Goal: Transaction & Acquisition: Purchase product/service

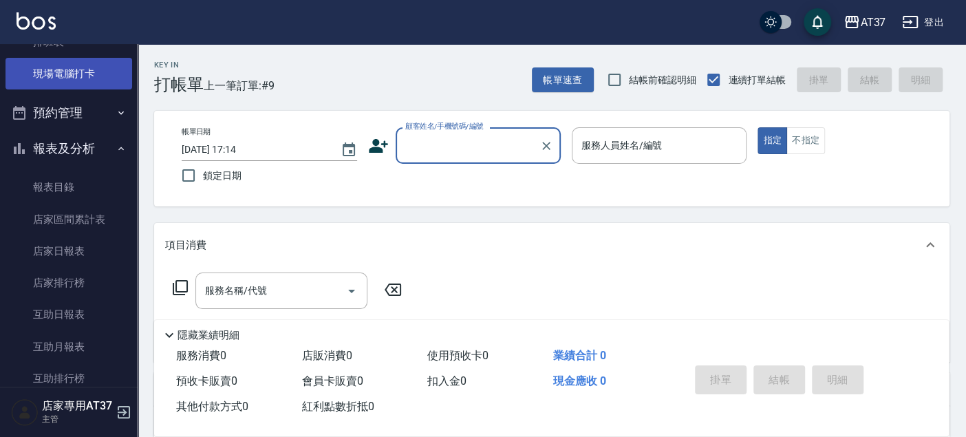
scroll to position [229, 0]
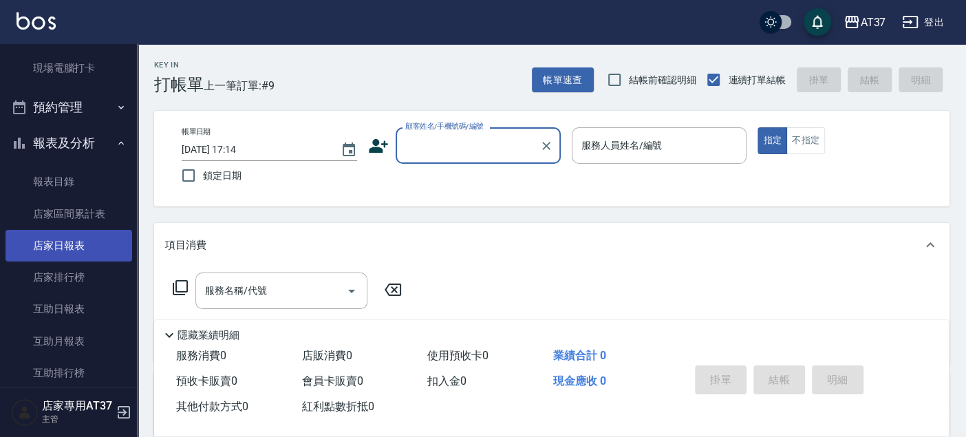
click at [58, 248] on link "店家日報表" at bounding box center [69, 246] width 127 height 32
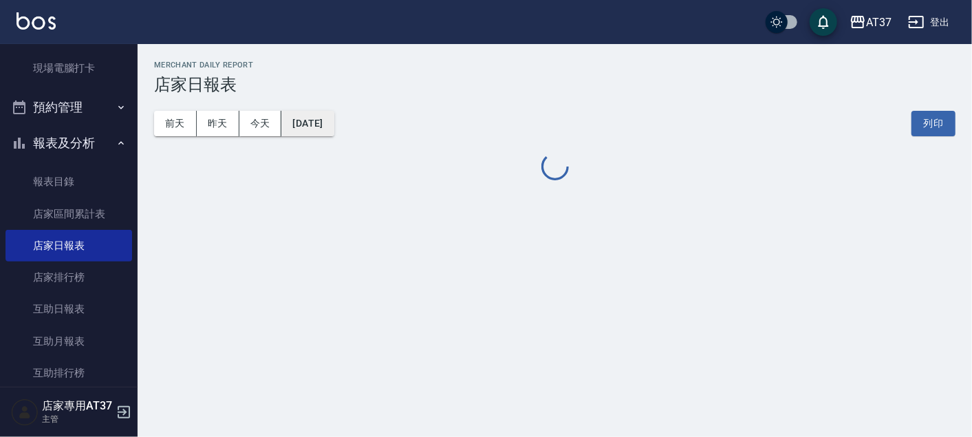
click at [330, 122] on button "[DATE]" at bounding box center [307, 123] width 52 height 25
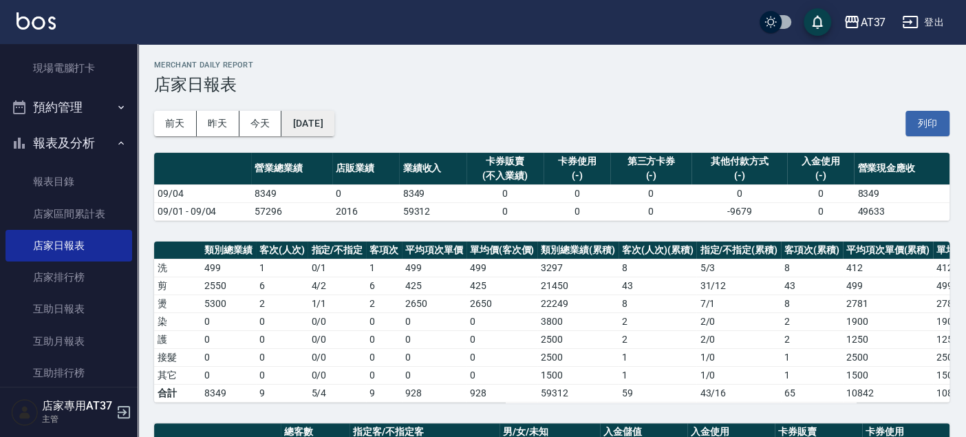
click at [316, 127] on button "[DATE]" at bounding box center [307, 123] width 52 height 25
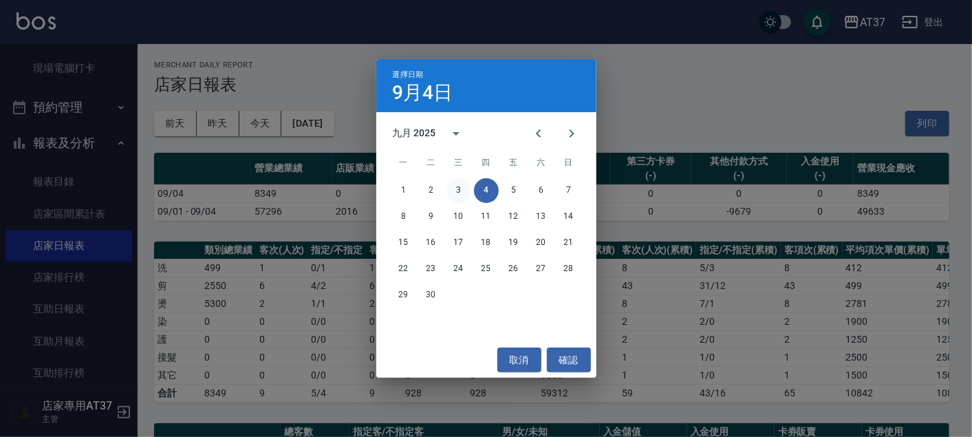
click at [454, 188] on button "3" at bounding box center [459, 190] width 25 height 25
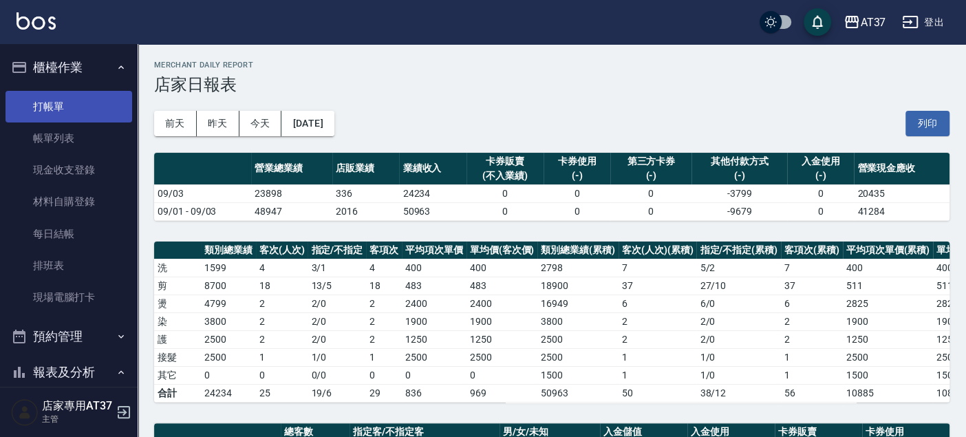
click at [77, 119] on link "打帳單" at bounding box center [69, 107] width 127 height 32
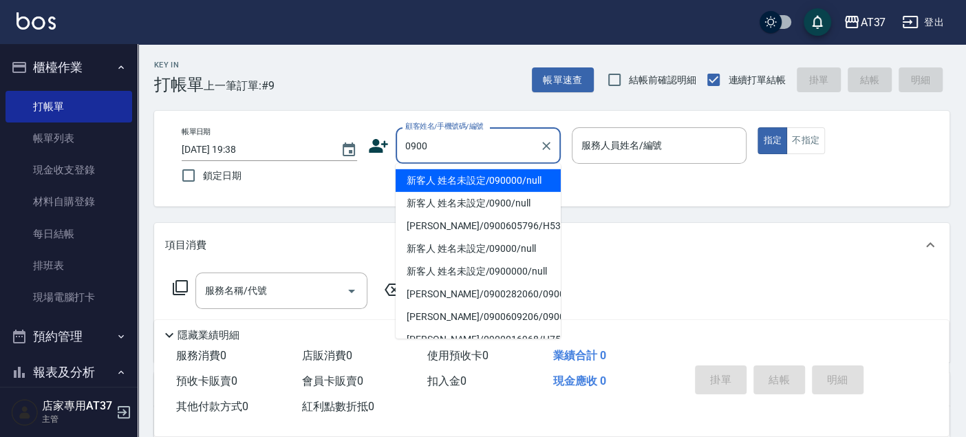
click at [449, 177] on li "新客人 姓名未設定/090000/null" at bounding box center [478, 180] width 165 height 23
type input "新客人 姓名未設定/090000/null"
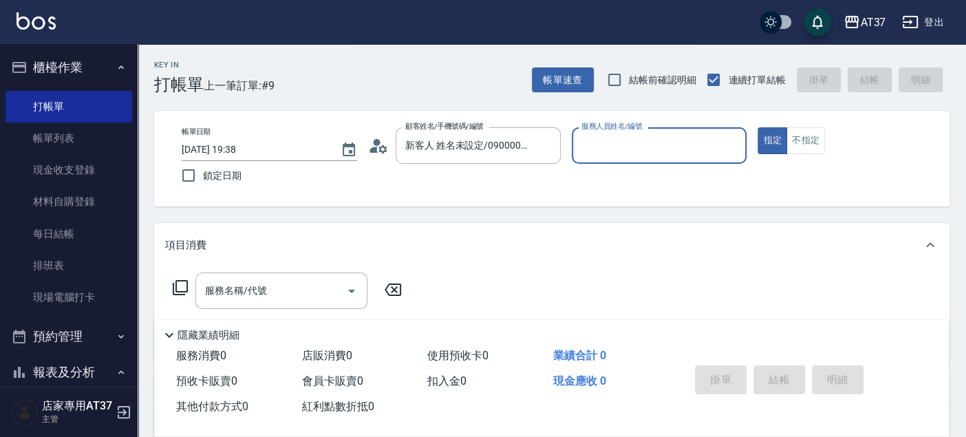
click at [600, 151] on input "服務人員姓名/編號" at bounding box center [659, 145] width 163 height 24
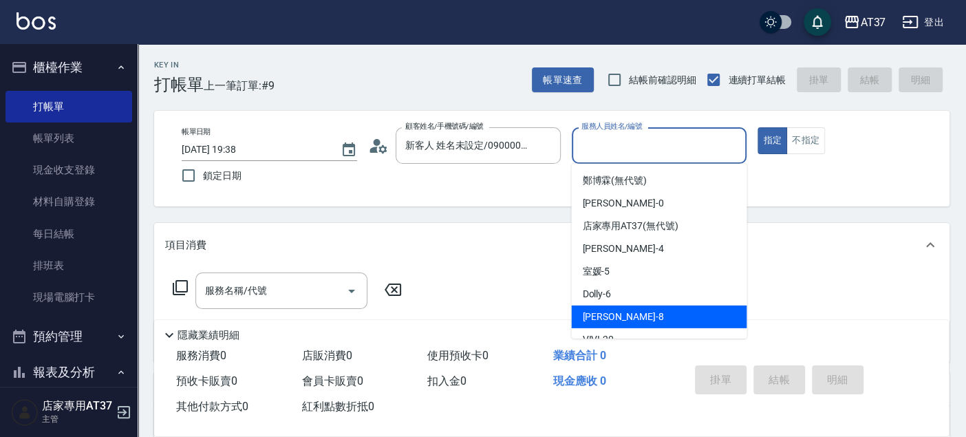
click at [591, 310] on span "Peggy -8" at bounding box center [622, 317] width 81 height 14
type input "Peggy-8"
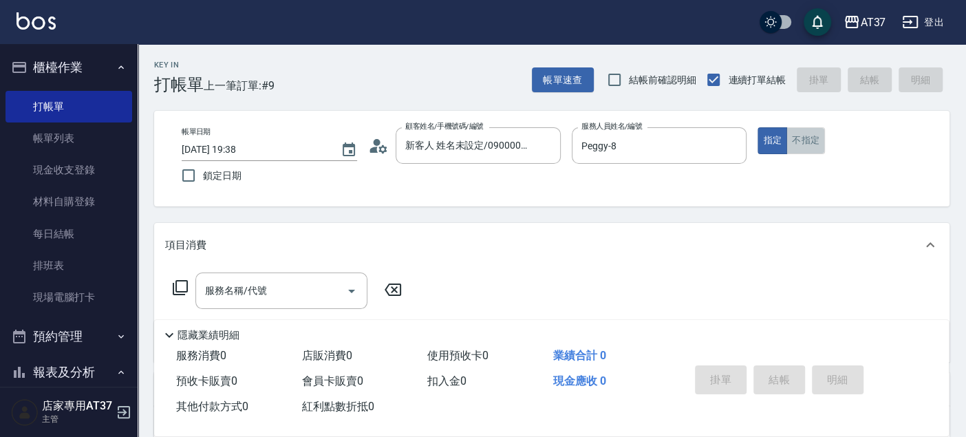
click at [807, 145] on button "不指定" at bounding box center [806, 140] width 39 height 27
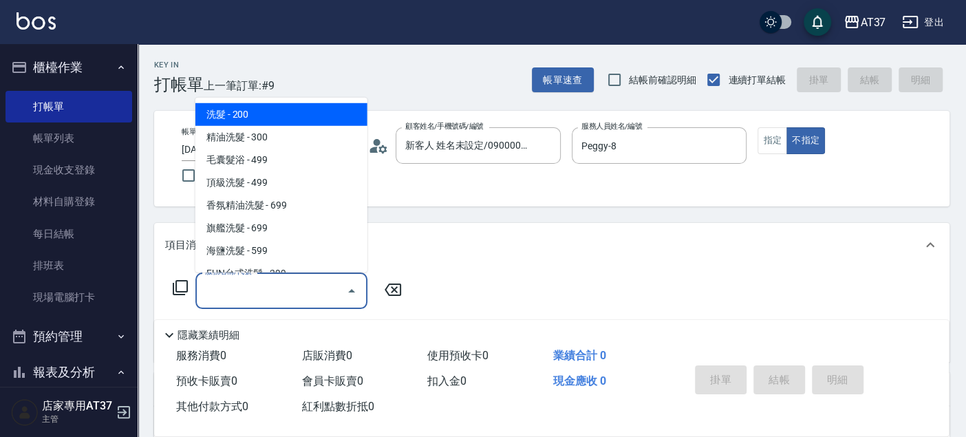
click at [326, 283] on input "服務名稱/代號" at bounding box center [271, 291] width 139 height 24
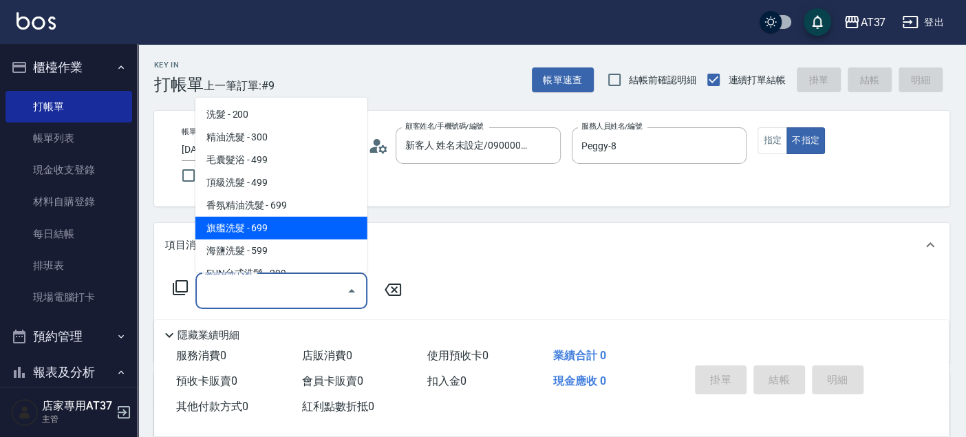
click at [321, 223] on span "旗艦洗髮 - 699" at bounding box center [281, 228] width 172 height 23
type input "旗艦洗髮(106)"
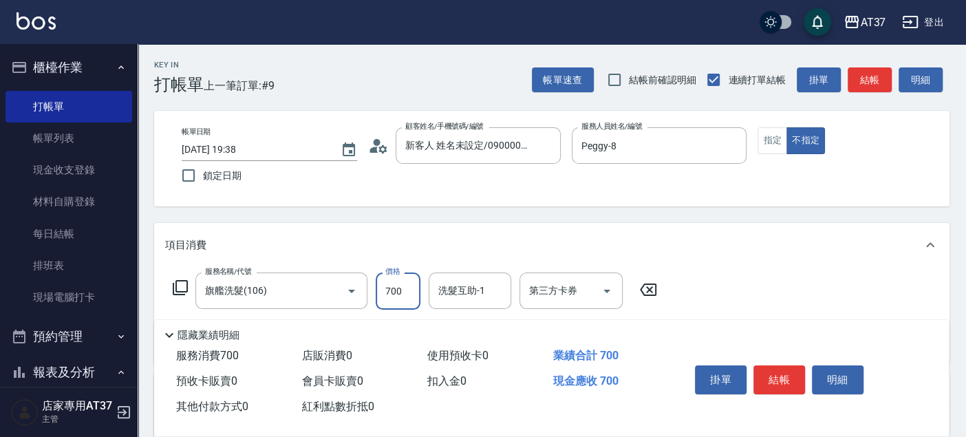
type input "700"
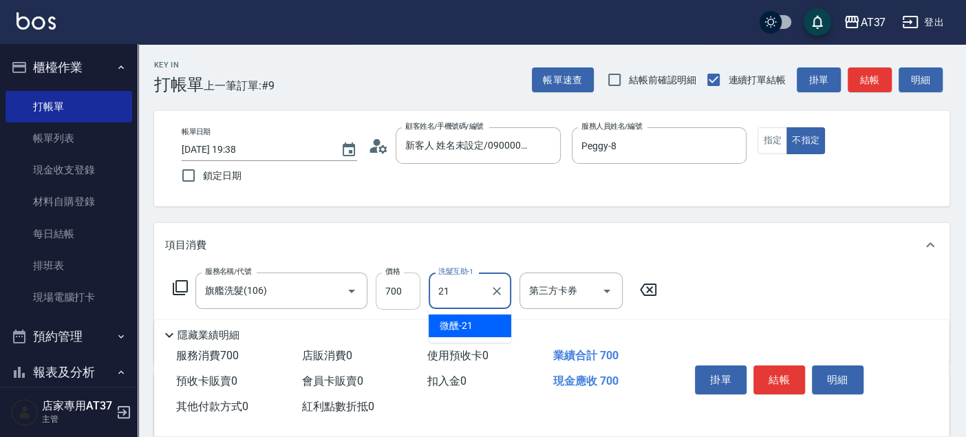
type input "微醺-21"
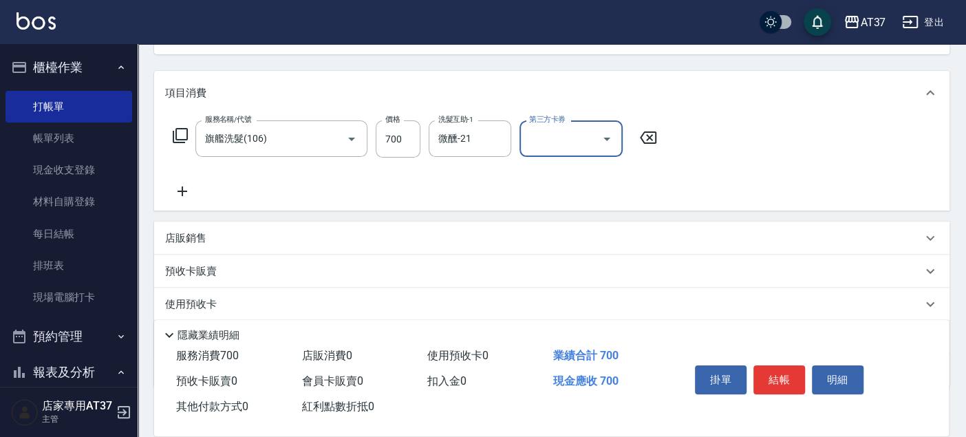
scroll to position [153, 0]
click at [184, 189] on icon at bounding box center [182, 190] width 34 height 17
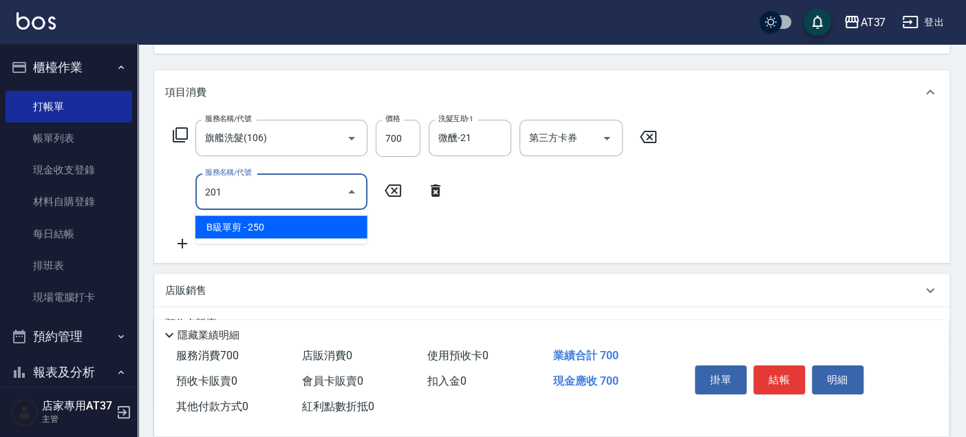
type input "B級單剪(201)"
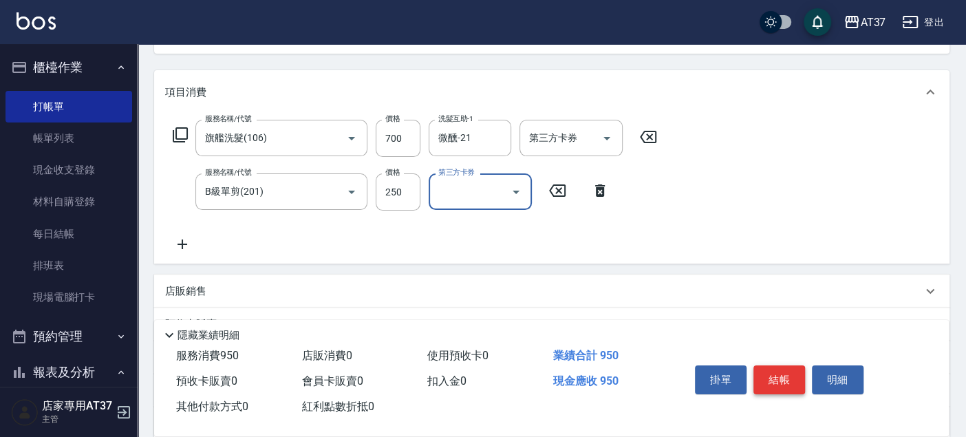
click at [769, 376] on button "結帳" at bounding box center [779, 379] width 52 height 29
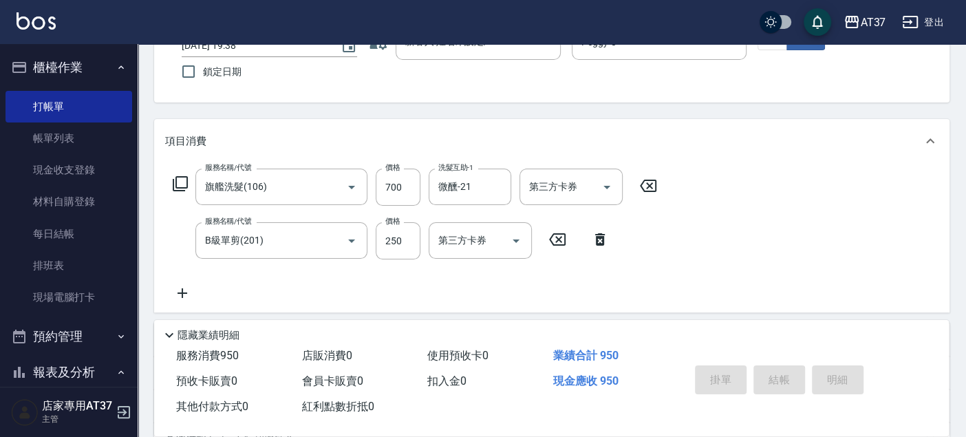
scroll to position [0, 0]
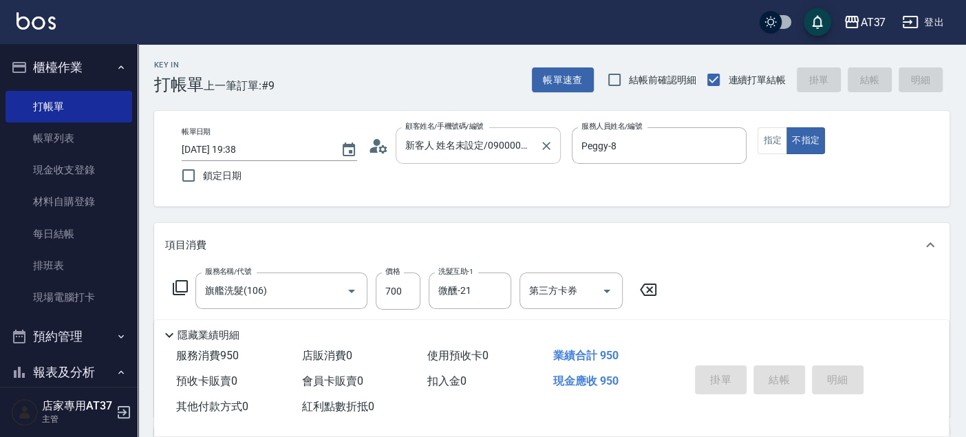
type input "[DATE] 19:39"
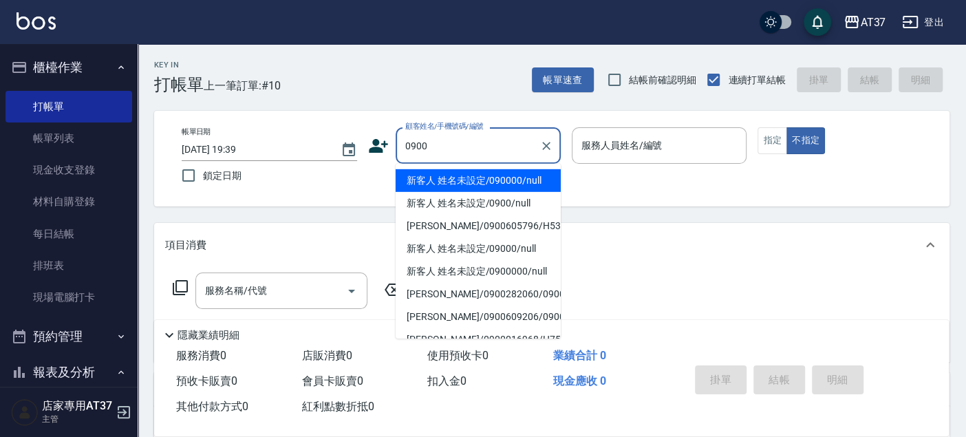
click at [470, 175] on li "新客人 姓名未設定/090000/null" at bounding box center [478, 180] width 165 height 23
type input "新客人 姓名未設定/090000/null"
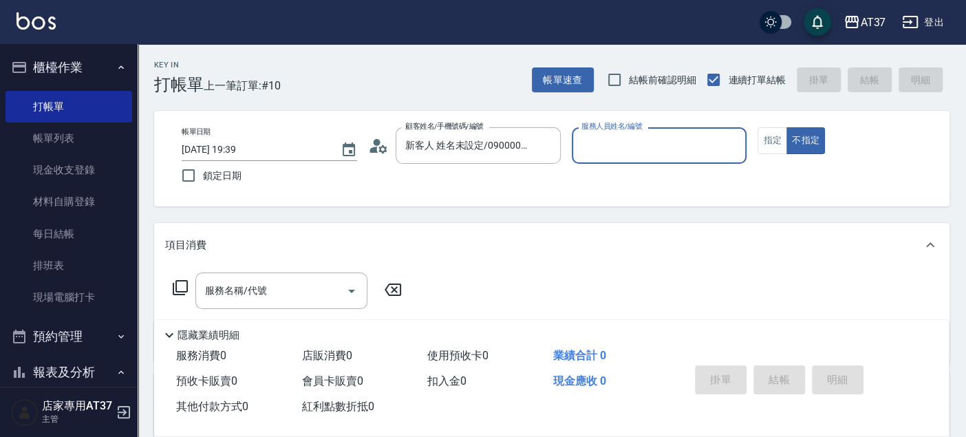
click at [586, 151] on input "服務人員姓名/編號" at bounding box center [659, 145] width 163 height 24
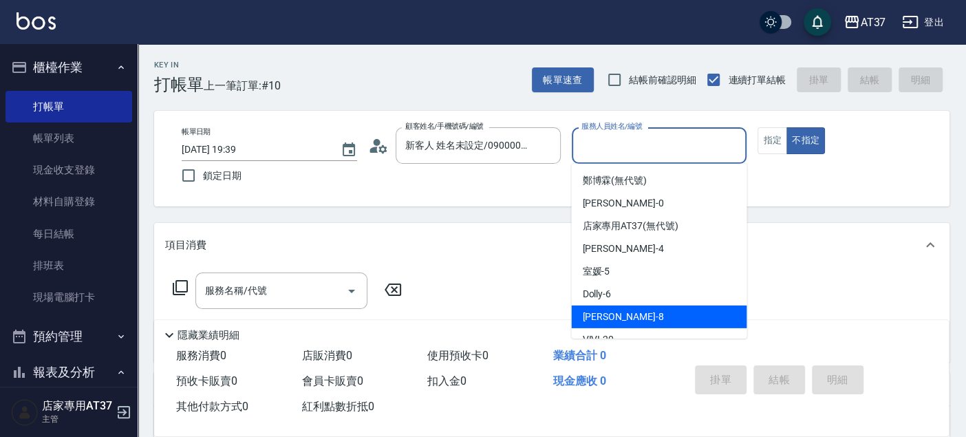
click at [622, 325] on div "Peggy -8" at bounding box center [658, 317] width 175 height 23
type input "Peggy-8"
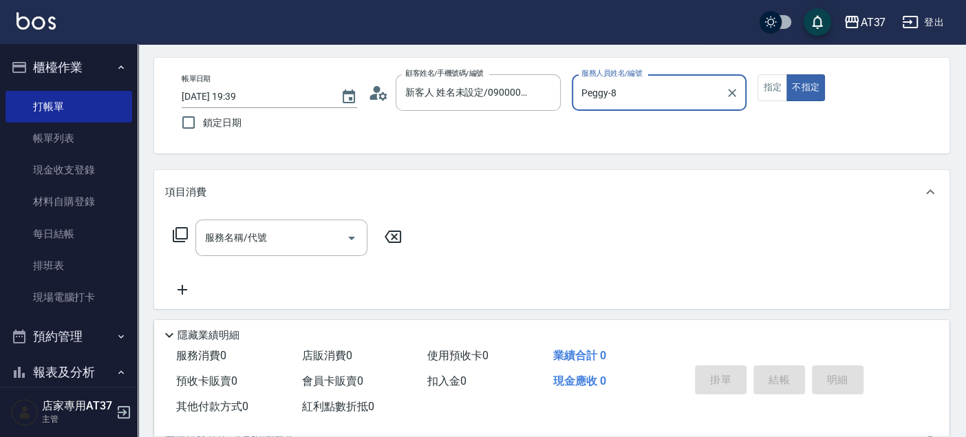
scroll to position [76, 0]
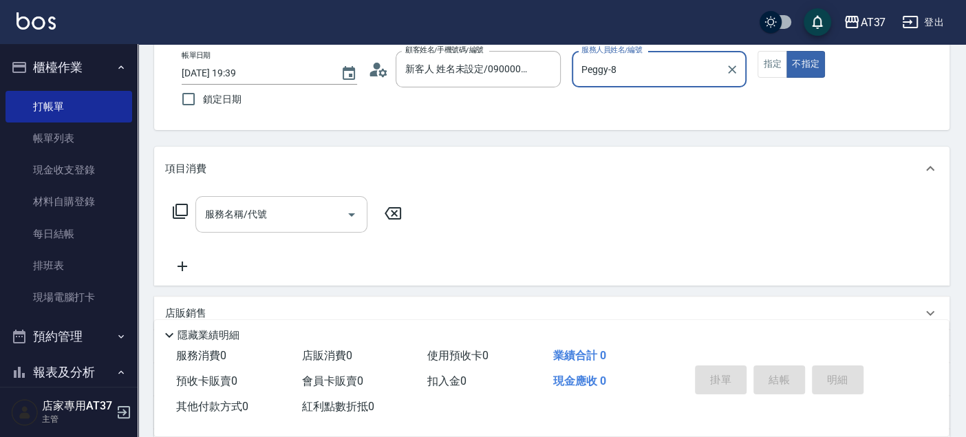
click at [275, 214] on input "服務名稱/代號" at bounding box center [271, 214] width 139 height 24
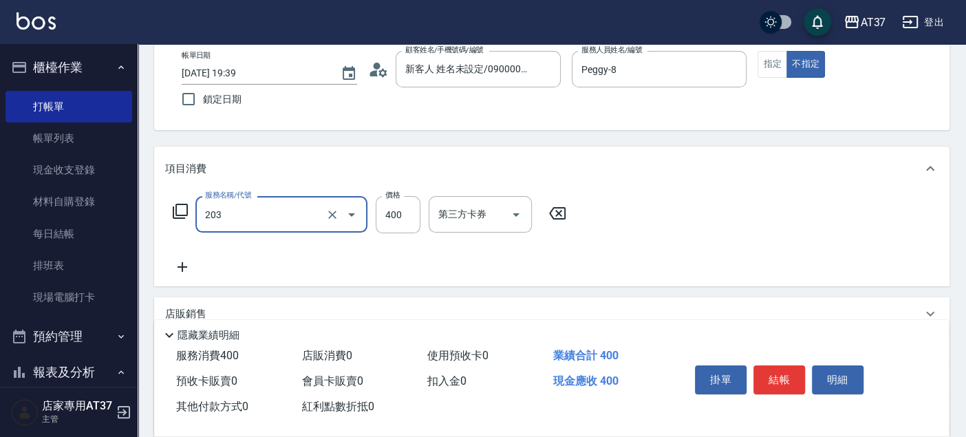
type input "B級洗+剪(203)"
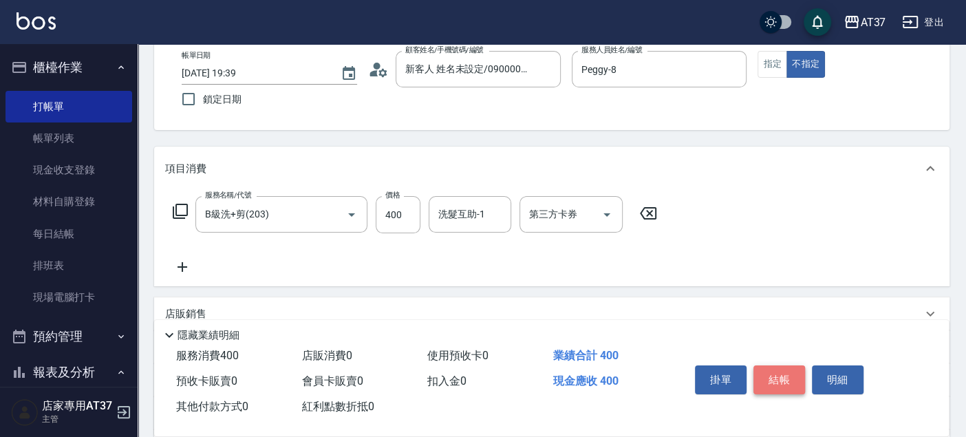
click at [774, 378] on button "結帳" at bounding box center [779, 379] width 52 height 29
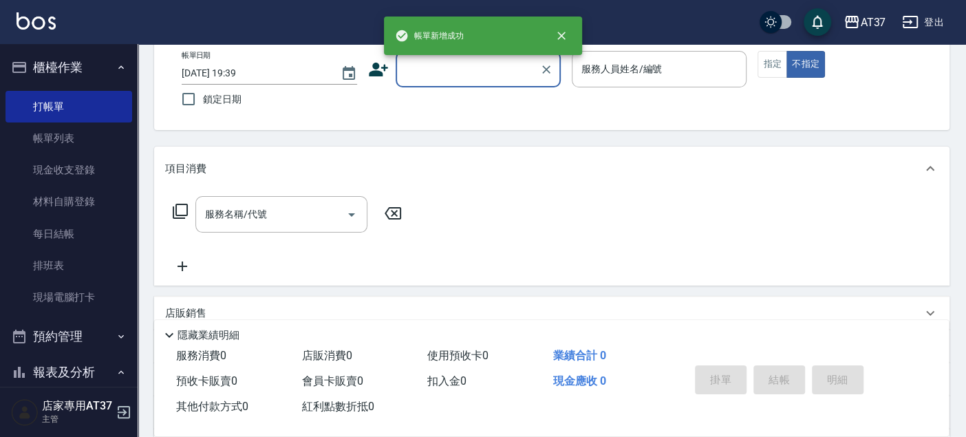
scroll to position [0, 0]
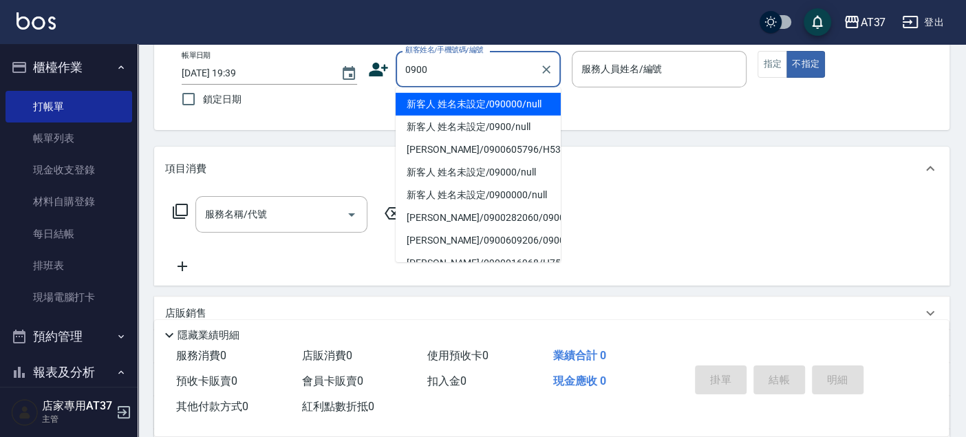
click at [473, 106] on li "新客人 姓名未設定/090000/null" at bounding box center [478, 104] width 165 height 23
type input "新客人 姓名未設定/090000/null"
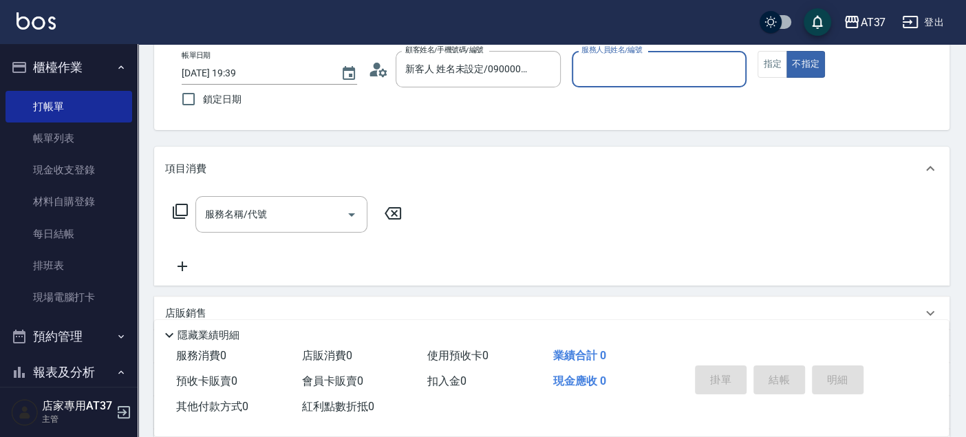
click at [650, 77] on input "服務人員姓名/編號" at bounding box center [659, 69] width 163 height 24
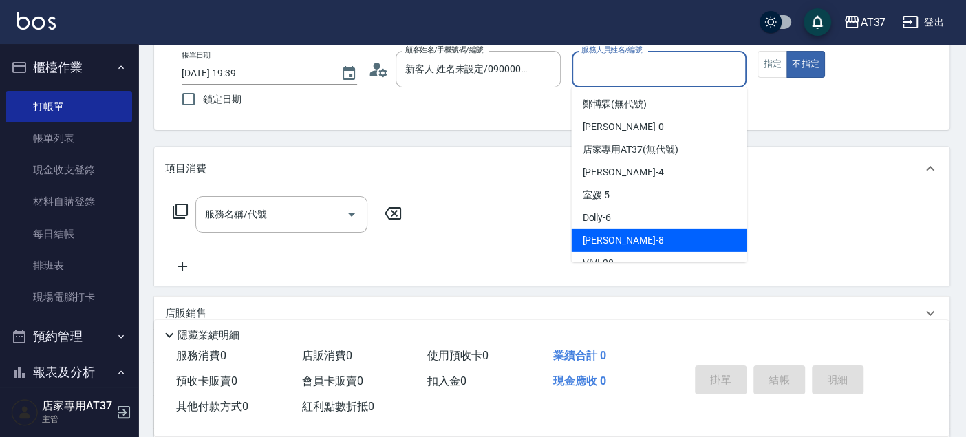
click at [636, 235] on div "Peggy -8" at bounding box center [658, 240] width 175 height 23
type input "Peggy-8"
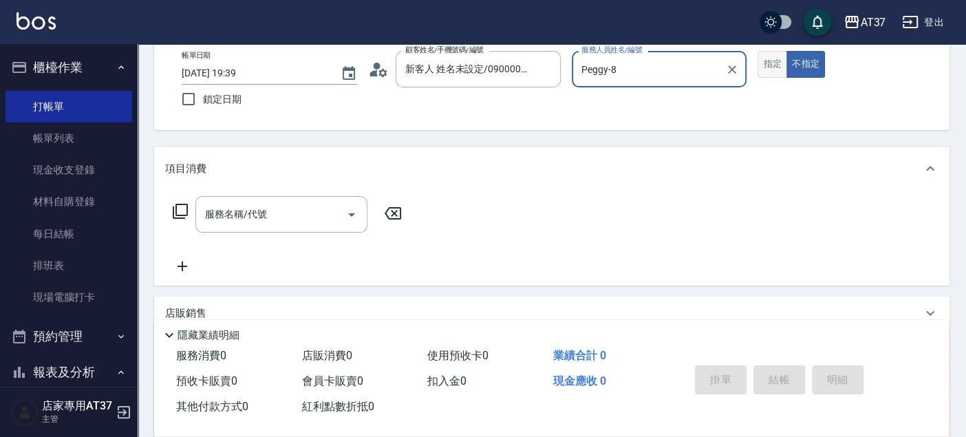
click at [778, 52] on button "指定" at bounding box center [773, 64] width 30 height 27
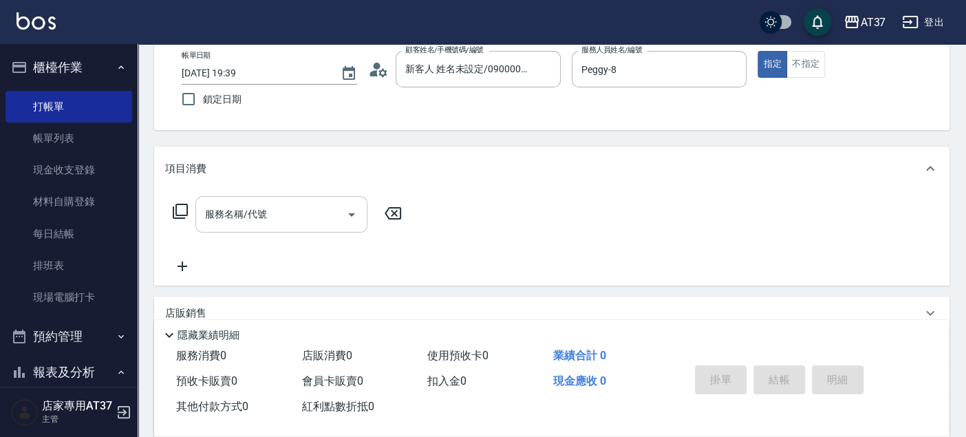
click at [247, 222] on input "服務名稱/代號" at bounding box center [271, 214] width 139 height 24
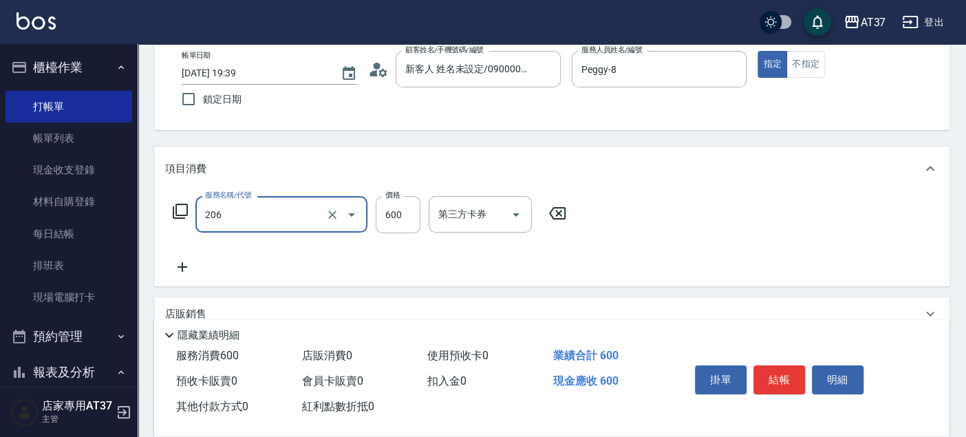
type input "A精油洗+剪(206)"
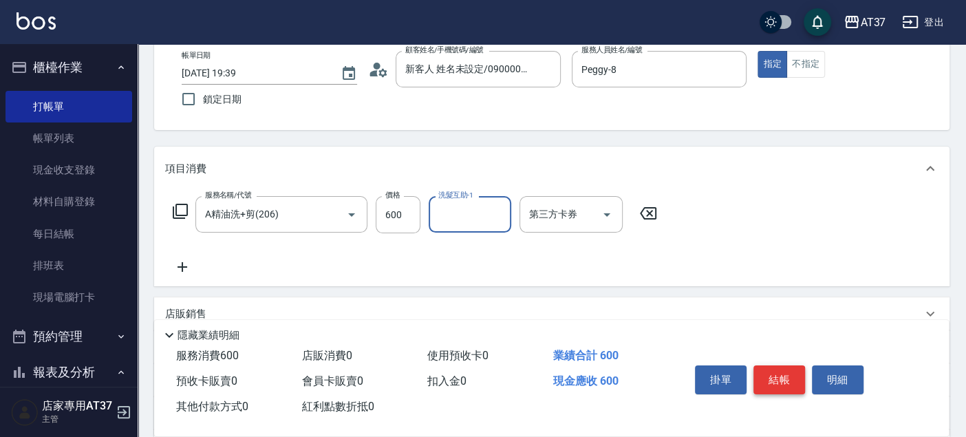
click at [767, 378] on button "結帳" at bounding box center [779, 379] width 52 height 29
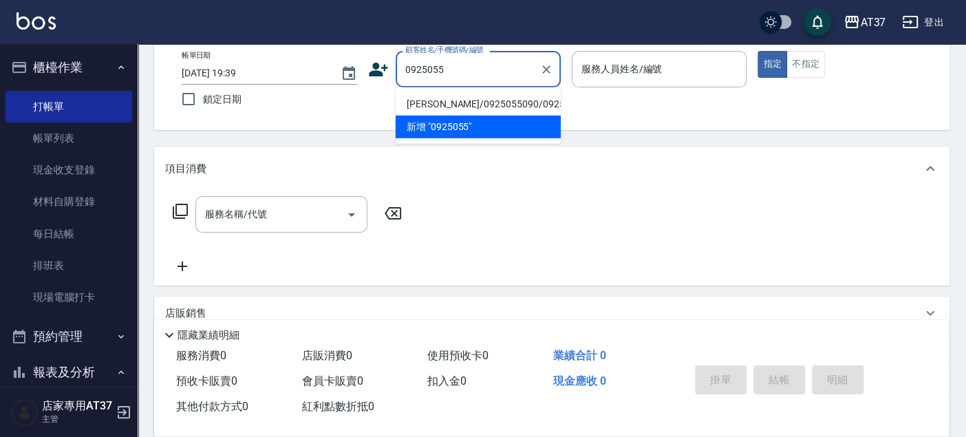
click at [478, 98] on li "[PERSON_NAME]/0925055090/0925055090" at bounding box center [478, 104] width 165 height 23
type input "[PERSON_NAME]/0925055090/0925055090"
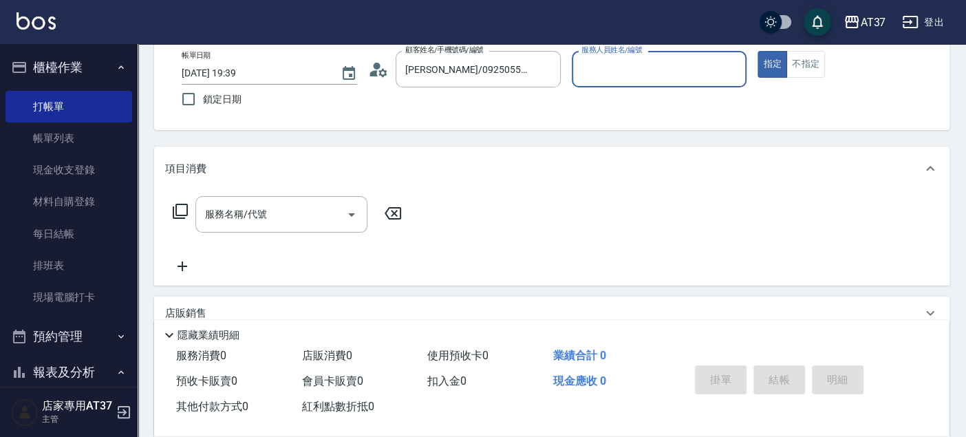
click at [588, 65] on input "服務人員姓名/編號" at bounding box center [659, 69] width 163 height 24
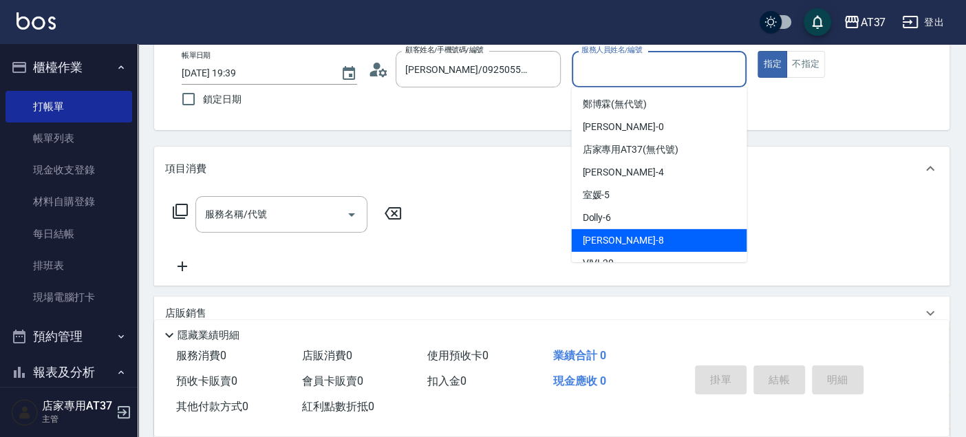
click at [621, 230] on div "Peggy -8" at bounding box center [658, 240] width 175 height 23
type input "Peggy-8"
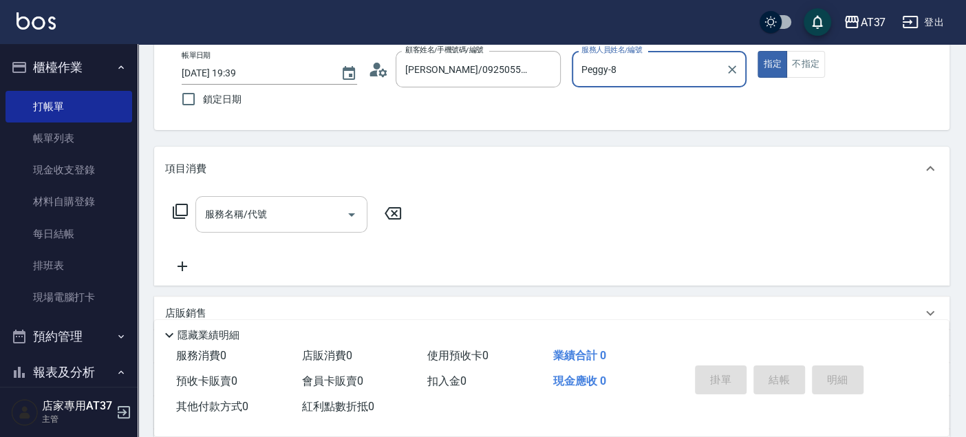
click at [232, 226] on input "服務名稱/代號" at bounding box center [271, 214] width 139 height 24
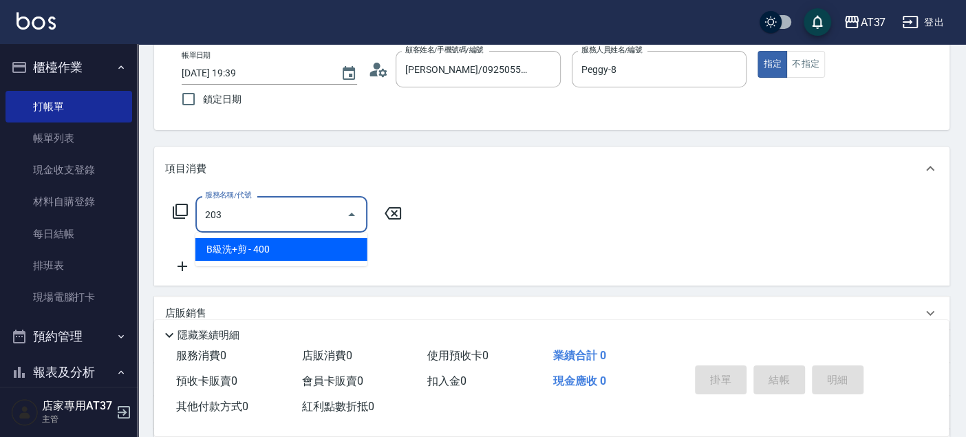
type input "B級洗+剪(203)"
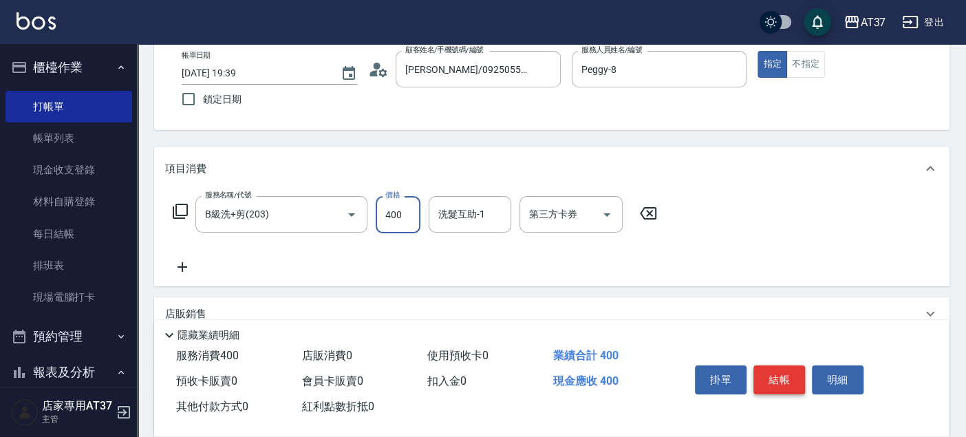
click at [779, 382] on button "結帳" at bounding box center [779, 379] width 52 height 29
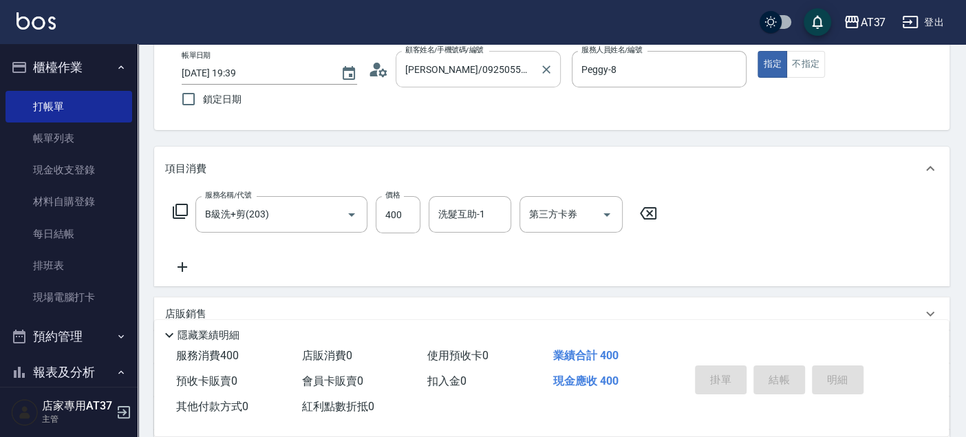
type input "[DATE] 19:40"
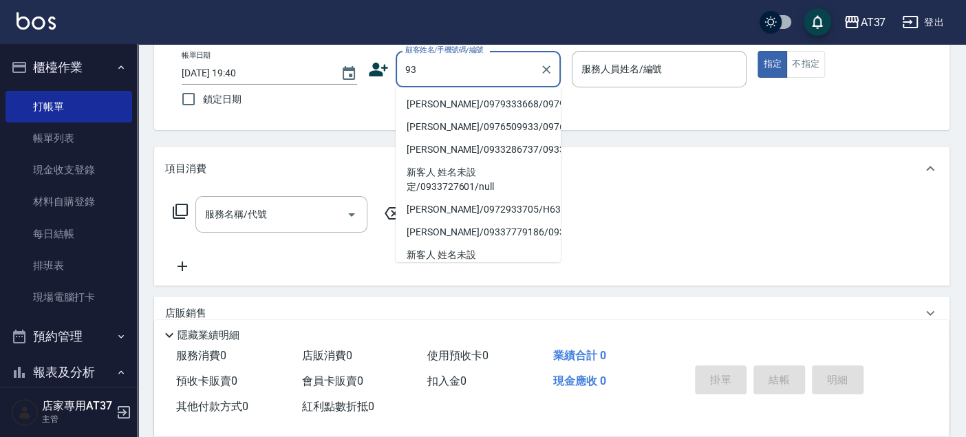
type input "9"
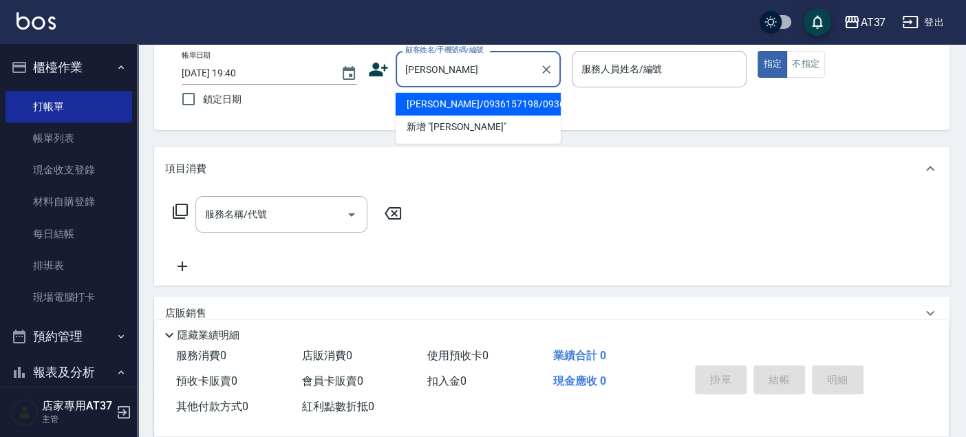
click at [469, 98] on li "[PERSON_NAME]/0936157198/0936157198" at bounding box center [478, 104] width 165 height 23
type input "[PERSON_NAME]/0936157198/0936157198"
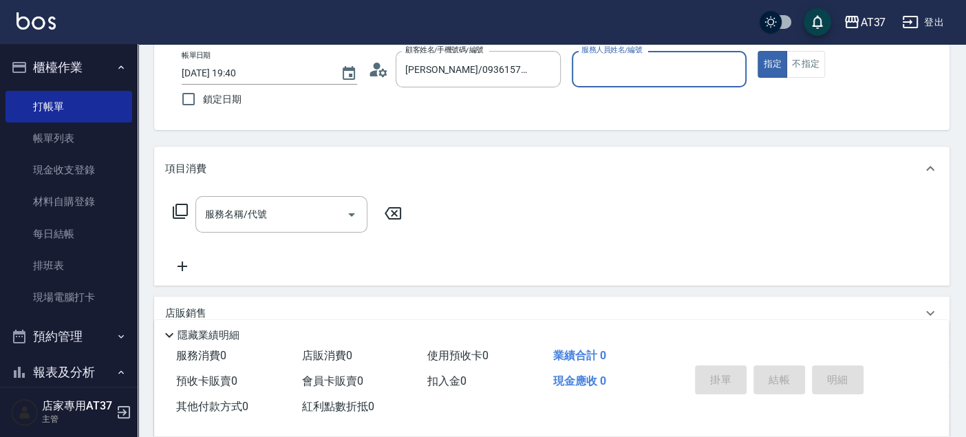
type input "Peggy-8"
click at [223, 215] on div "服務名稱/代號 服務名稱/代號" at bounding box center [281, 214] width 172 height 36
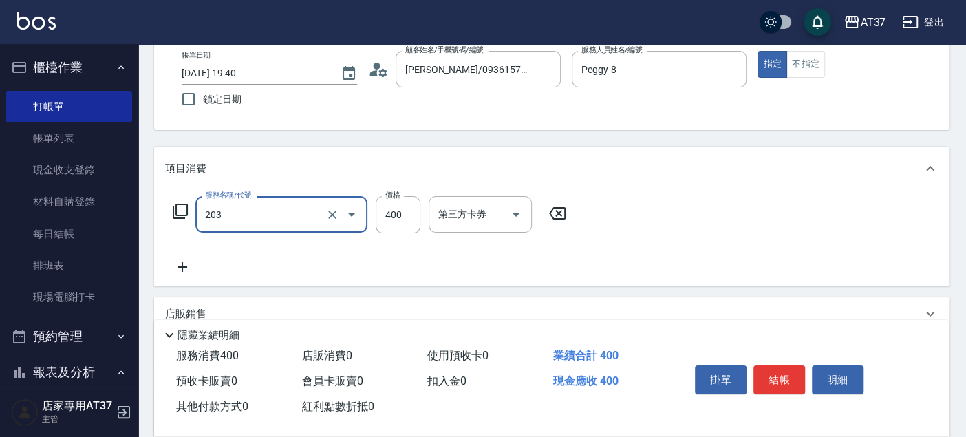
type input "B級洗+剪(203)"
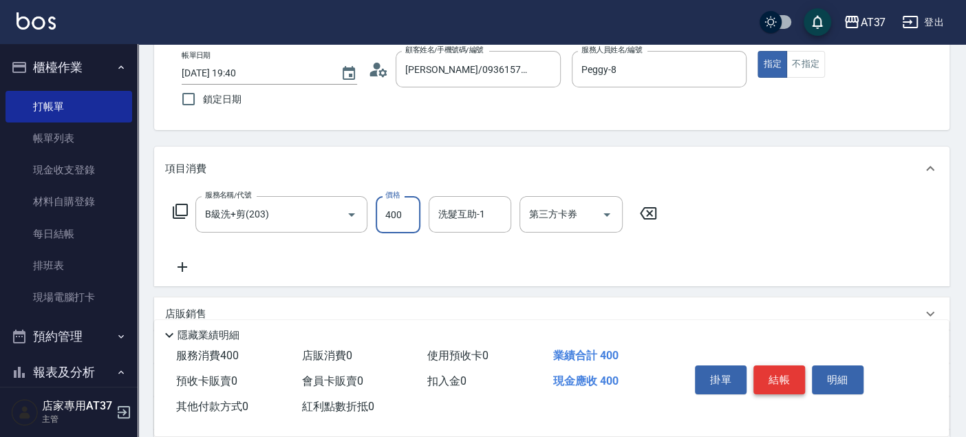
click at [795, 387] on button "結帳" at bounding box center [779, 379] width 52 height 29
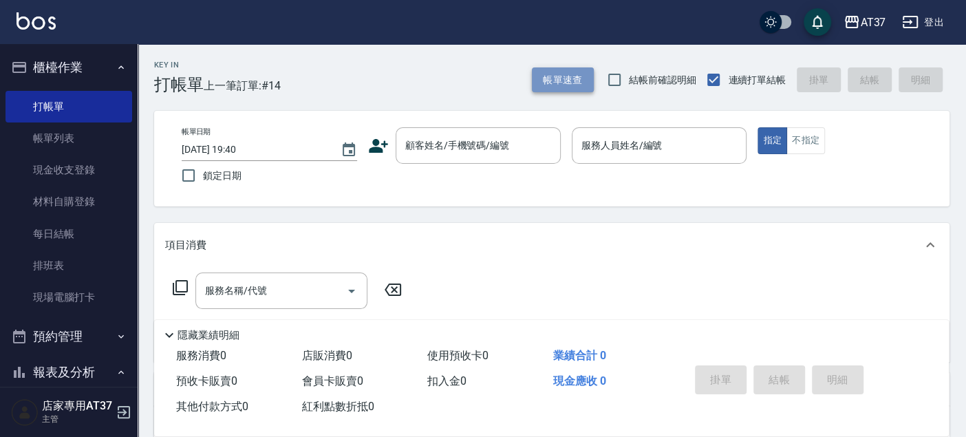
click at [562, 87] on button "帳單速查" at bounding box center [563, 79] width 62 height 25
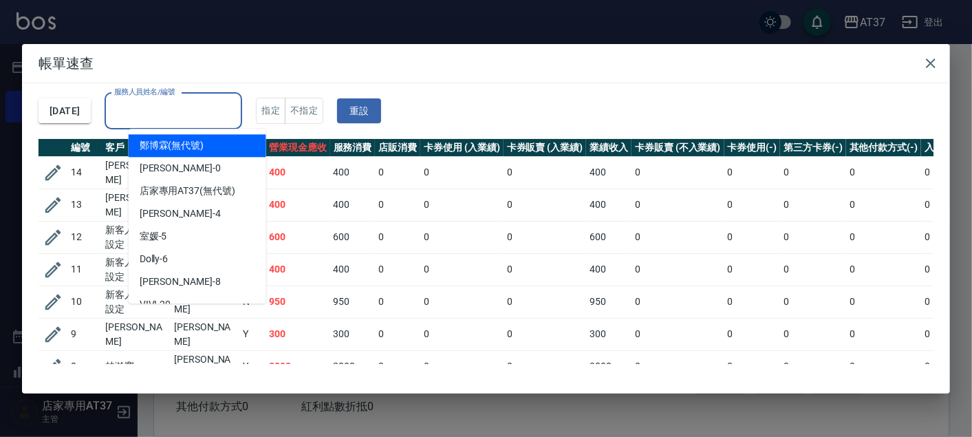
click at [223, 112] on input "服務人員姓名/編號" at bounding box center [173, 111] width 125 height 24
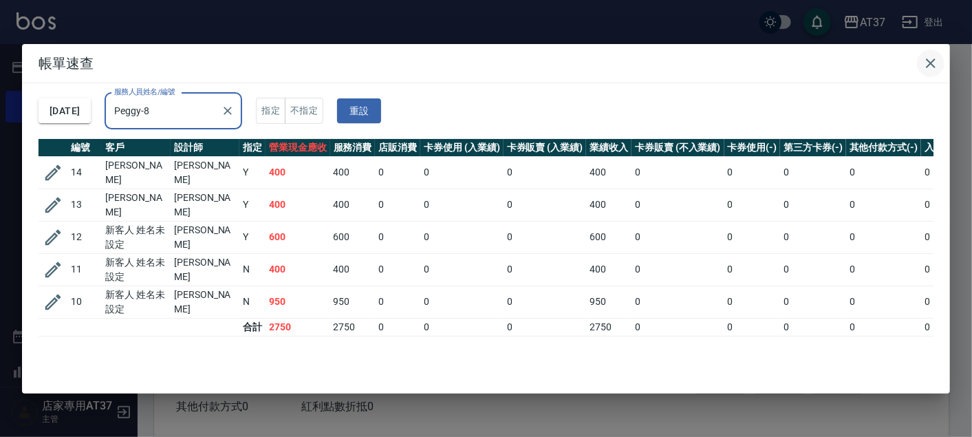
type input "Peggy-8"
click at [925, 57] on icon "button" at bounding box center [931, 63] width 17 height 17
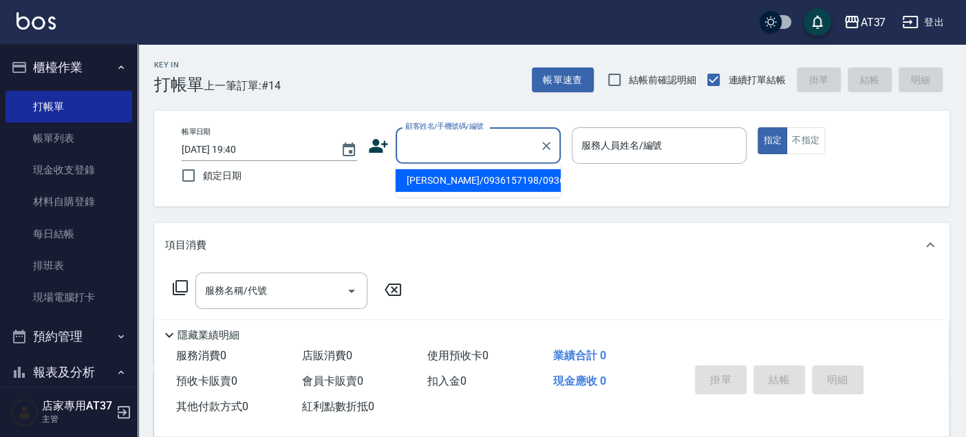
click at [501, 156] on input "顧客姓名/手機號碼/編號" at bounding box center [468, 145] width 132 height 24
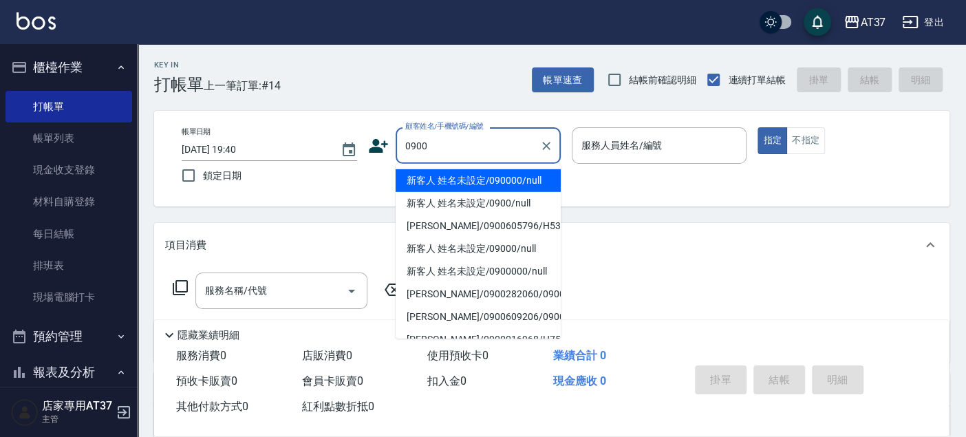
click at [503, 178] on li "新客人 姓名未設定/090000/null" at bounding box center [478, 180] width 165 height 23
type input "新客人 姓名未設定/090000/null"
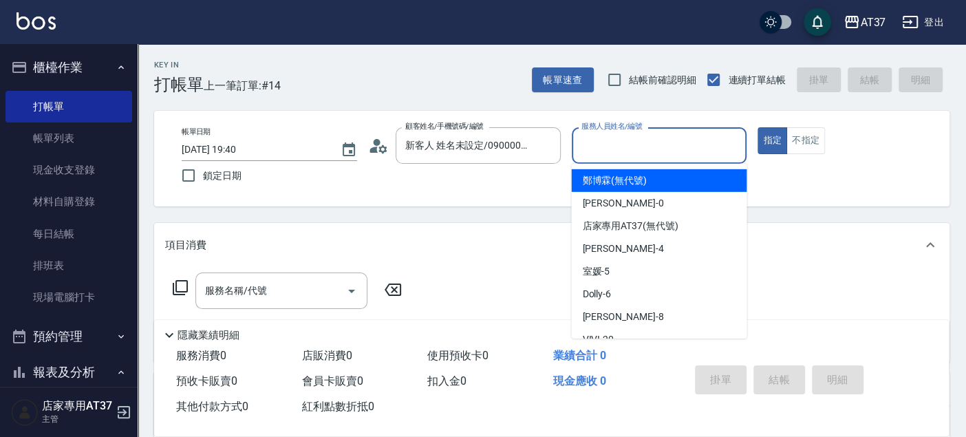
click at [593, 150] on input "服務人員姓名/編號" at bounding box center [659, 145] width 163 height 24
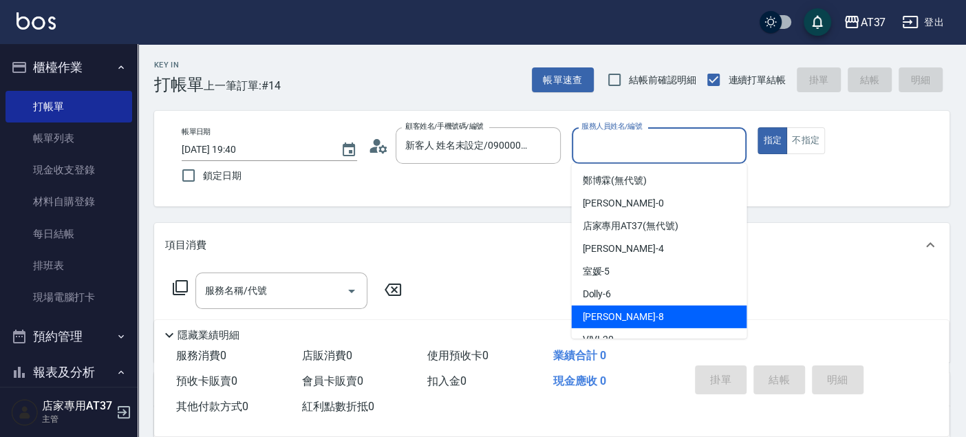
click at [625, 314] on div "Peggy -8" at bounding box center [658, 317] width 175 height 23
type input "Peggy-8"
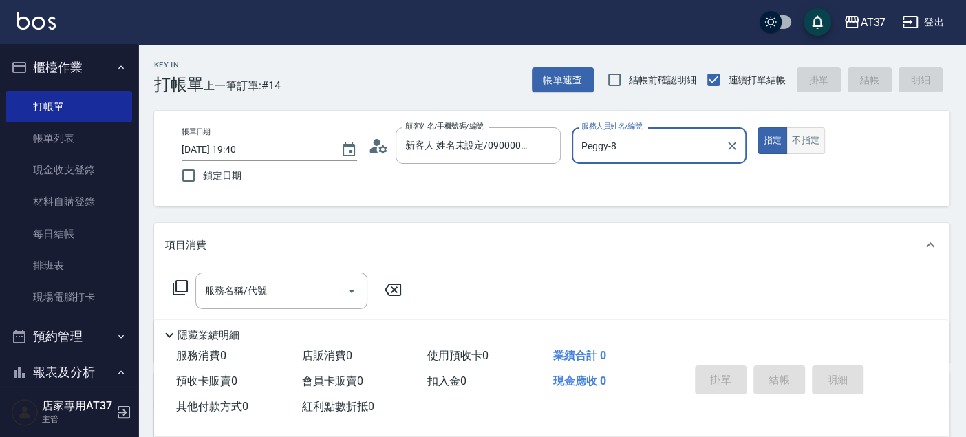
click at [806, 147] on button "不指定" at bounding box center [806, 140] width 39 height 27
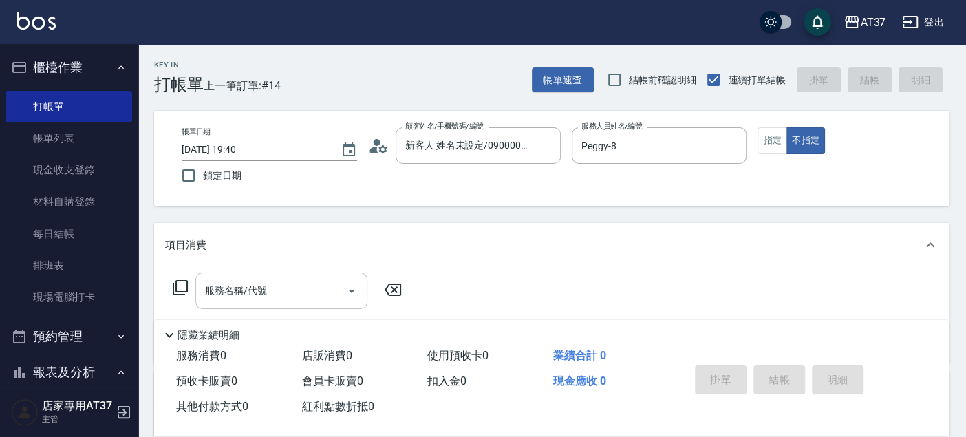
click at [301, 301] on input "服務名稱/代號" at bounding box center [271, 291] width 139 height 24
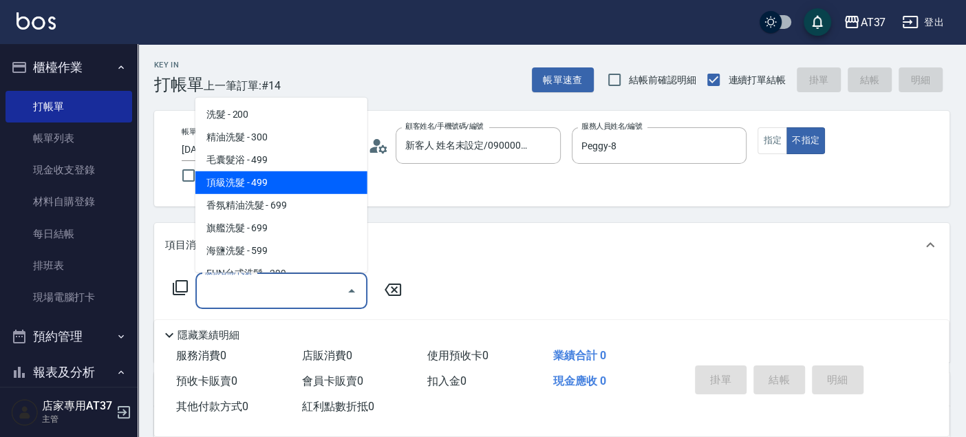
type input "頂級洗髮(104)"
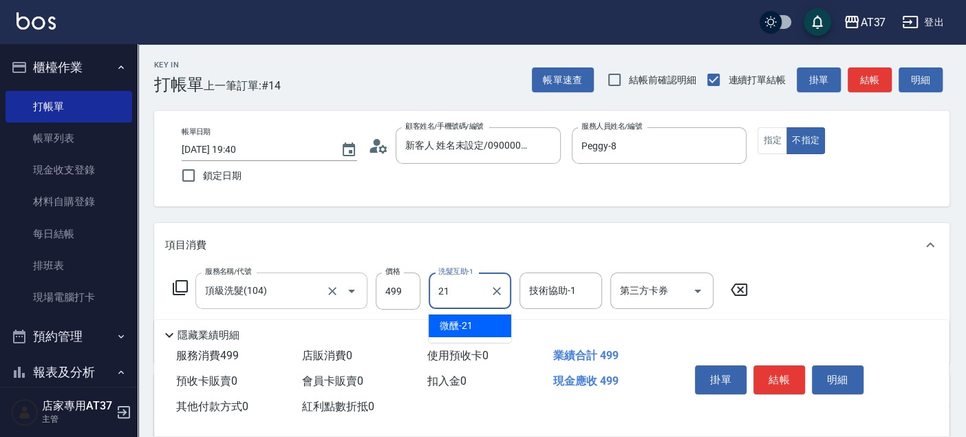
type input "微醺-21"
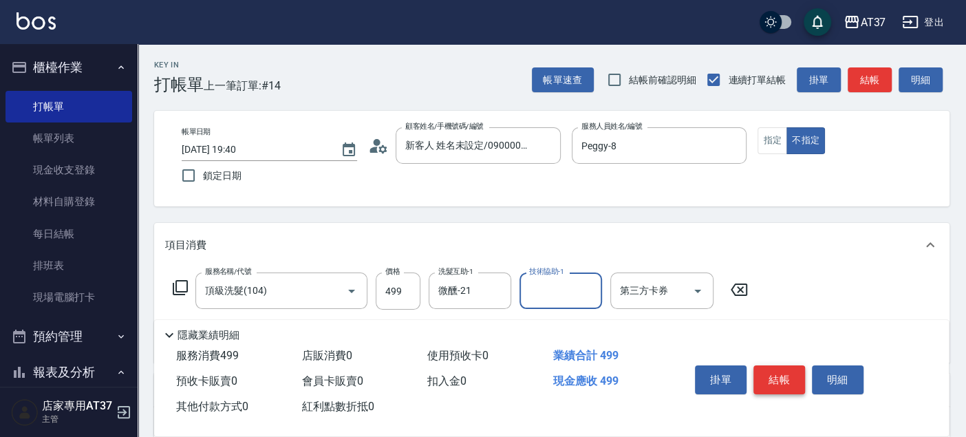
click at [773, 376] on button "結帳" at bounding box center [779, 379] width 52 height 29
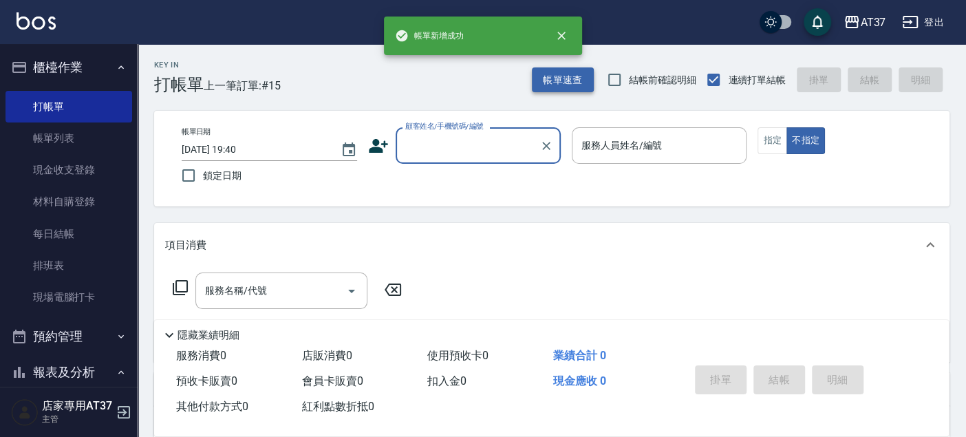
click at [581, 90] on button "帳單速查" at bounding box center [563, 79] width 62 height 25
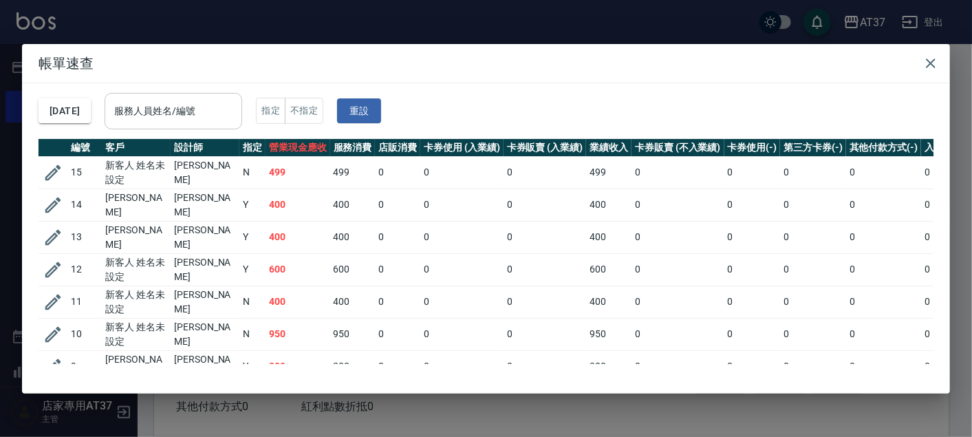
click at [200, 110] on input "服務人員姓名/編號" at bounding box center [173, 111] width 125 height 24
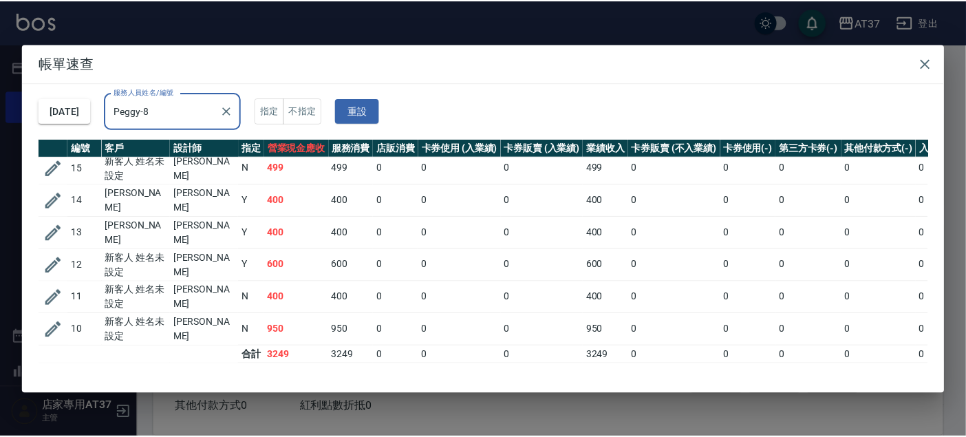
scroll to position [9, 0]
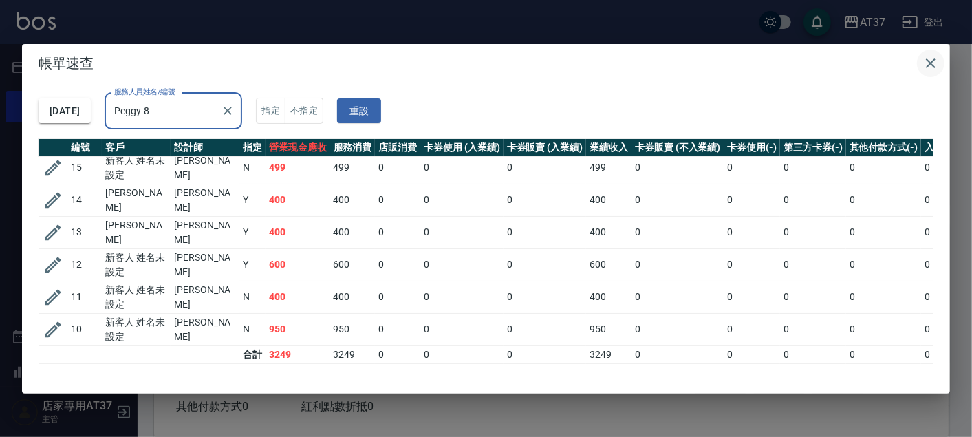
type input "Peggy-8"
click at [937, 61] on icon "button" at bounding box center [931, 63] width 17 height 17
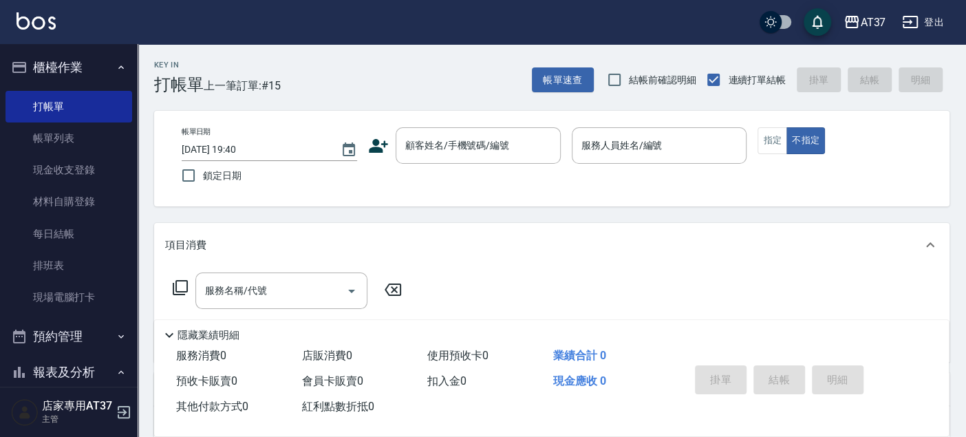
click at [438, 163] on div "顧客姓名/手機號碼/編號" at bounding box center [478, 145] width 165 height 36
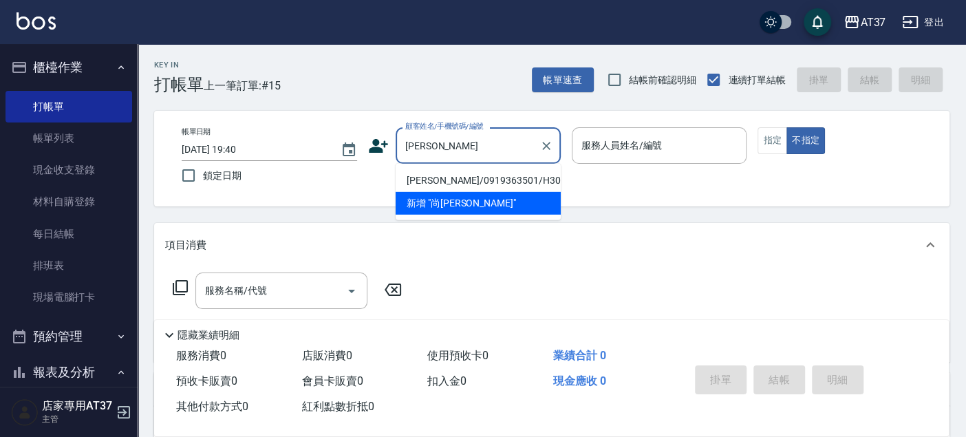
click at [434, 171] on li "[PERSON_NAME]/0919363501/H30" at bounding box center [478, 180] width 165 height 23
type input "[PERSON_NAME]/0919363501/H30"
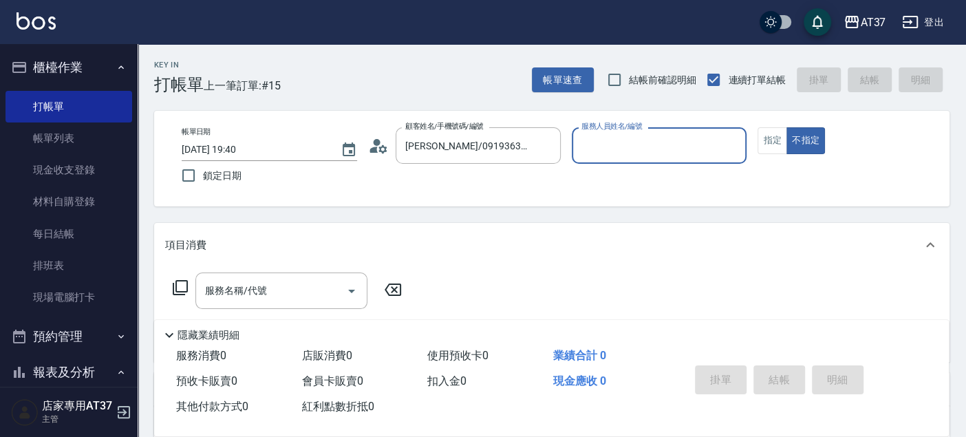
type input "[PERSON_NAME]-4"
click at [663, 152] on input "[PERSON_NAME]-4" at bounding box center [649, 145] width 142 height 24
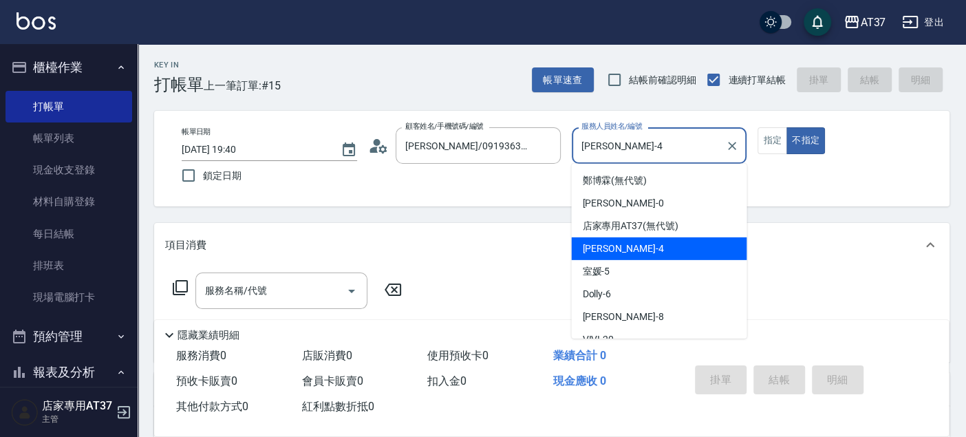
click at [675, 248] on div "[PERSON_NAME] -4" at bounding box center [658, 248] width 175 height 23
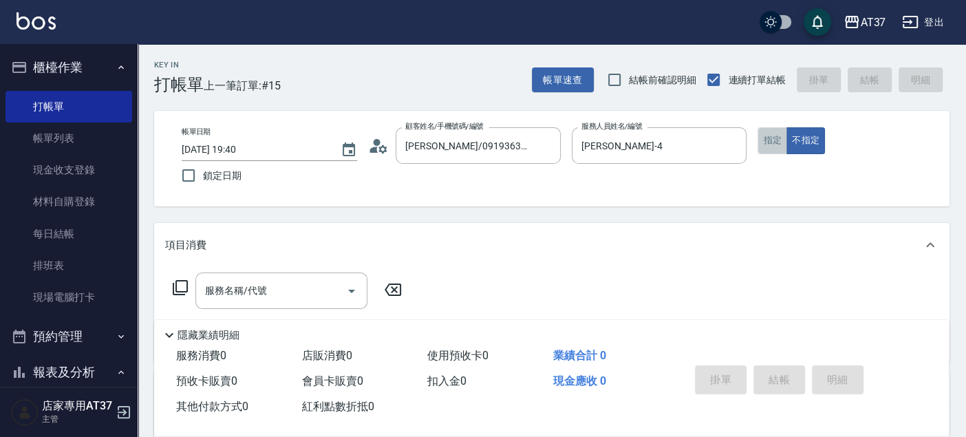
click at [762, 143] on button "指定" at bounding box center [773, 140] width 30 height 27
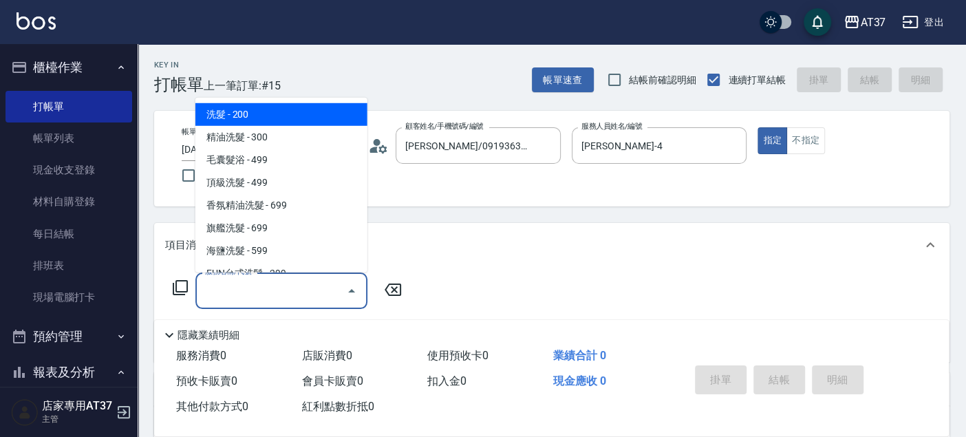
click at [237, 290] on div "服務名稱/代號 服務名稱/代號" at bounding box center [281, 290] width 172 height 36
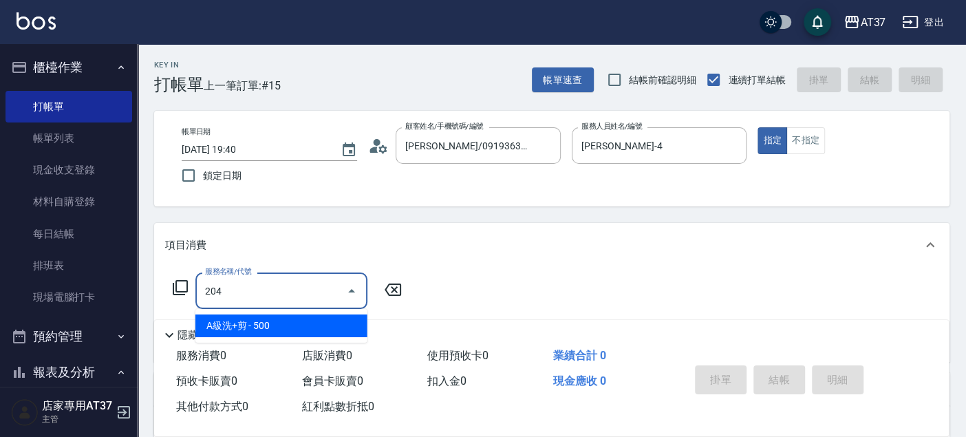
type input "A級洗+剪(204)"
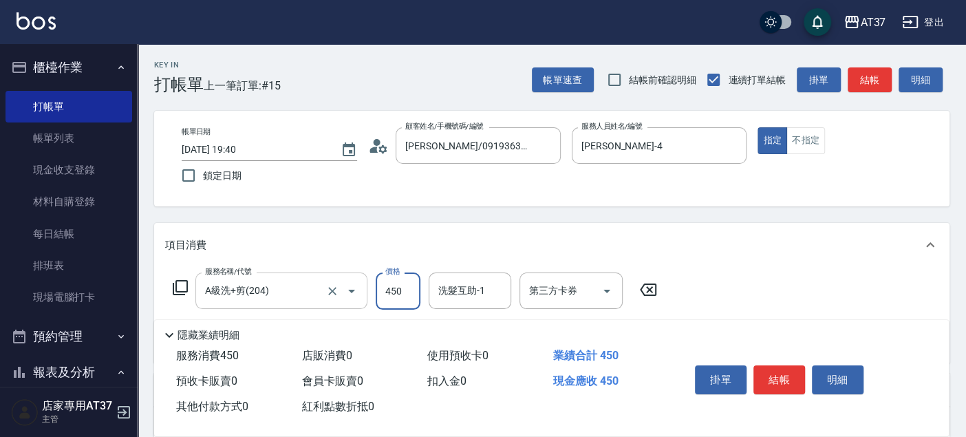
type input "450"
click at [776, 373] on button "結帳" at bounding box center [779, 379] width 52 height 29
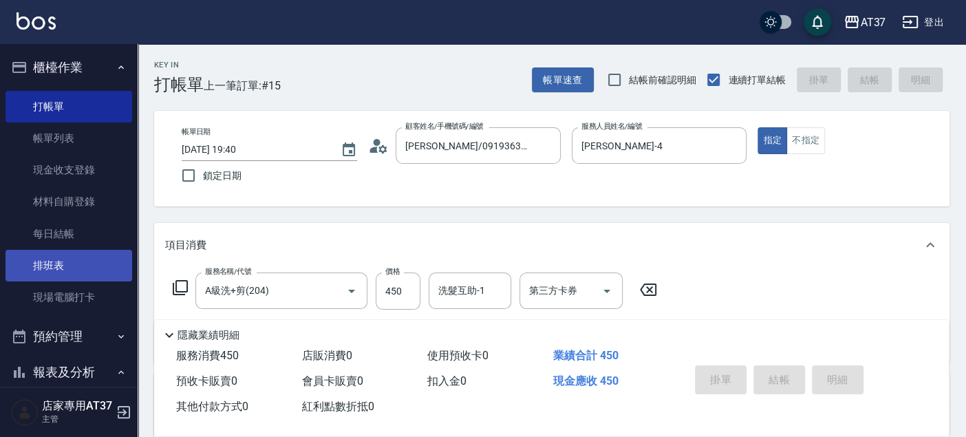
type input "[DATE] 19:42"
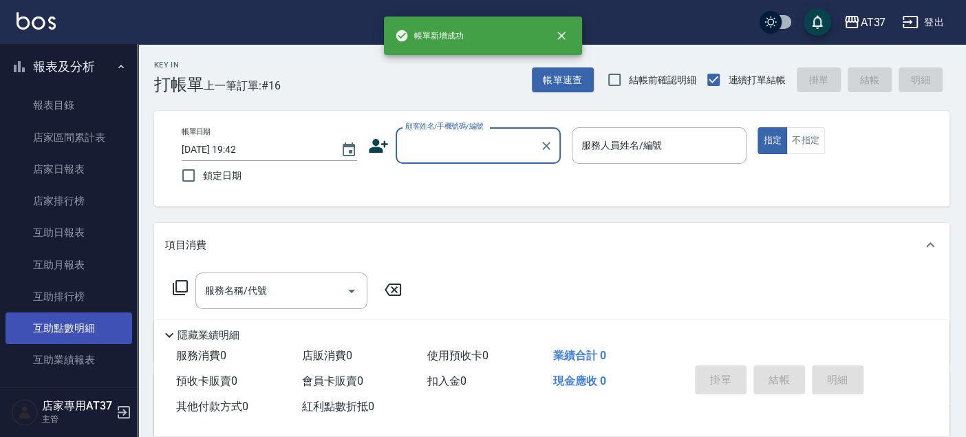
scroll to position [535, 0]
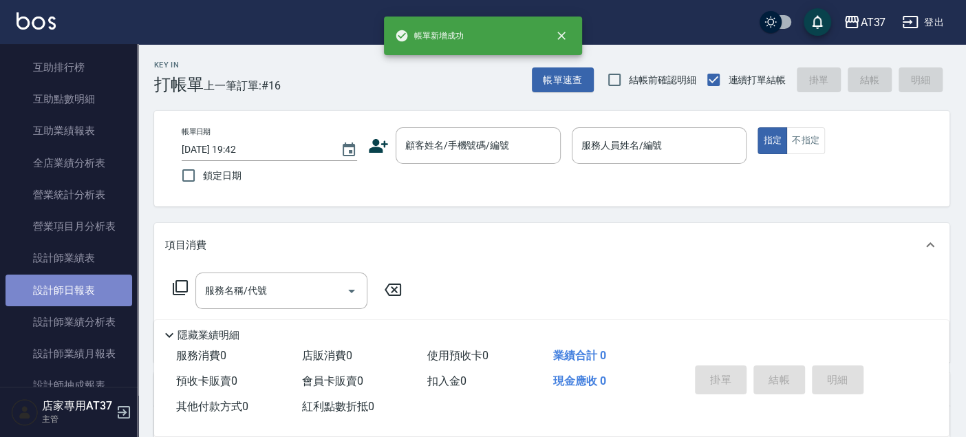
click at [84, 279] on link "設計師日報表" at bounding box center [69, 291] width 127 height 32
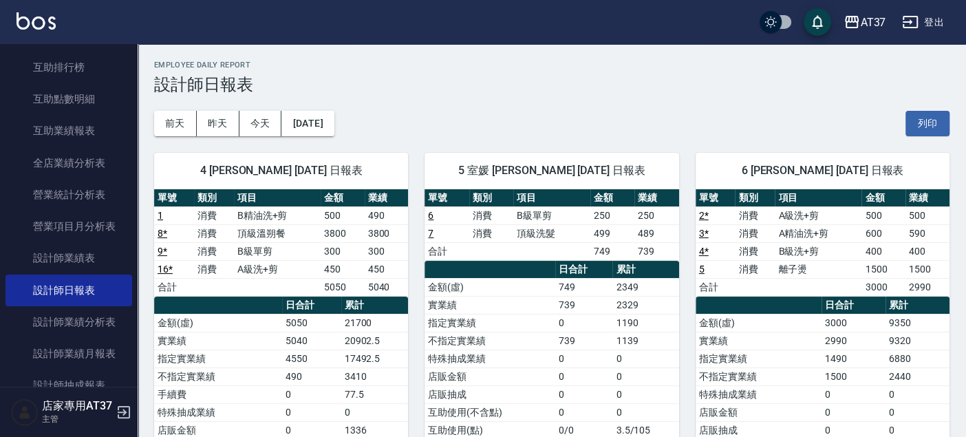
click at [162, 215] on link "1" at bounding box center [161, 215] width 6 height 11
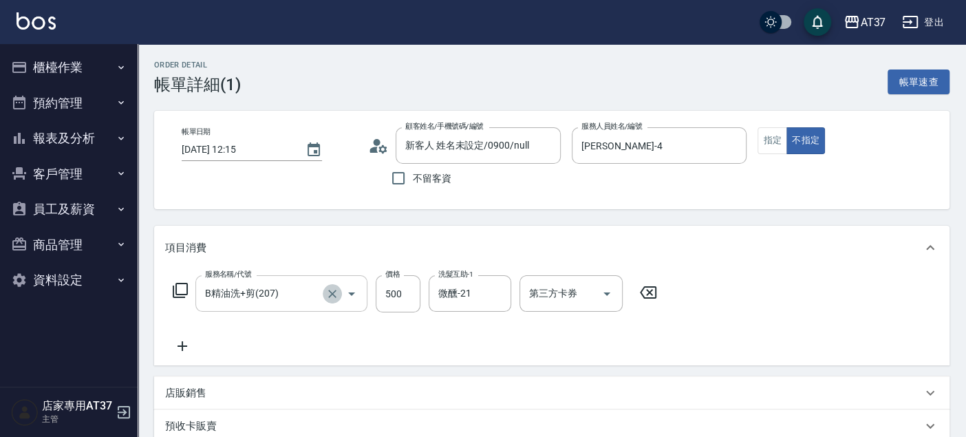
click at [329, 295] on icon "Clear" at bounding box center [332, 294] width 14 height 14
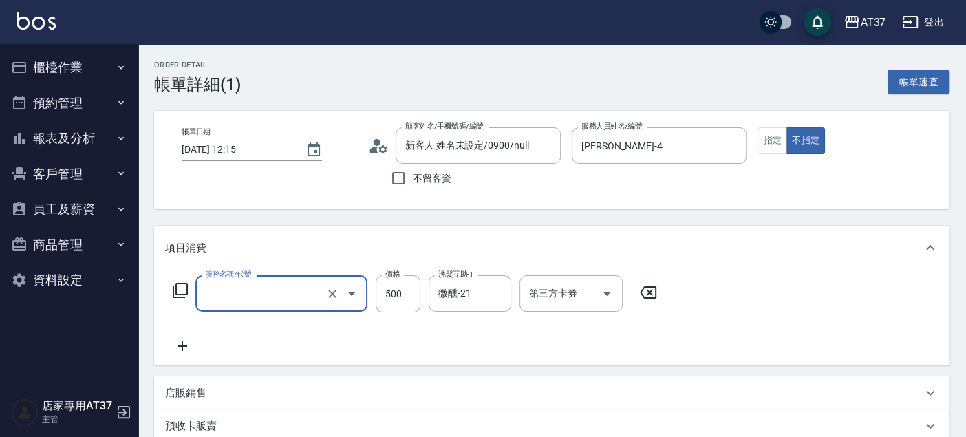
click at [261, 287] on input "服務名稱/代號" at bounding box center [262, 293] width 121 height 24
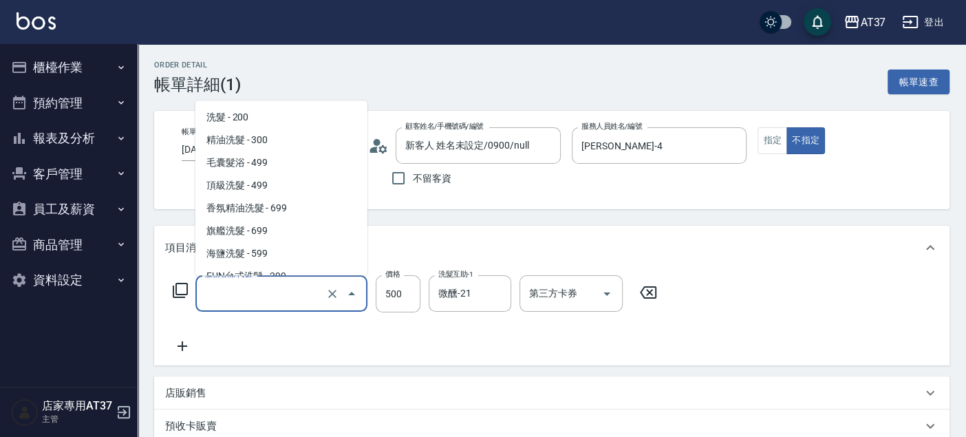
scroll to position [344, 0]
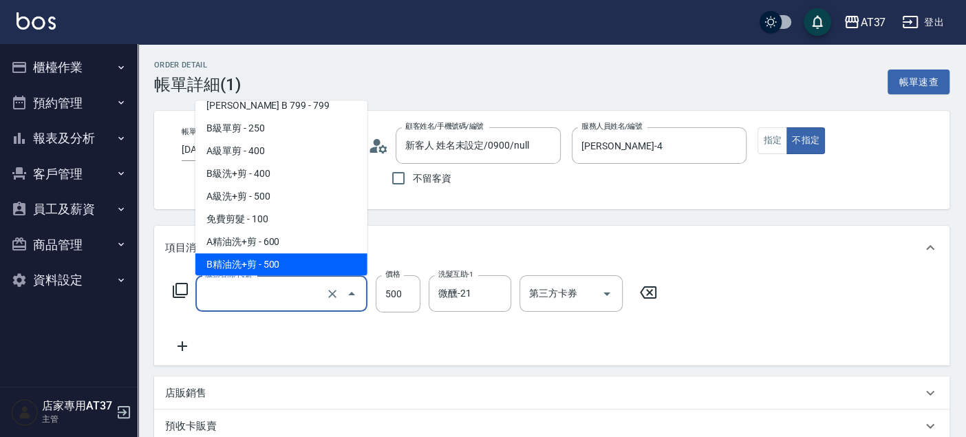
click at [277, 259] on span "B精油洗+剪 - 500" at bounding box center [281, 264] width 172 height 23
type input "B精油洗+剪(207)"
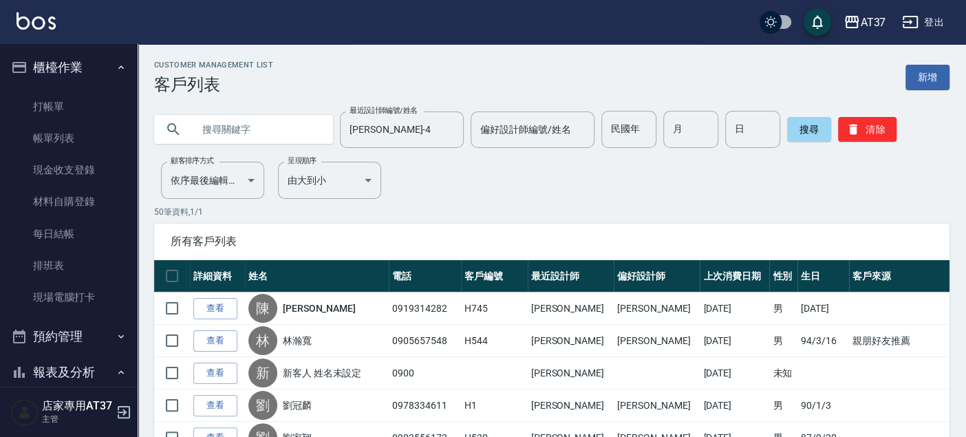
click at [81, 89] on ul "打帳單 帳單列表 現金收支登錄 材料自購登錄 每日結帳 排班表 現場電腦打卡" at bounding box center [69, 202] width 127 height 234
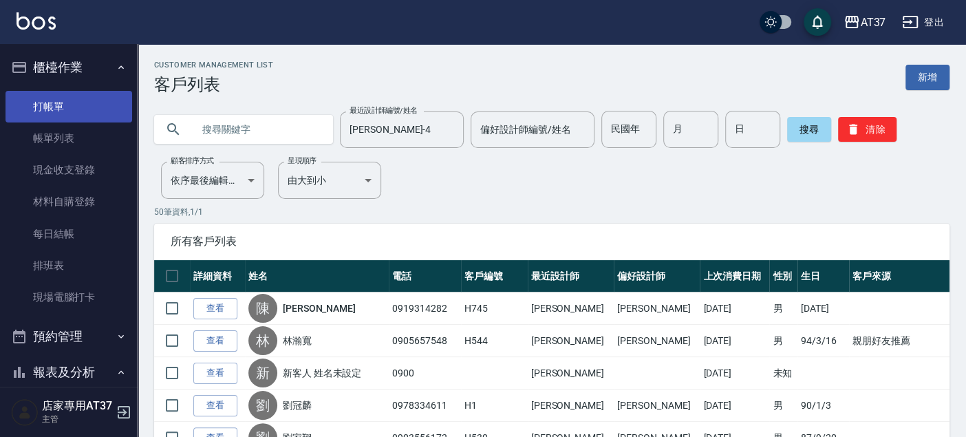
click at [81, 104] on link "打帳單" at bounding box center [69, 107] width 127 height 32
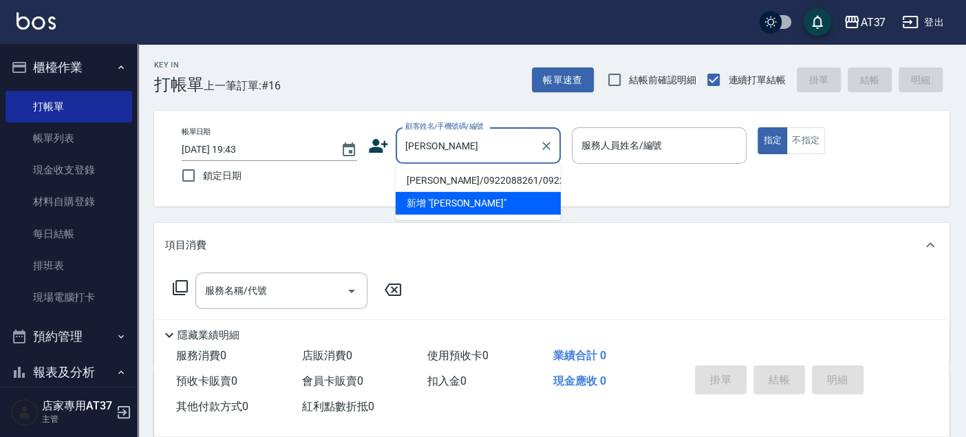
click at [548, 190] on li "陳明秀/0922088261/0922088261" at bounding box center [478, 180] width 165 height 23
type input "陳明秀/0922088261/0922088261"
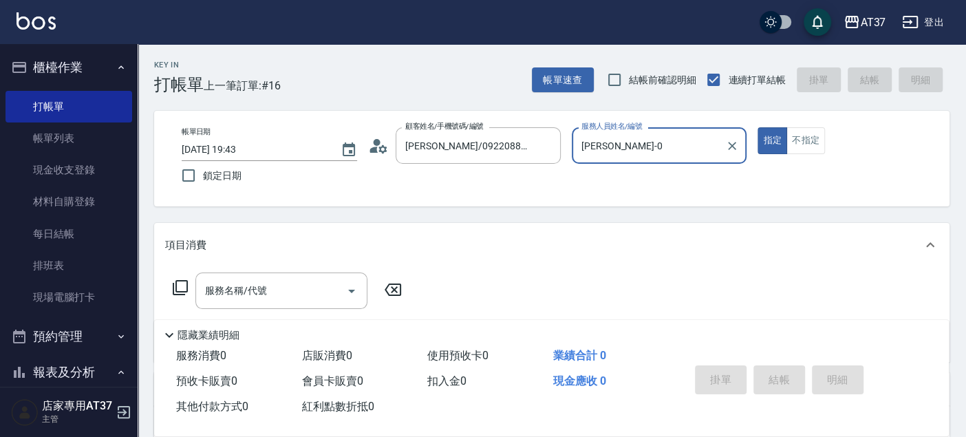
type input "NINA-0"
click at [178, 285] on icon at bounding box center [180, 287] width 17 height 17
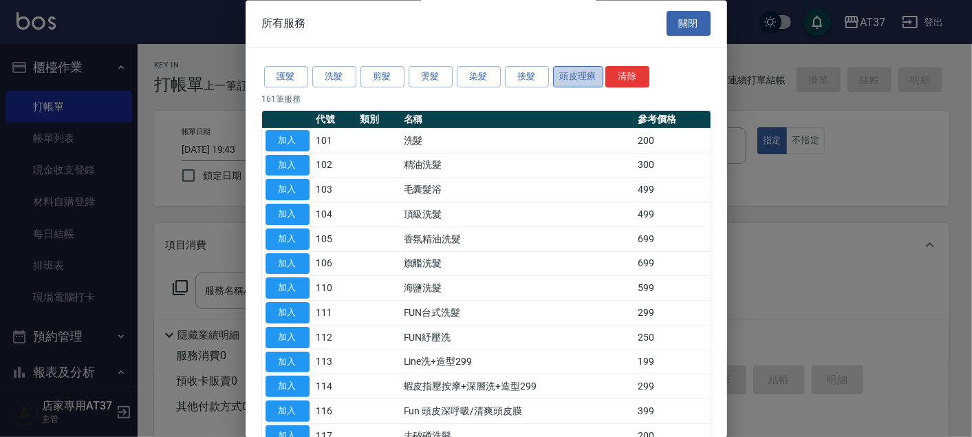
click at [559, 83] on button "頭皮理療" at bounding box center [578, 77] width 51 height 21
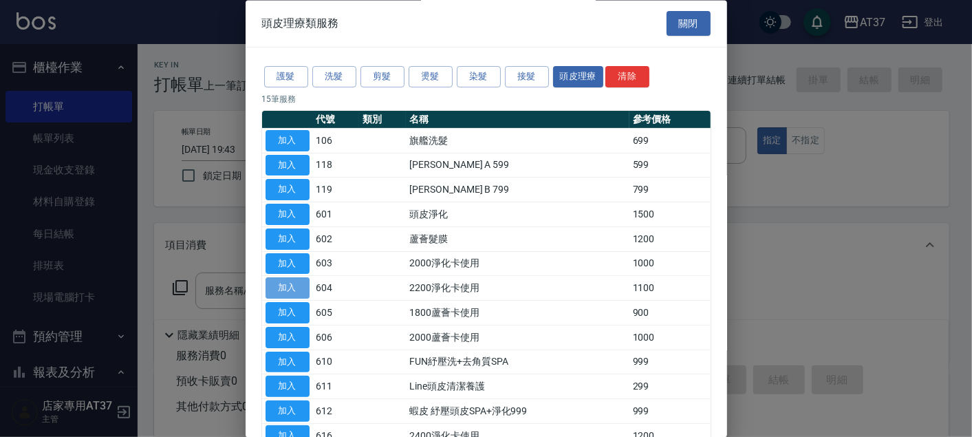
click at [284, 290] on button "加入" at bounding box center [288, 288] width 44 height 21
type input "2200淨化卡使用(604)"
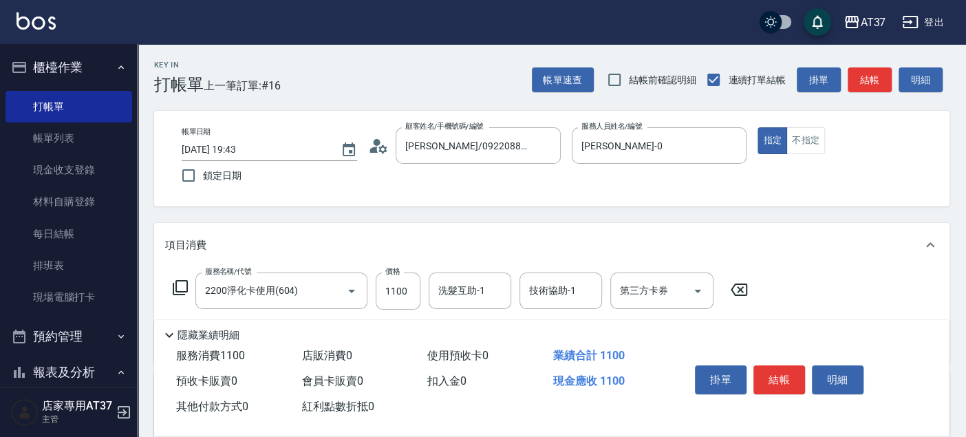
click at [184, 292] on icon at bounding box center [180, 287] width 15 height 15
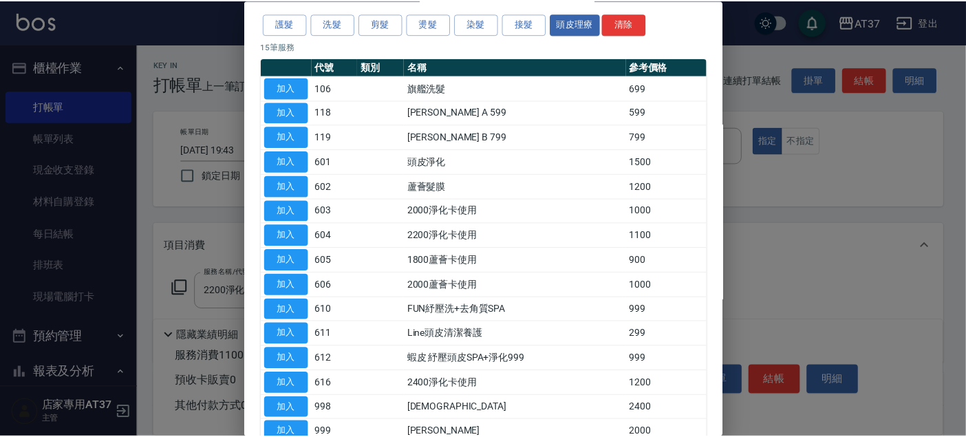
scroll to position [76, 0]
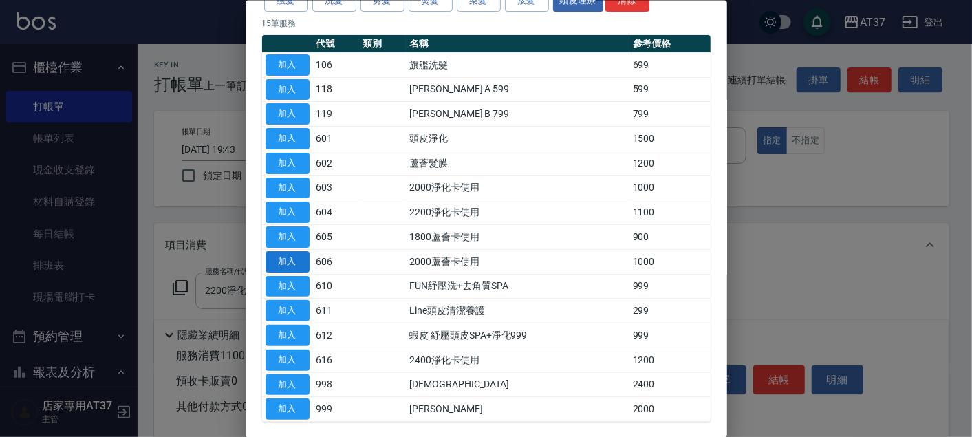
click at [298, 257] on button "加入" at bounding box center [288, 260] width 44 height 21
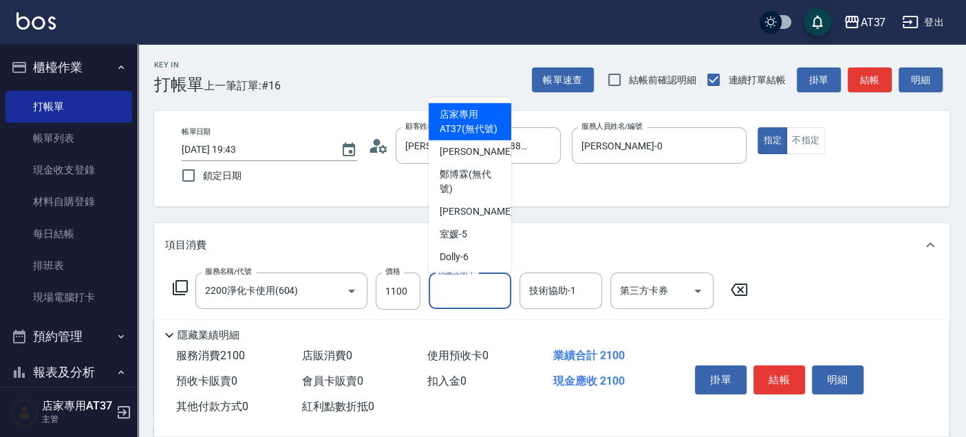
click at [455, 298] on input "洗髮互助-1" at bounding box center [470, 291] width 70 height 24
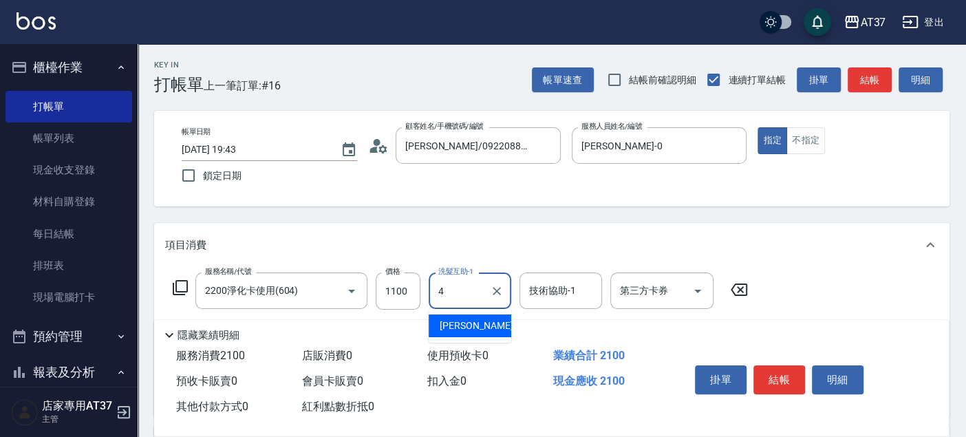
type input "[PERSON_NAME]-4"
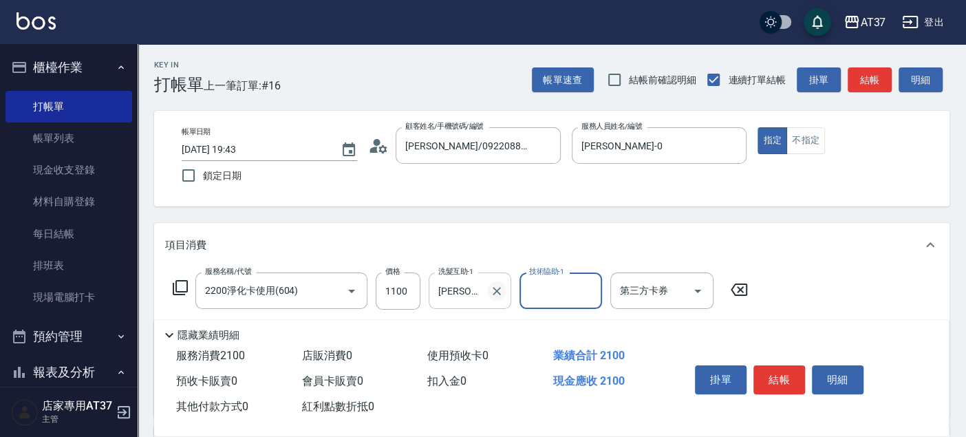
click at [500, 283] on button "Clear" at bounding box center [496, 290] width 19 height 19
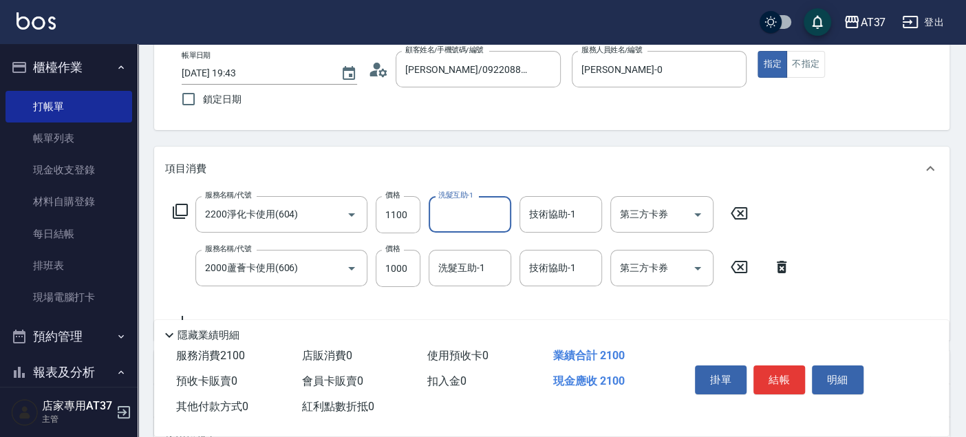
drag, startPoint x: 466, startPoint y: 250, endPoint x: 475, endPoint y: 263, distance: 15.7
click at [468, 257] on div "洗髮互助-1" at bounding box center [470, 268] width 83 height 36
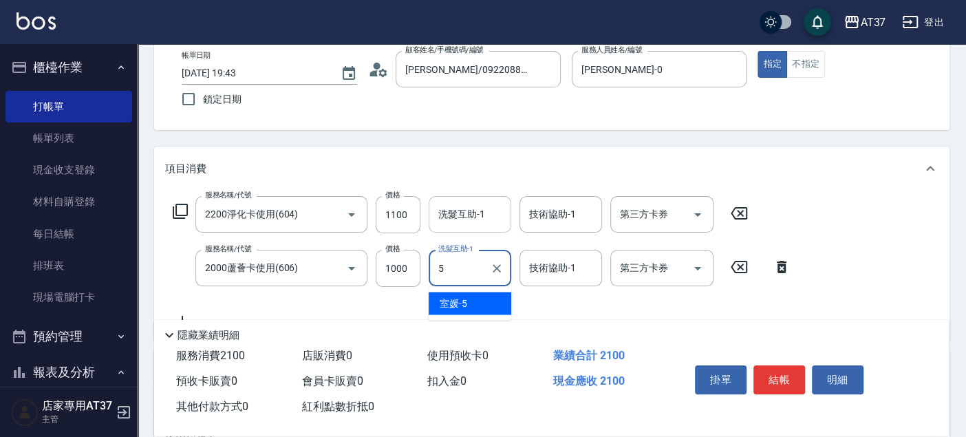
type input "室媛-5"
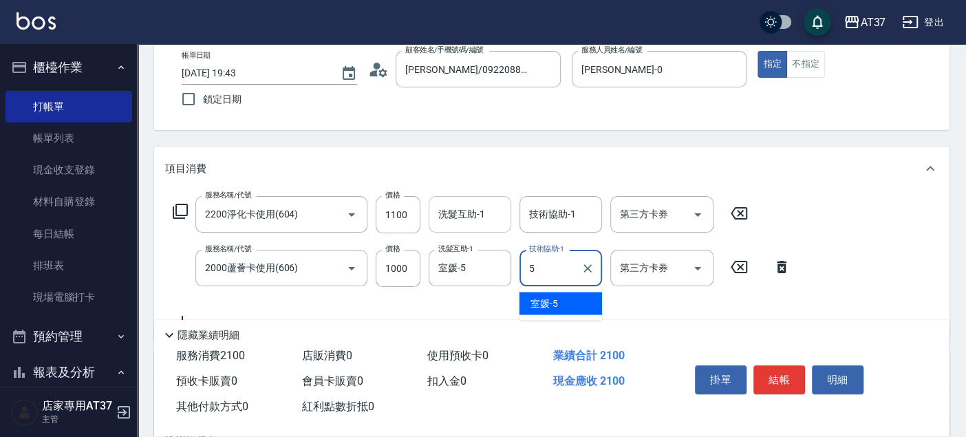
type input "室媛-5"
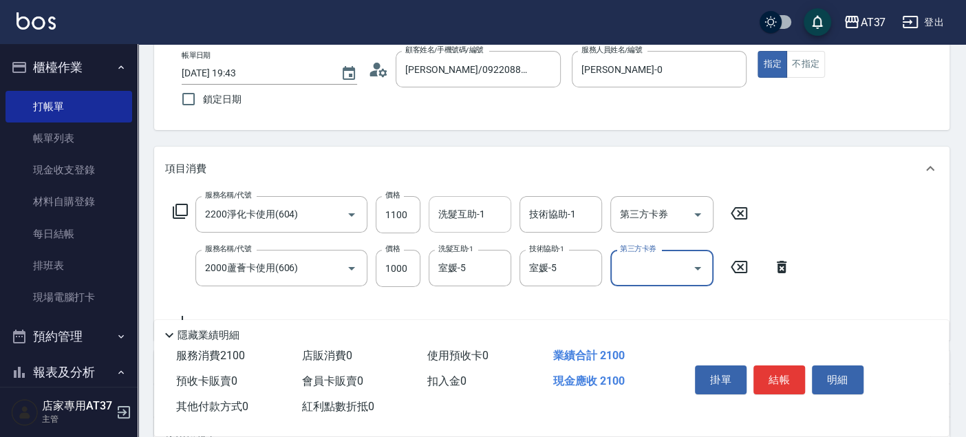
click at [767, 369] on button "結帳" at bounding box center [779, 379] width 52 height 29
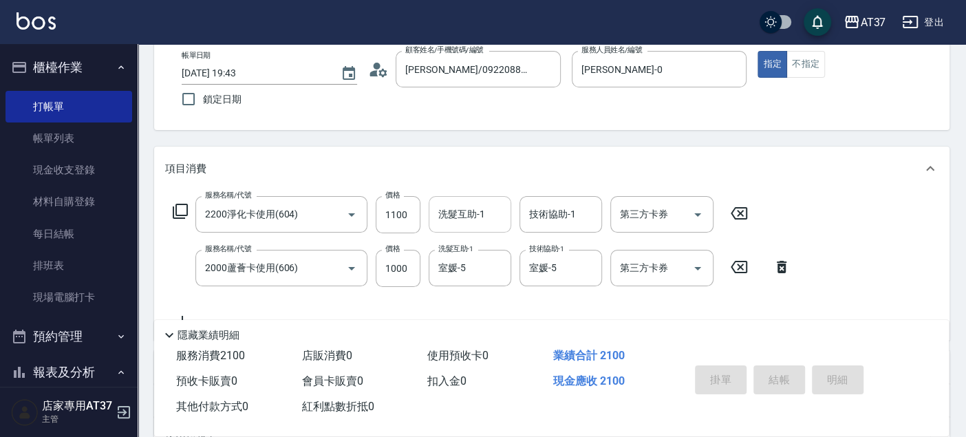
type input "2025/09/04 19:50"
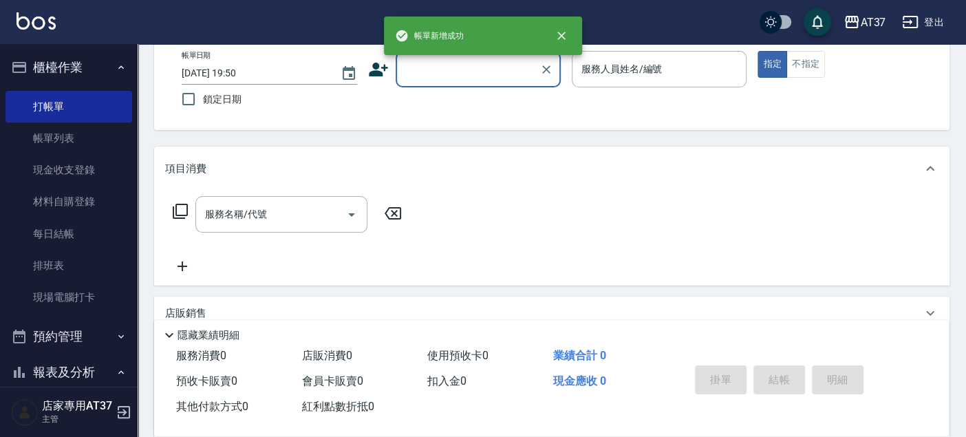
scroll to position [0, 0]
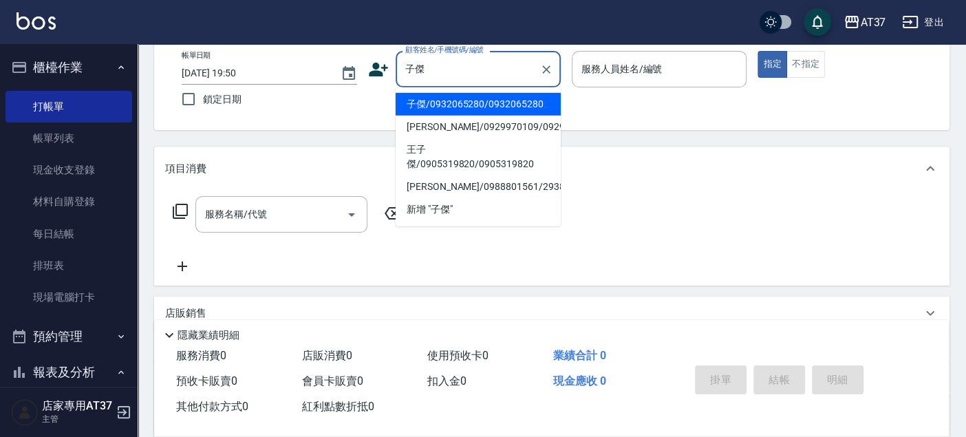
click at [523, 107] on li "子傑/0932065280/0932065280" at bounding box center [478, 104] width 165 height 23
type input "子傑/0932065280/0932065280"
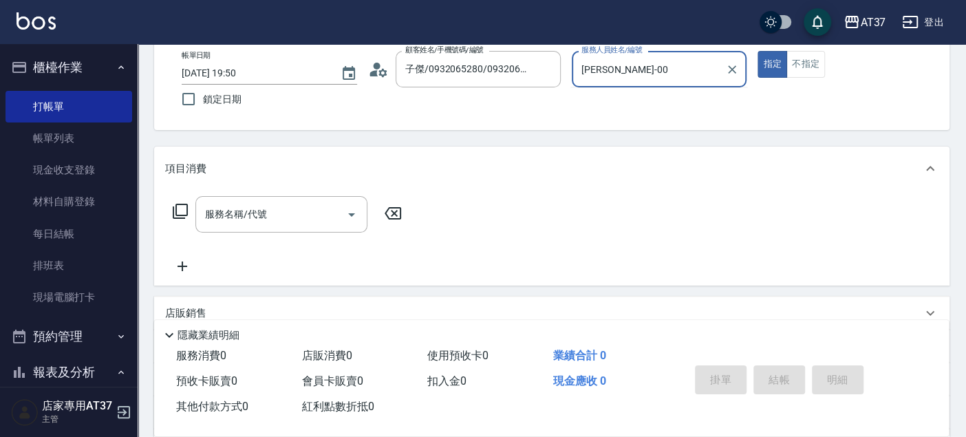
type input "NINA-0"
click at [310, 217] on input "服務名稱/代號" at bounding box center [271, 214] width 139 height 24
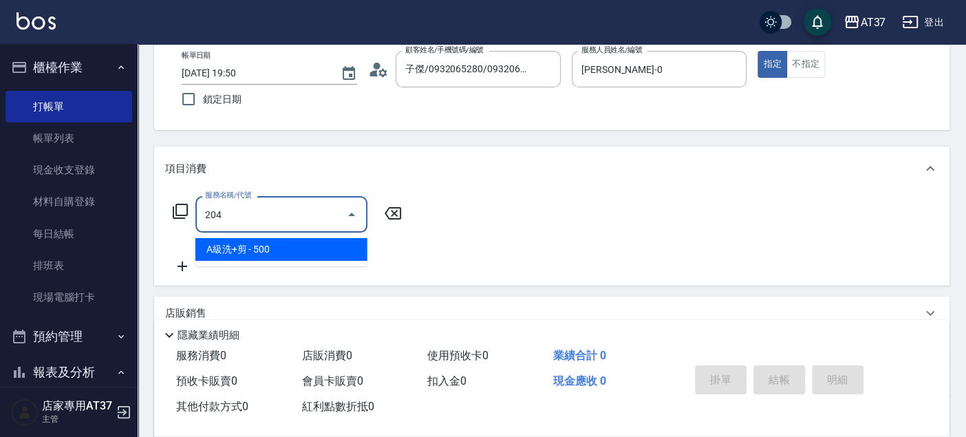
type input "A級洗+剪(204)"
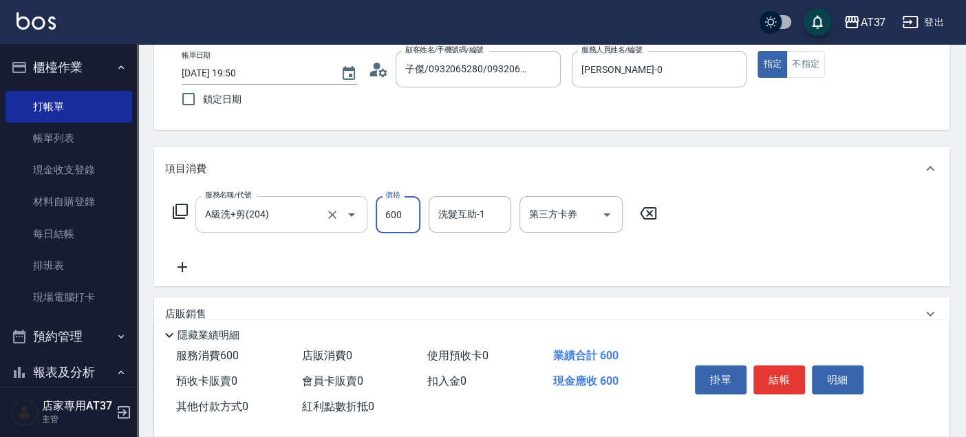
type input "600"
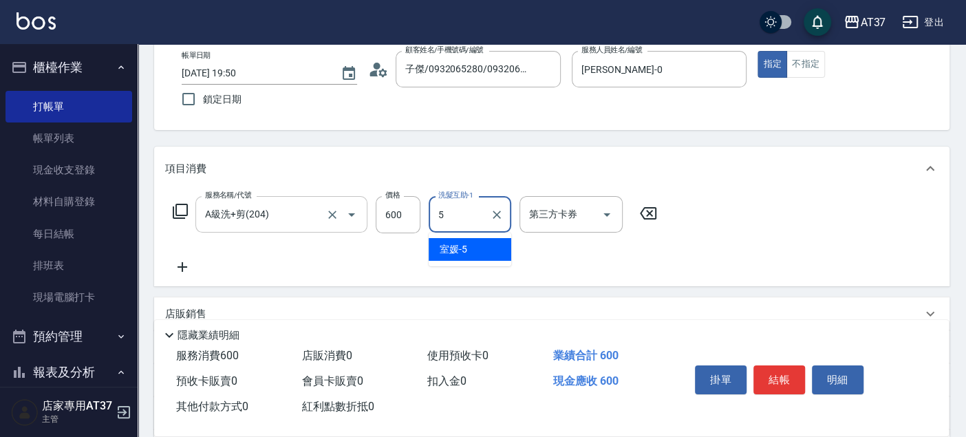
type input "室媛-5"
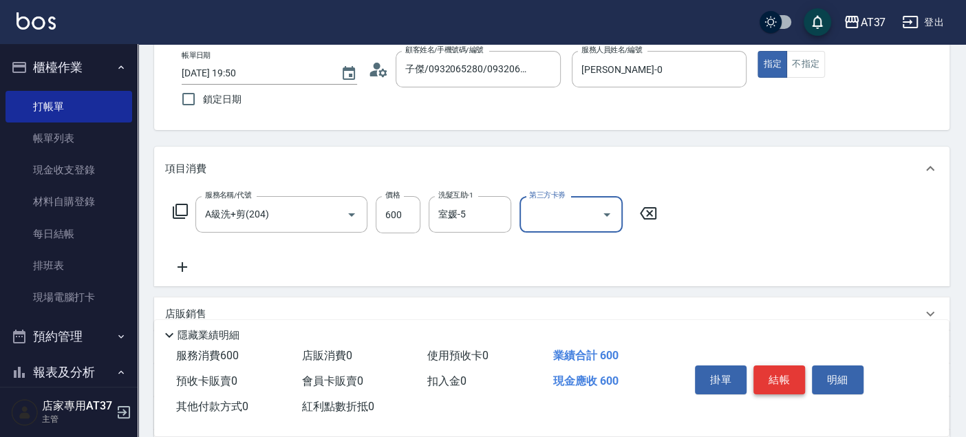
click at [798, 379] on button "結帳" at bounding box center [779, 379] width 52 height 29
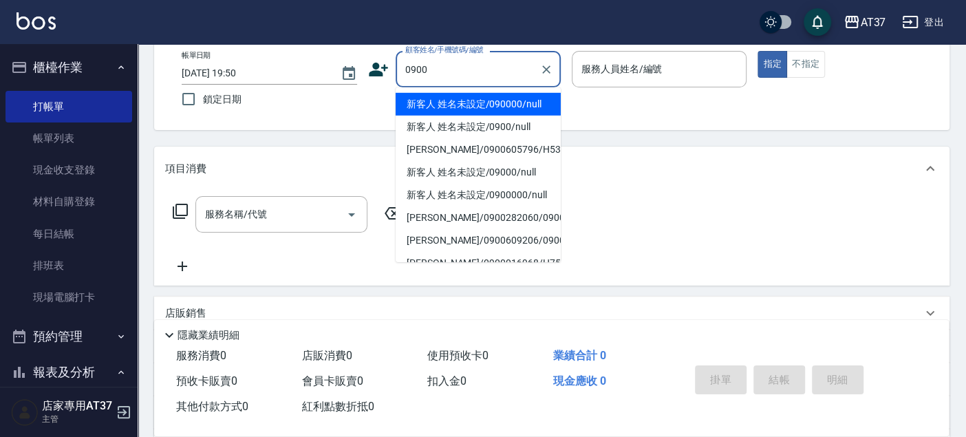
click at [502, 93] on li "新客人 姓名未設定/090000/null" at bounding box center [478, 104] width 165 height 23
type input "新客人 姓名未設定/090000/null"
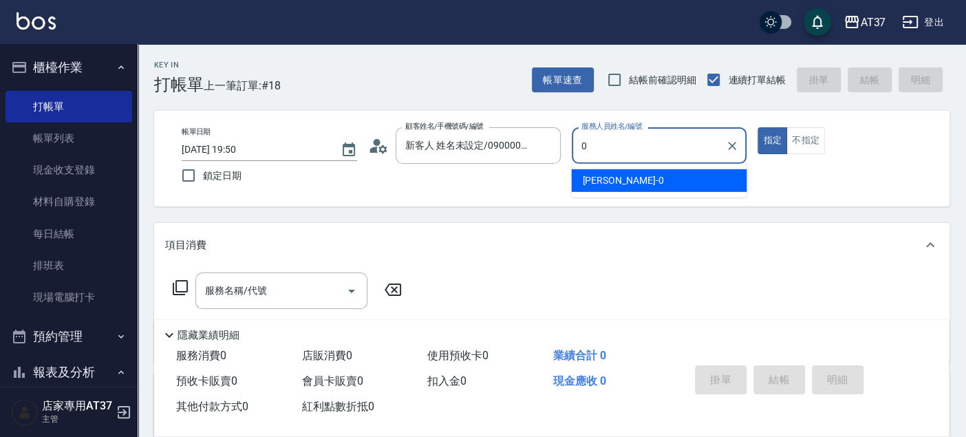
click at [586, 179] on span "NINA -0" at bounding box center [622, 180] width 81 height 14
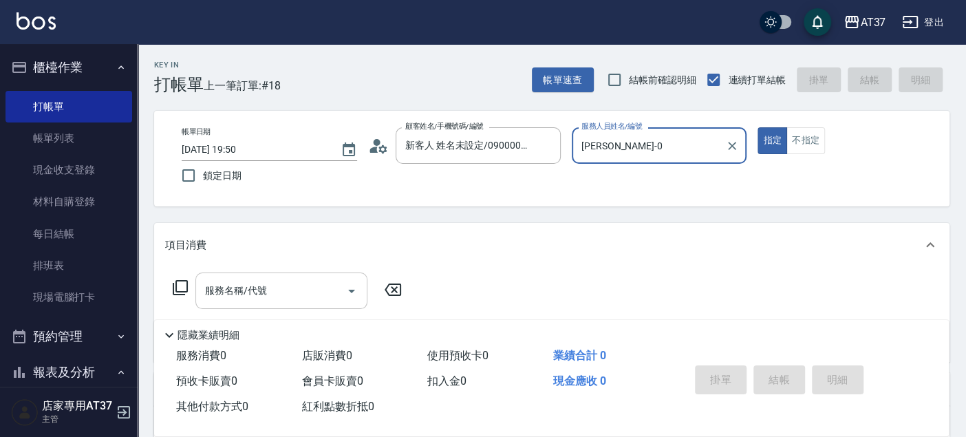
type input "NINA-0"
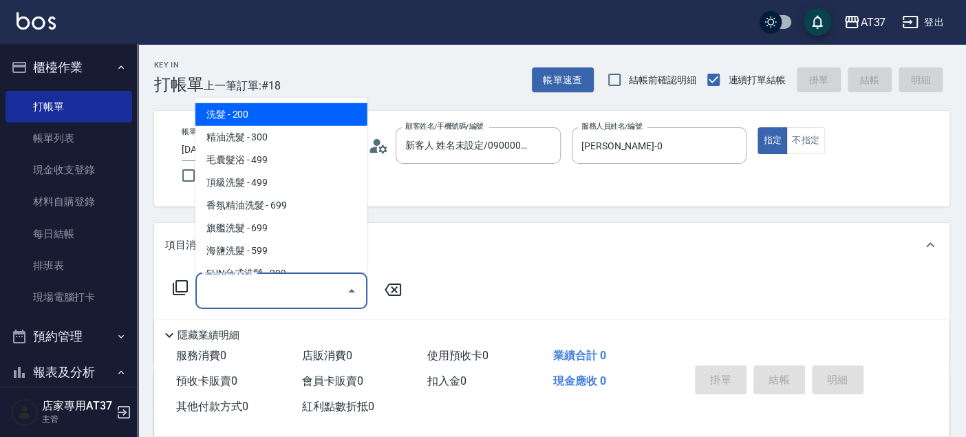
click at [306, 297] on input "服務名稱/代號" at bounding box center [271, 291] width 139 height 24
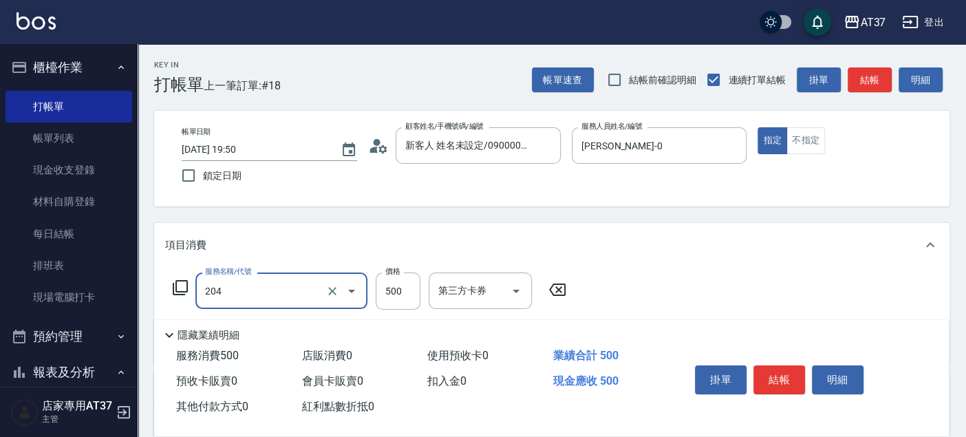
type input "A級洗+剪(204)"
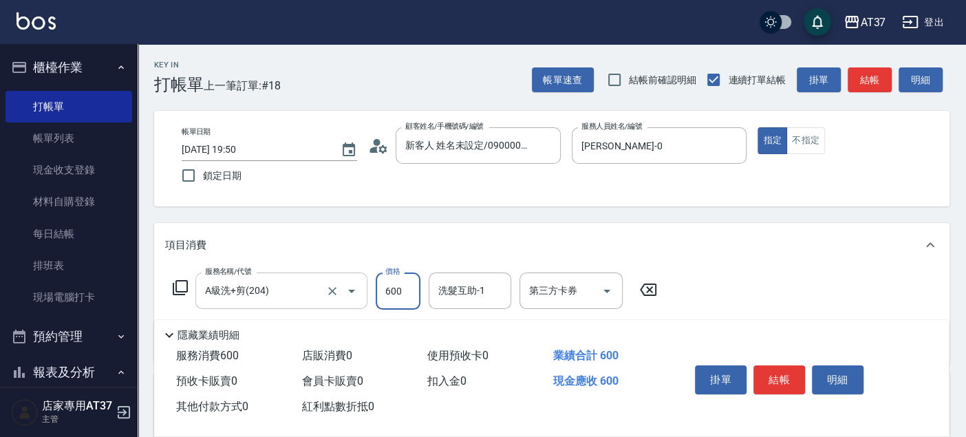
type input "600"
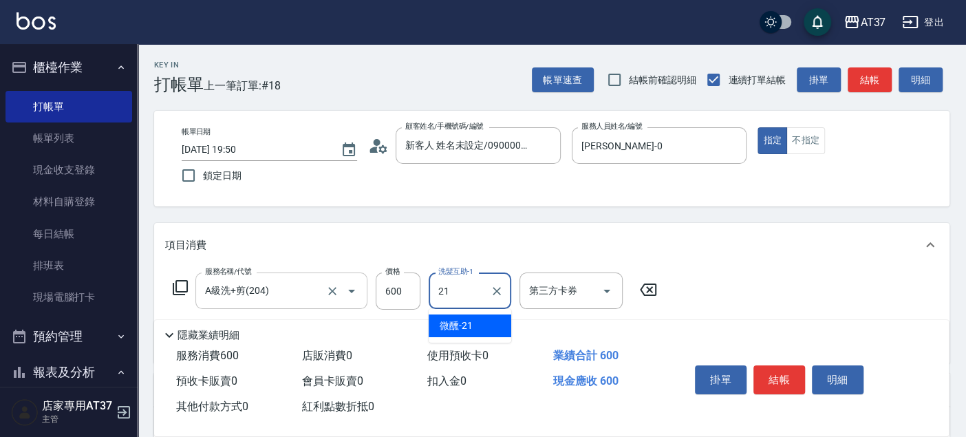
type input "微醺-21"
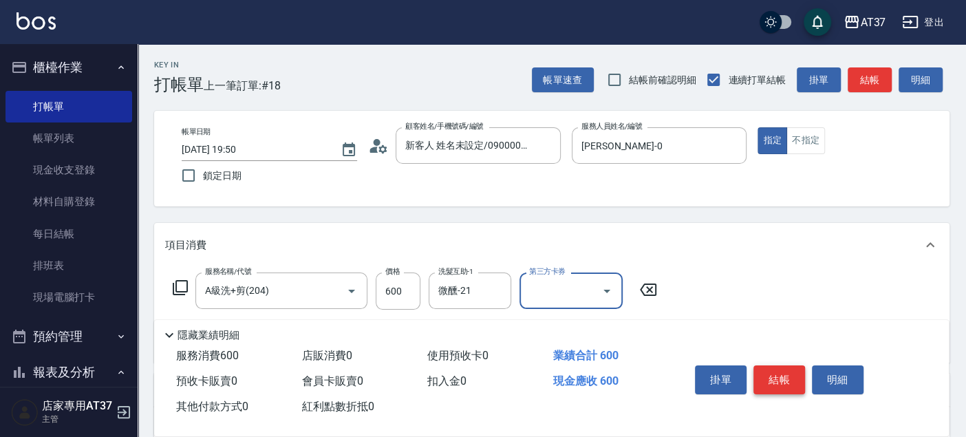
click at [780, 365] on button "結帳" at bounding box center [779, 379] width 52 height 29
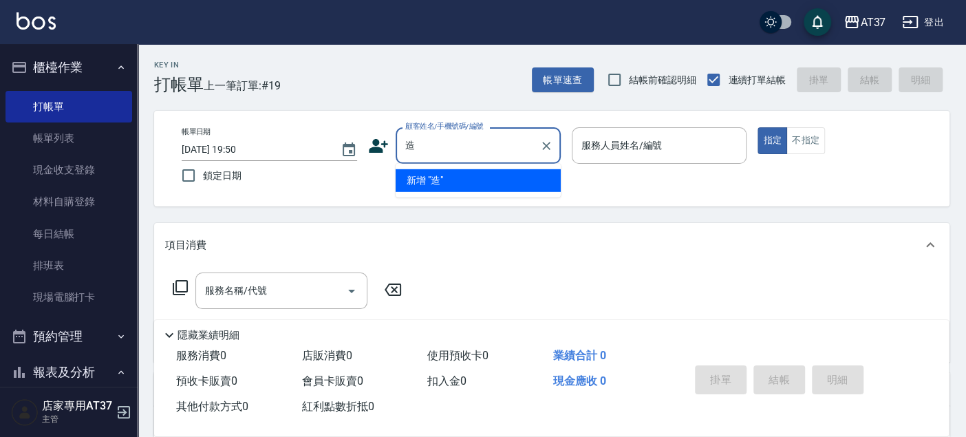
type input "唕"
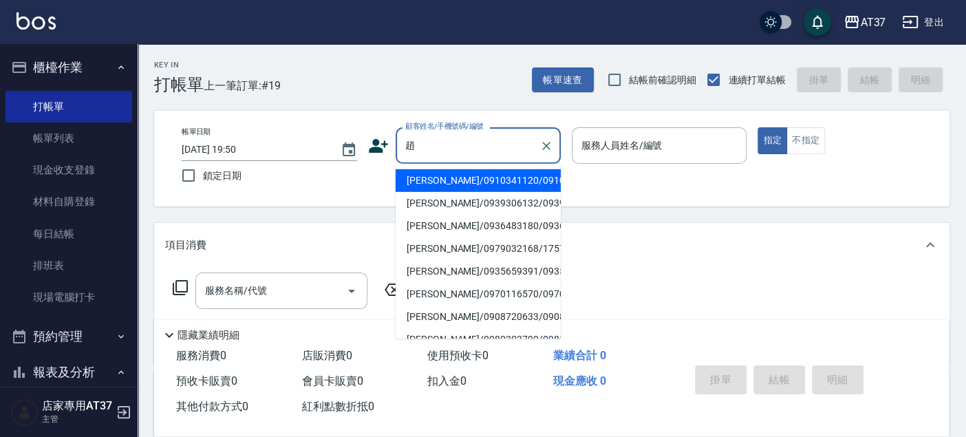
click at [471, 237] on li "趙益緯/0936483180/0936483180" at bounding box center [478, 226] width 165 height 23
type input "趙益緯/0936483180/0936483180"
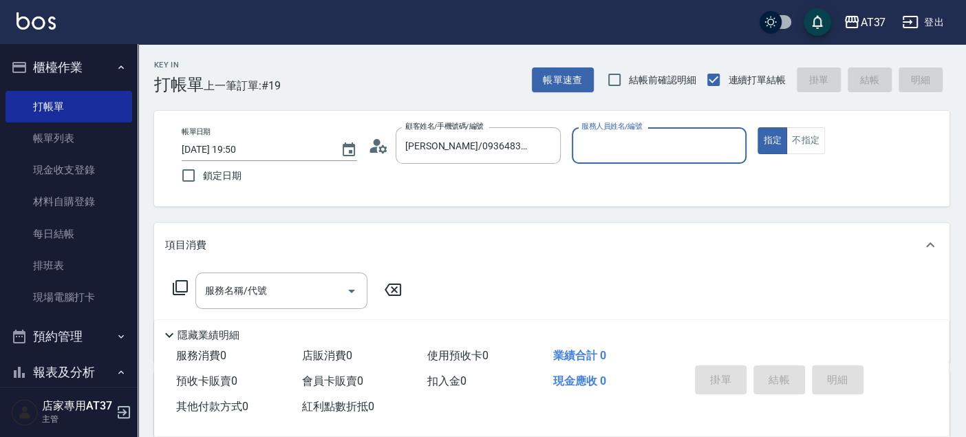
type input "NINA-0"
click at [184, 290] on icon at bounding box center [180, 287] width 17 height 17
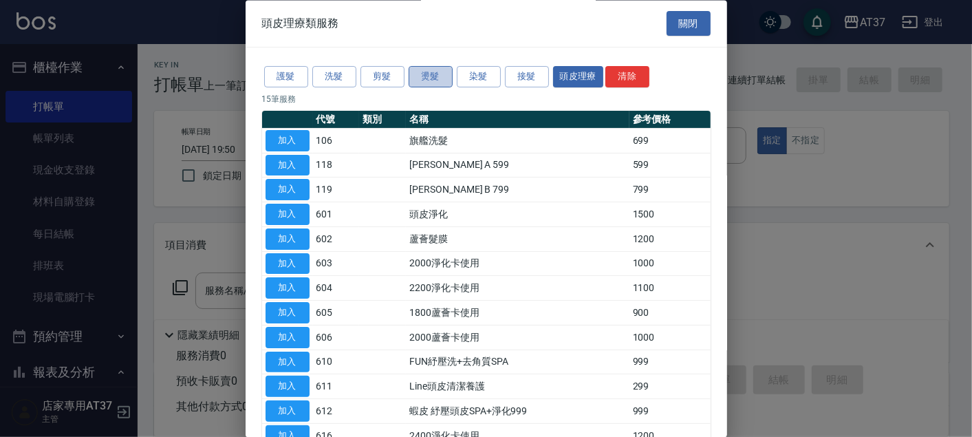
click at [414, 78] on button "燙髮" at bounding box center [431, 77] width 44 height 21
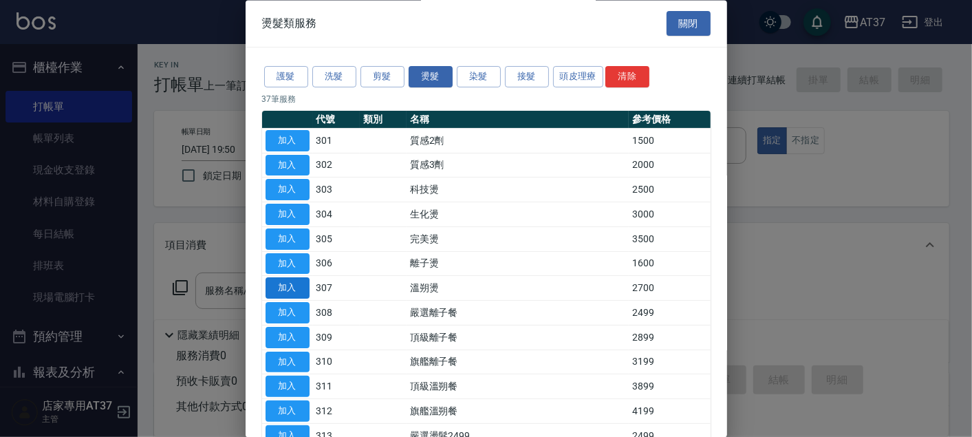
click at [296, 288] on button "加入" at bounding box center [288, 288] width 44 height 21
type input "溫朔燙(307)"
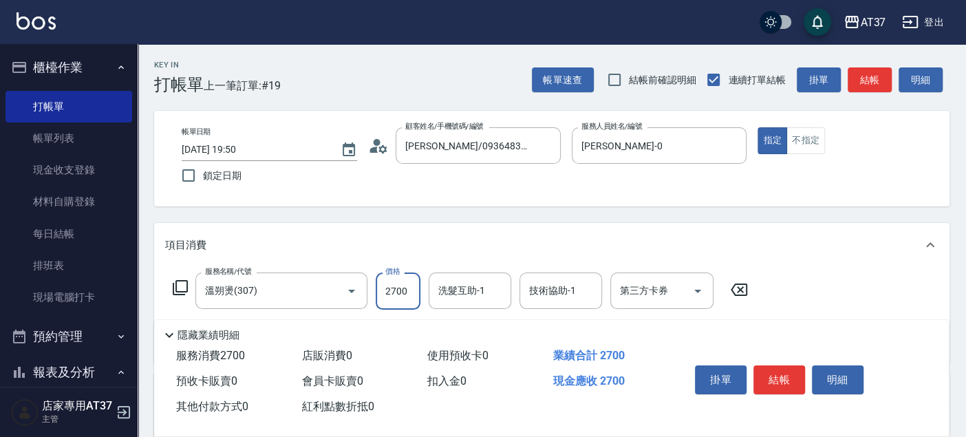
click at [393, 295] on input "2700" at bounding box center [398, 290] width 45 height 37
type input "3500"
click at [180, 284] on icon at bounding box center [180, 287] width 17 height 17
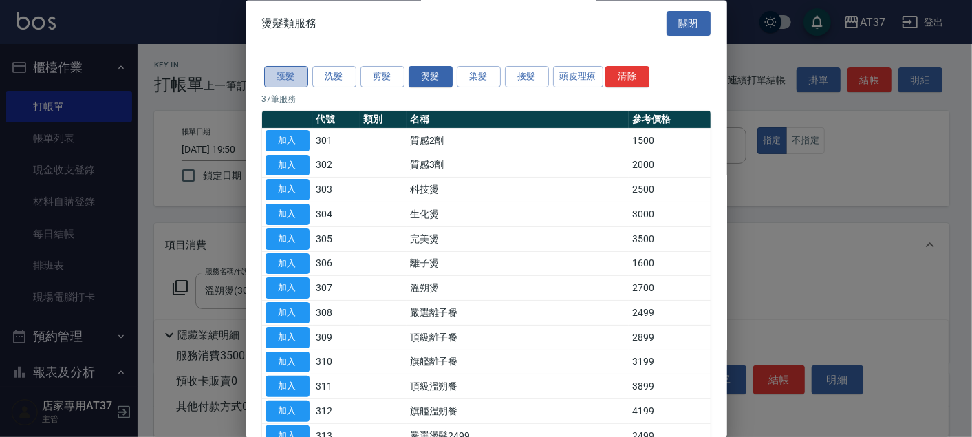
click at [301, 83] on button "護髮" at bounding box center [286, 77] width 44 height 21
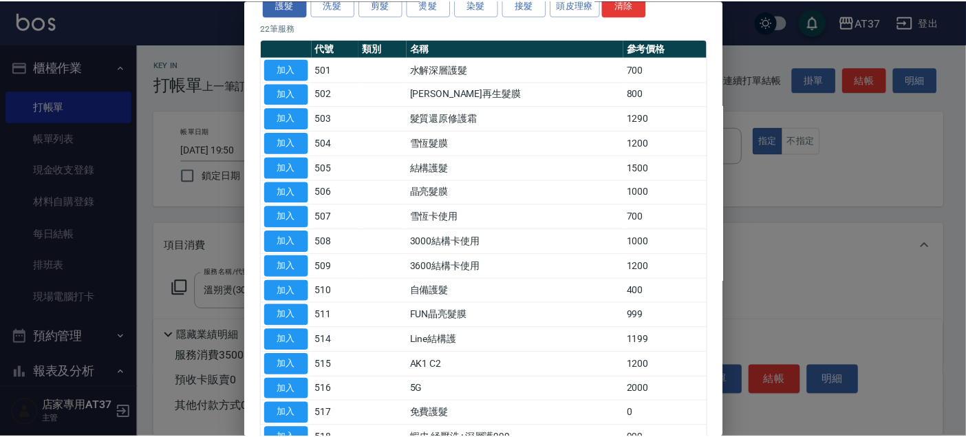
scroll to position [153, 0]
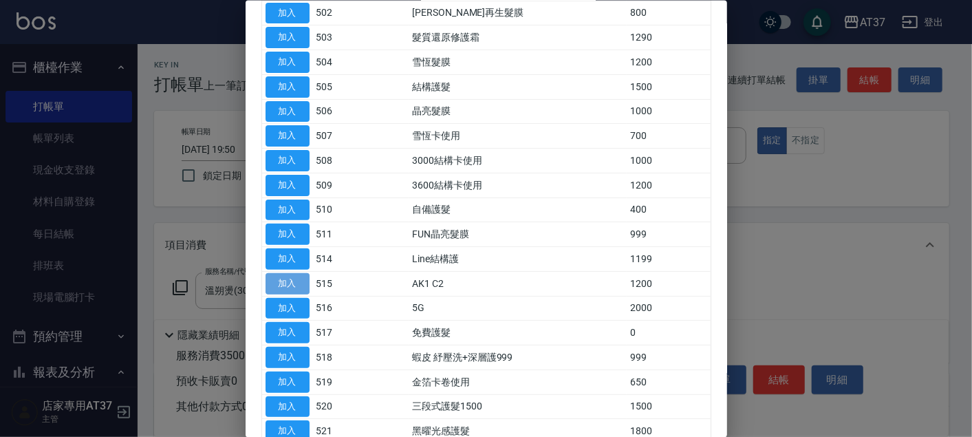
click at [296, 281] on button "加入" at bounding box center [288, 282] width 44 height 21
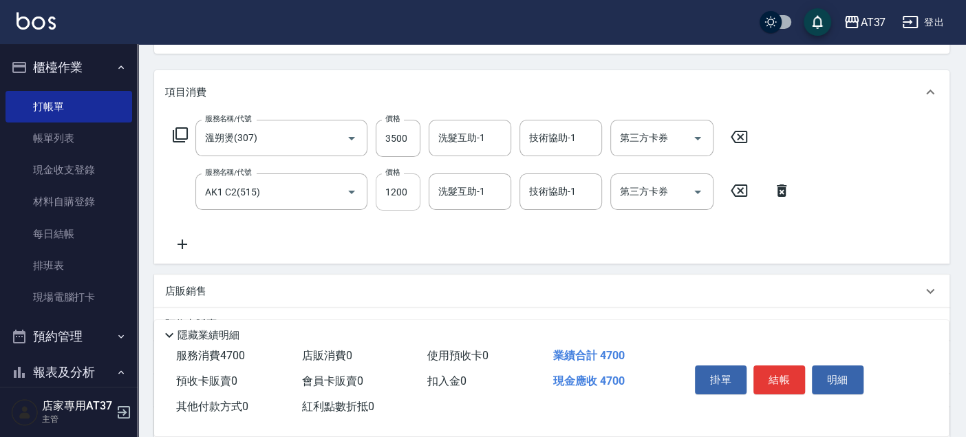
click at [408, 195] on input "1200" at bounding box center [398, 191] width 45 height 37
type input "200"
click at [414, 129] on input "3500" at bounding box center [398, 138] width 45 height 37
type input "3000"
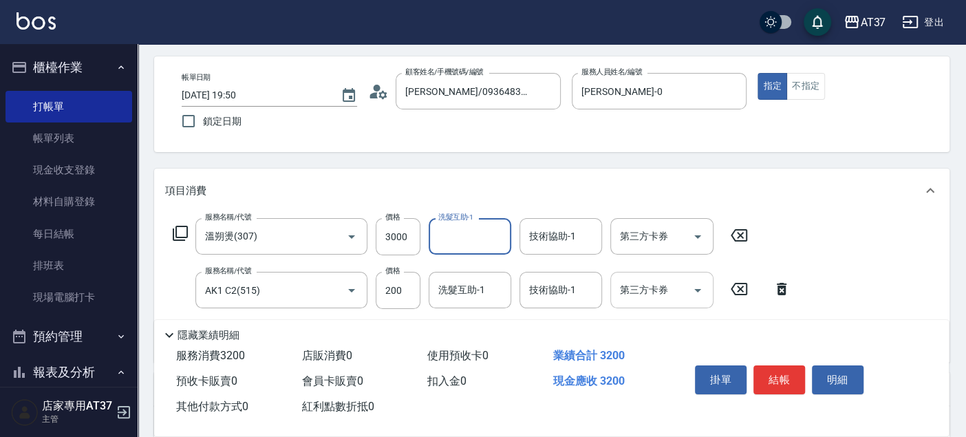
scroll to position [0, 0]
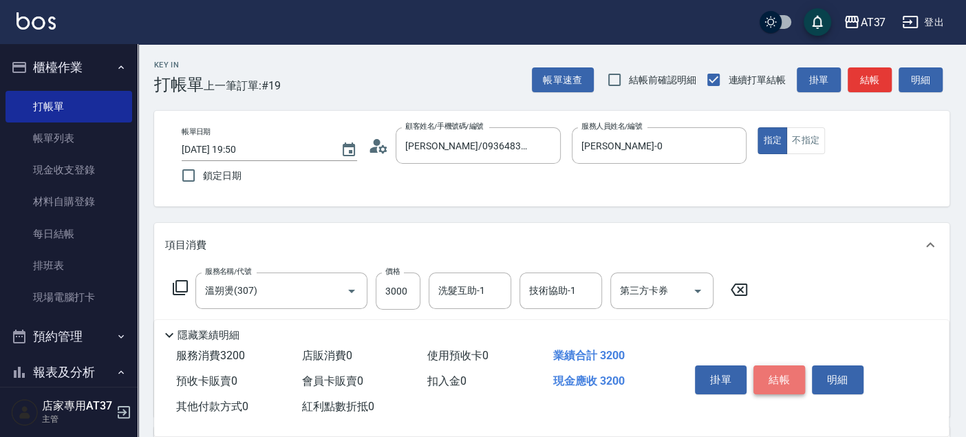
click at [784, 373] on button "結帳" at bounding box center [779, 379] width 52 height 29
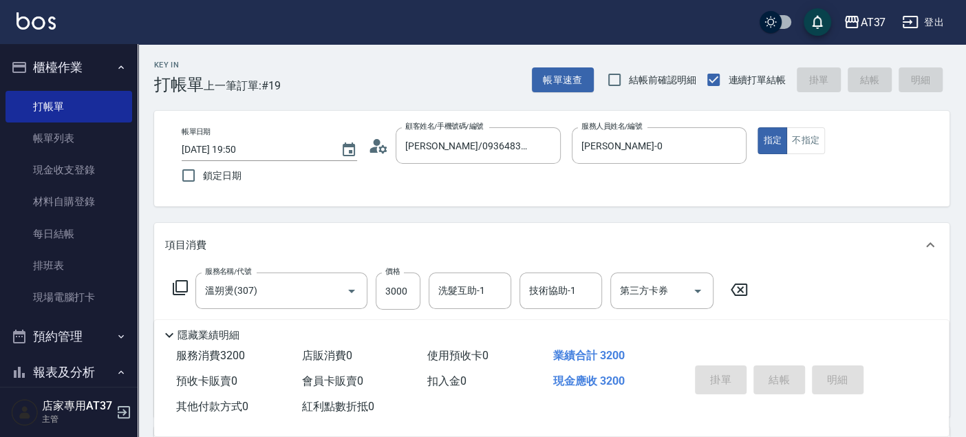
type input "2025/09/04 19:51"
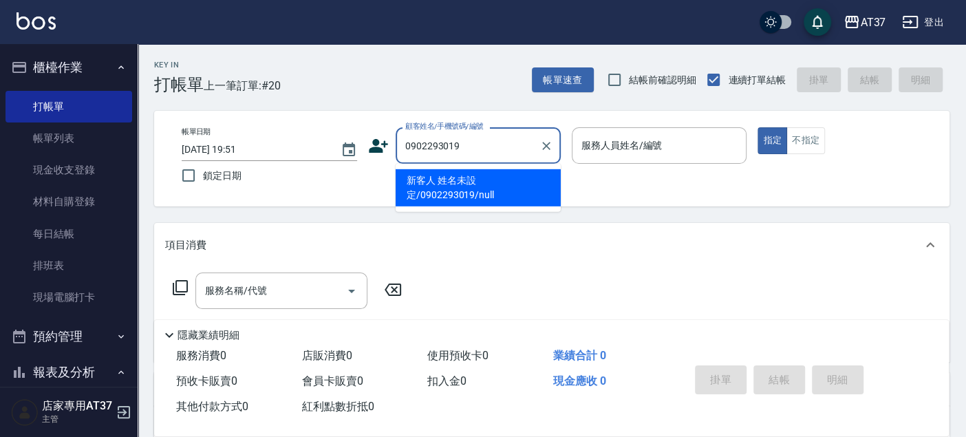
type input "新客人 姓名未設定/0902293019/null"
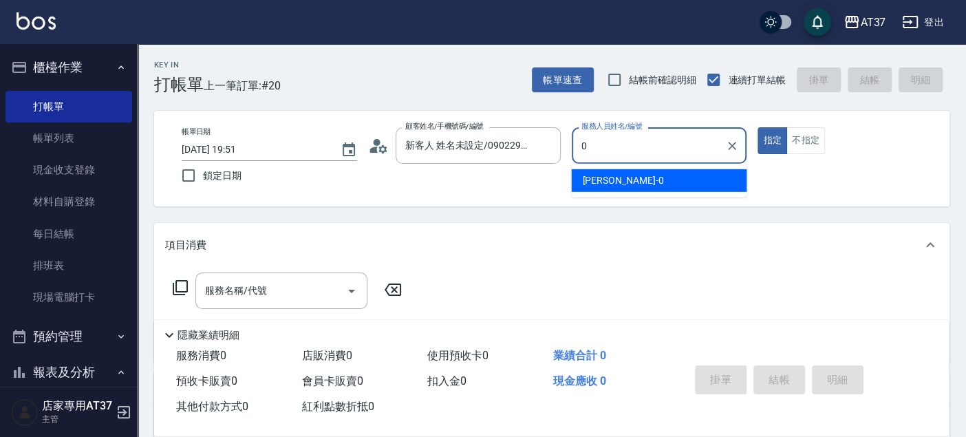
click at [617, 164] on ul "NINA -0" at bounding box center [658, 181] width 175 height 34
click at [619, 182] on div "NINA -0" at bounding box center [658, 180] width 175 height 23
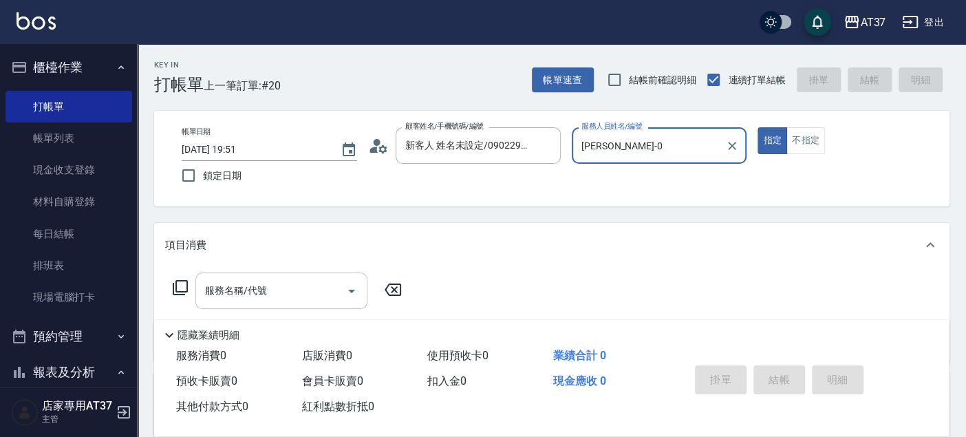
click at [312, 275] on div "服務名稱/代號" at bounding box center [281, 290] width 172 height 36
type input "NINA-0"
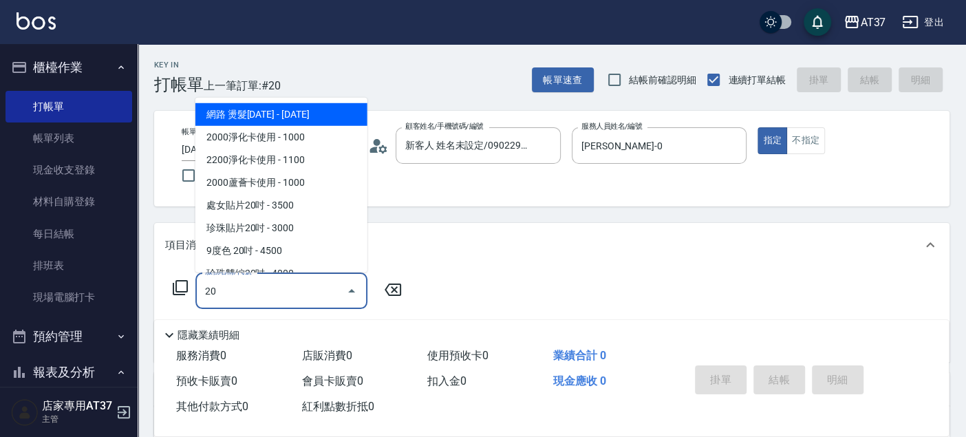
type input "204"
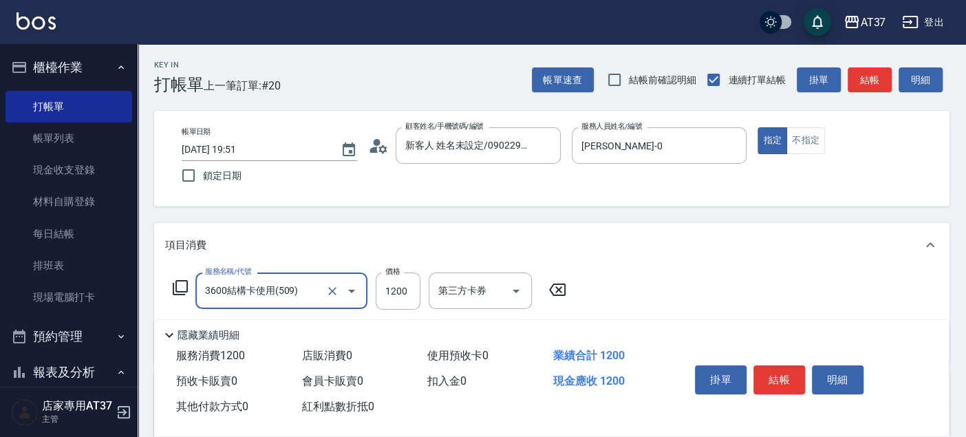
type input "3600結構卡使用(509)"
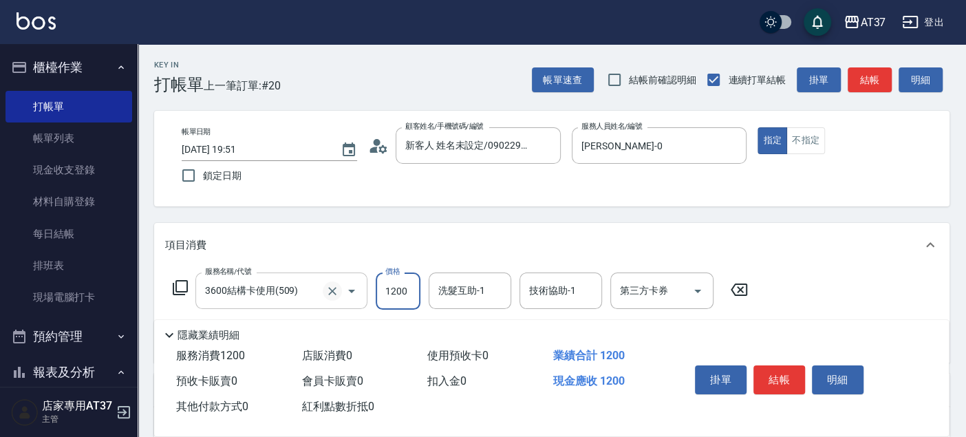
click at [325, 292] on icon "Clear" at bounding box center [332, 291] width 14 height 14
type input "A精油洗+剪(206)"
type input "650"
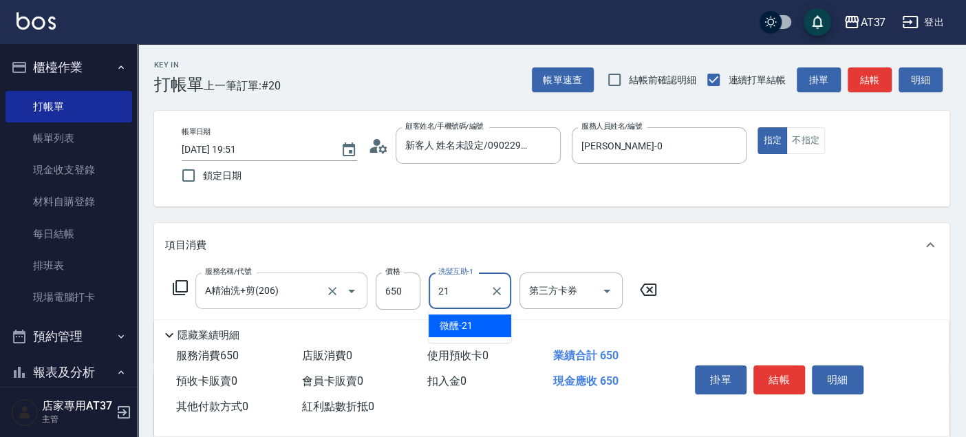
type input "微醺-21"
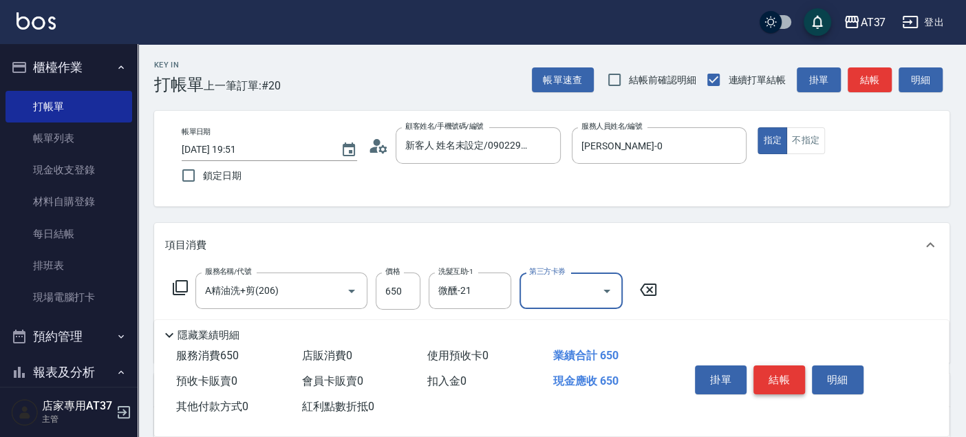
click at [788, 385] on button "結帳" at bounding box center [779, 379] width 52 height 29
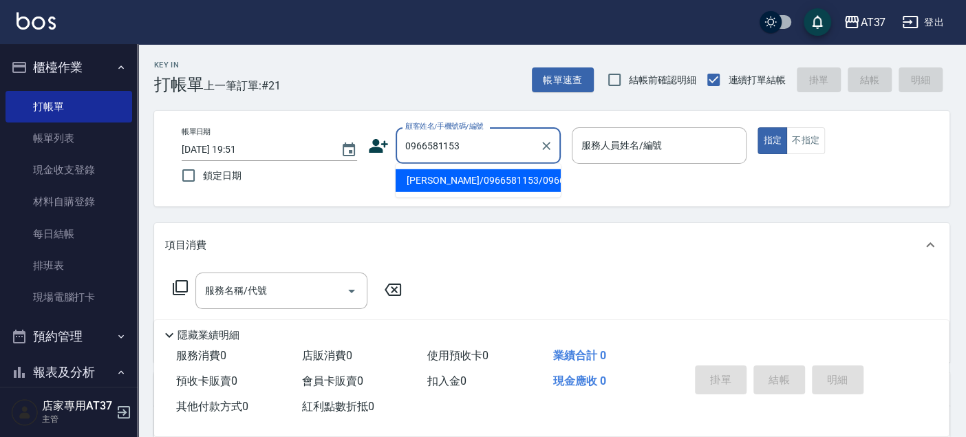
type input "陳楷勛/0966581153/0966581153"
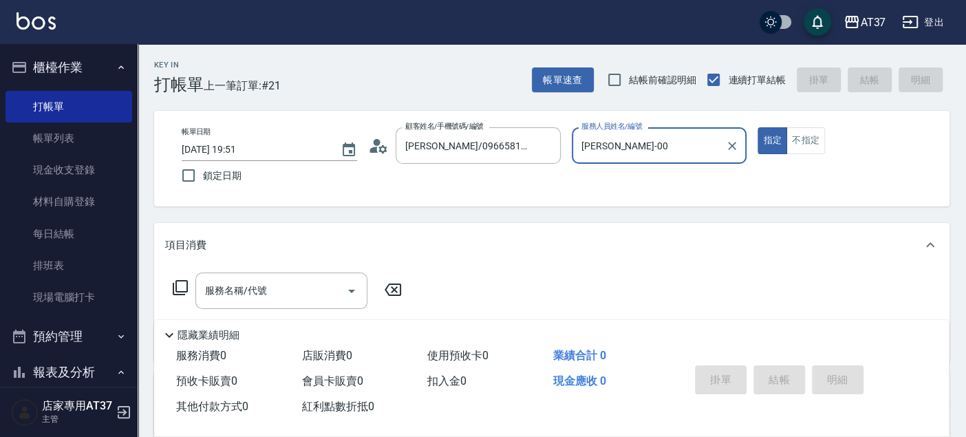
type input "NINA-0"
click at [272, 299] on input "服務名稱/代號" at bounding box center [271, 291] width 139 height 24
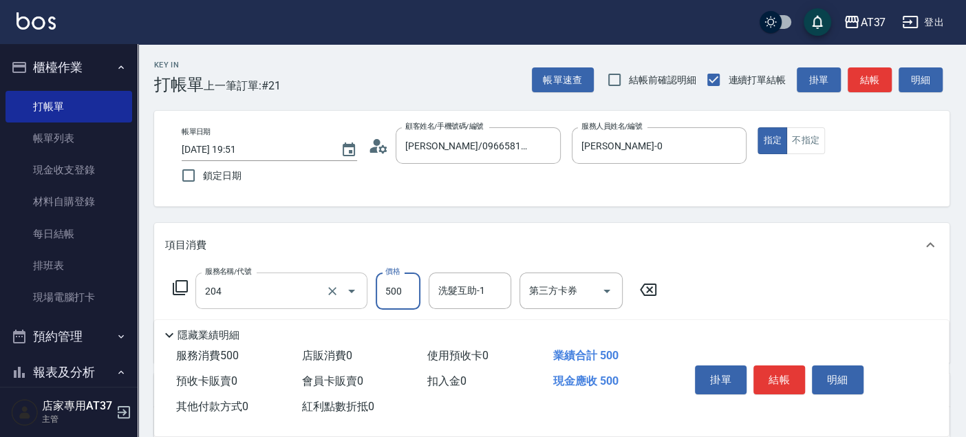
type input "A級洗+剪(204)"
type input "600"
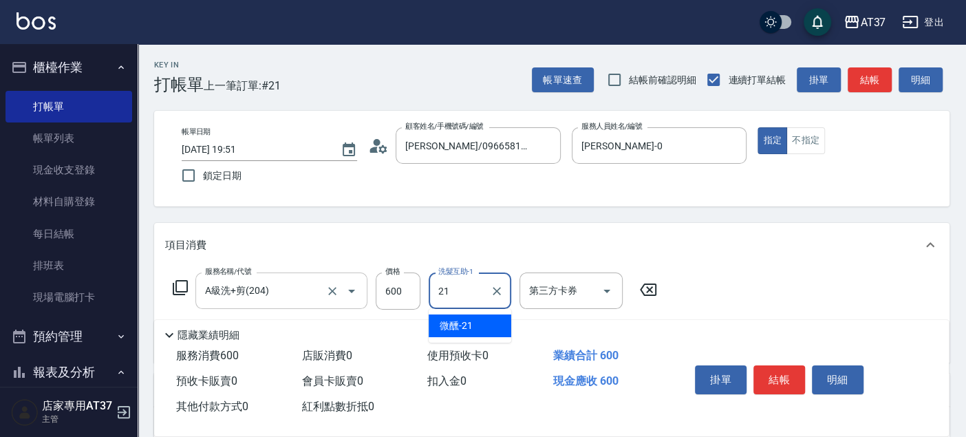
type input "微醺-21"
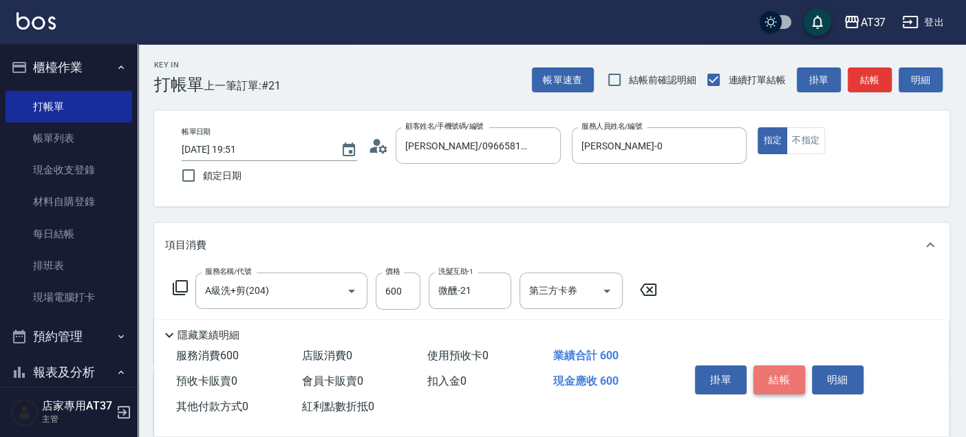
click at [780, 375] on button "結帳" at bounding box center [779, 379] width 52 height 29
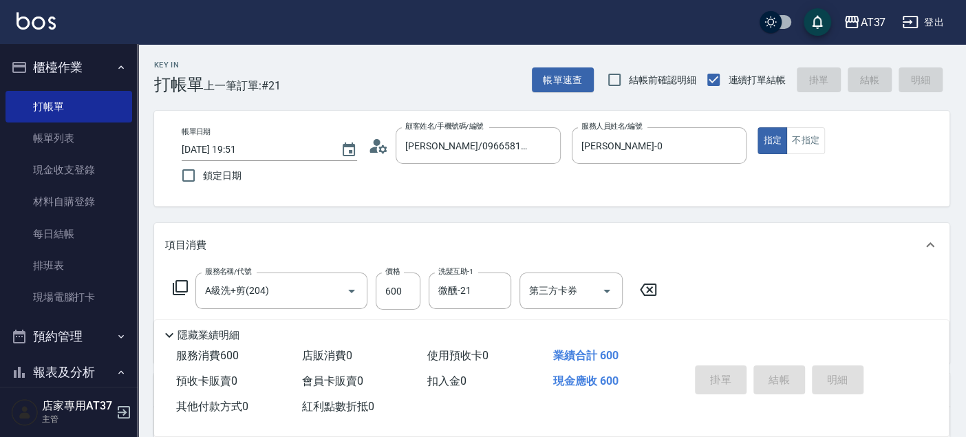
type input "2025/09/04 19:52"
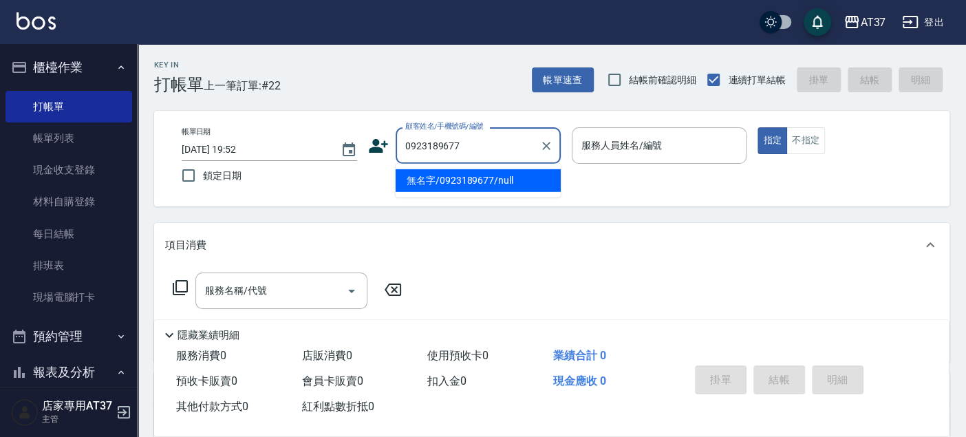
type input "無名字/0923189677/null"
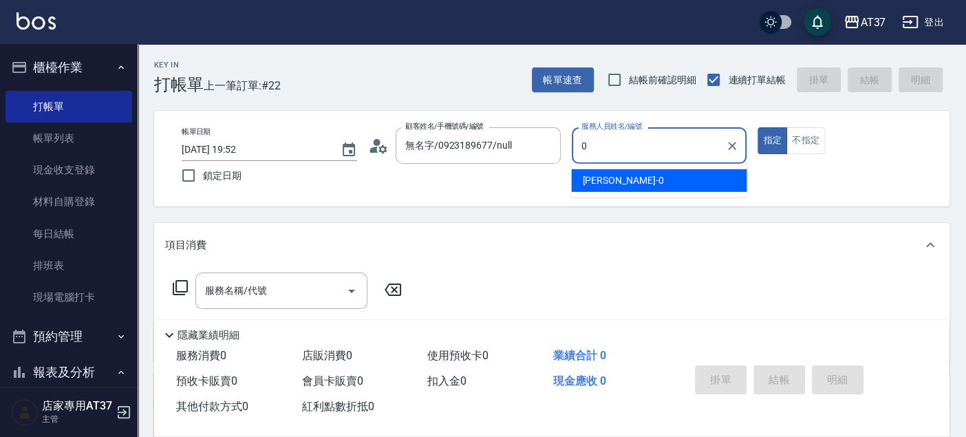
drag, startPoint x: 643, startPoint y: 186, endPoint x: 429, endPoint y: 308, distance: 246.2
click at [643, 188] on div "NINA -0" at bounding box center [658, 180] width 175 height 23
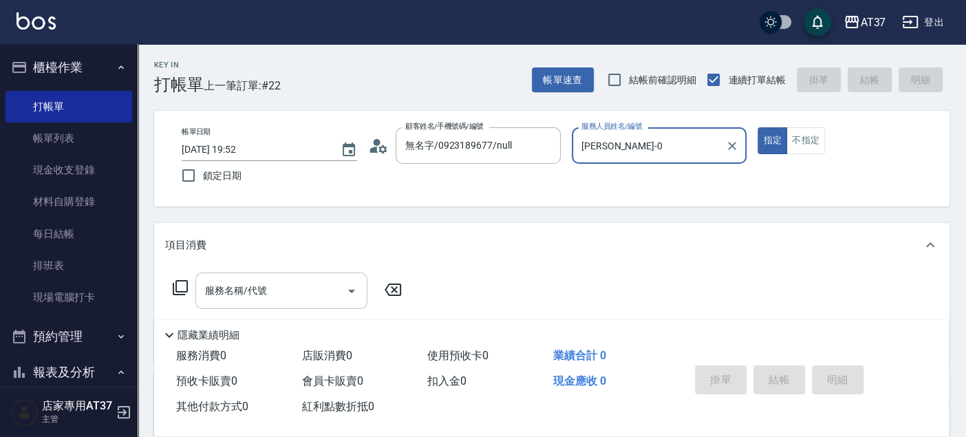
type input "NINA-0"
click at [250, 289] on div "服務名稱/代號 服務名稱/代號" at bounding box center [281, 290] width 172 height 36
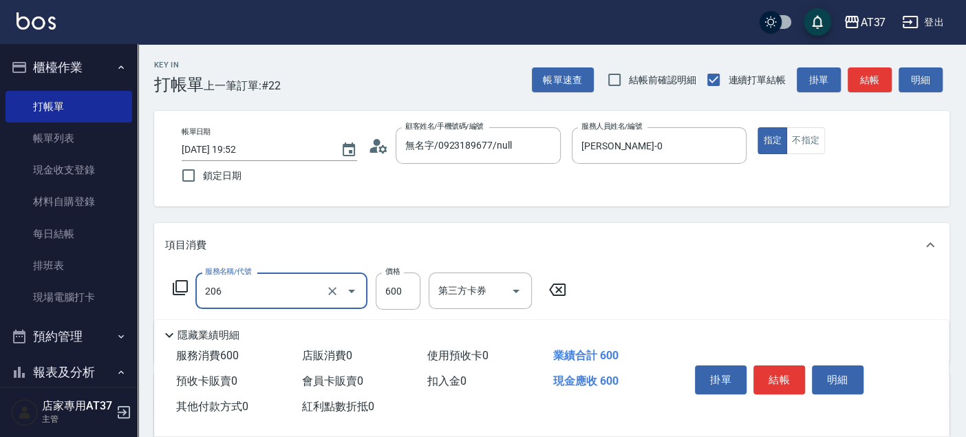
type input "A精油洗+剪(206)"
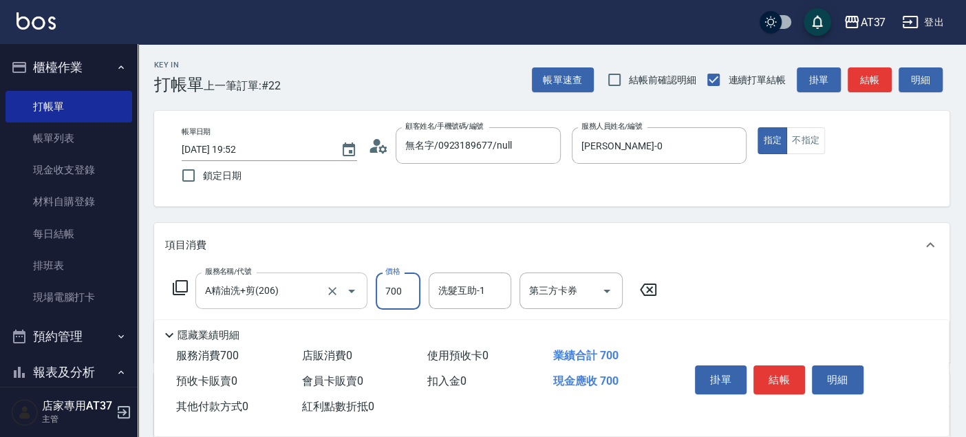
type input "700"
drag, startPoint x: 779, startPoint y: 377, endPoint x: 764, endPoint y: 374, distance: 14.9
click at [777, 376] on button "結帳" at bounding box center [779, 379] width 52 height 29
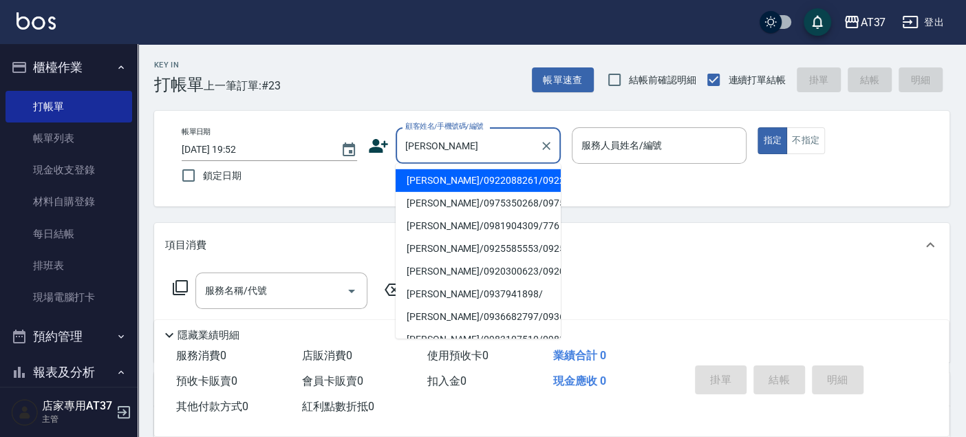
click at [517, 192] on li "陳明秀/0922088261/0922088261" at bounding box center [478, 180] width 165 height 23
type input "陳明秀/0922088261/0922088261"
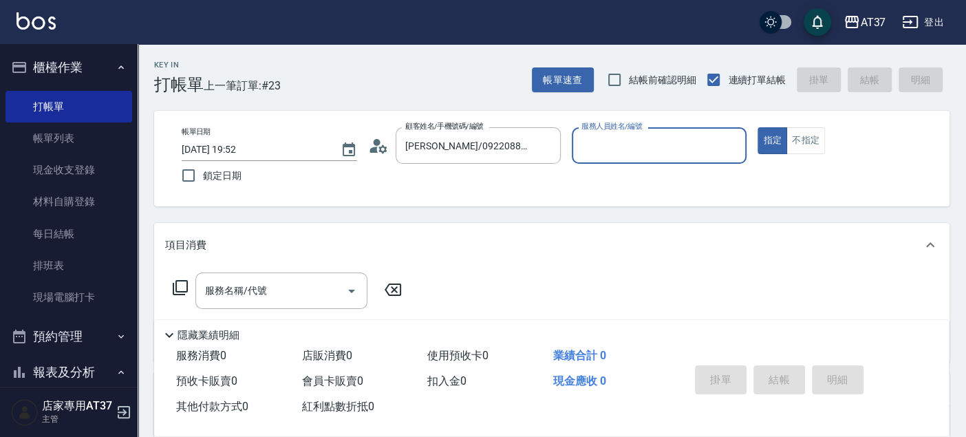
type input "NINA-0"
click at [176, 281] on icon at bounding box center [180, 287] width 15 height 15
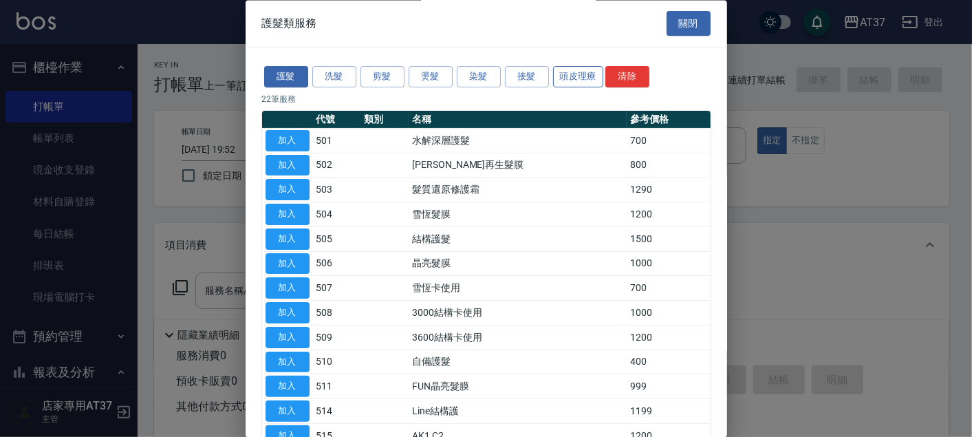
click at [579, 70] on button "頭皮理療" at bounding box center [578, 77] width 51 height 21
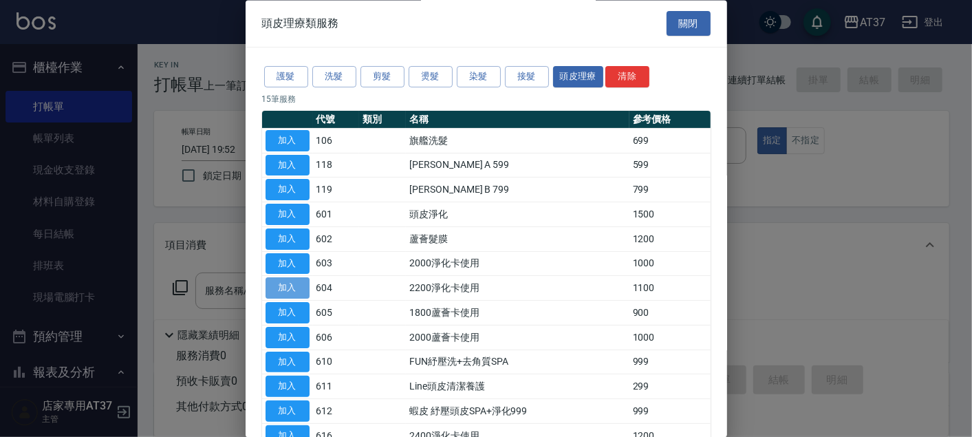
click at [293, 284] on button "加入" at bounding box center [288, 288] width 44 height 21
type input "2200淨化卡使用(604)"
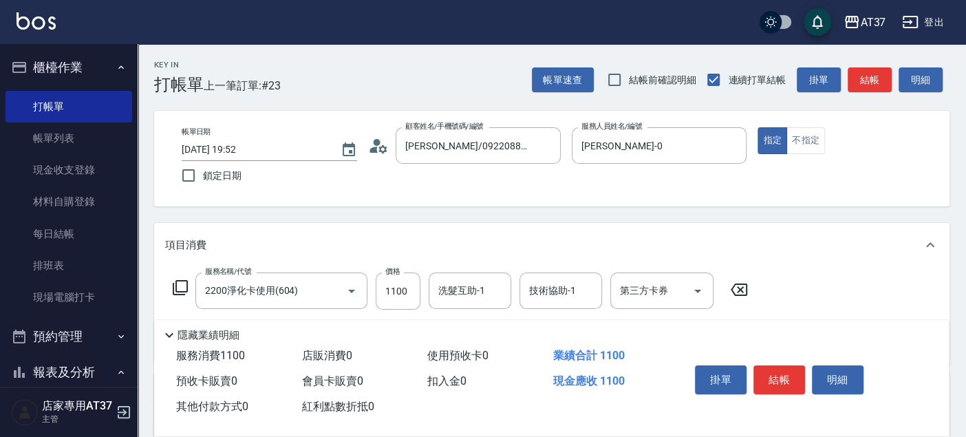
click at [182, 292] on icon at bounding box center [180, 287] width 17 height 17
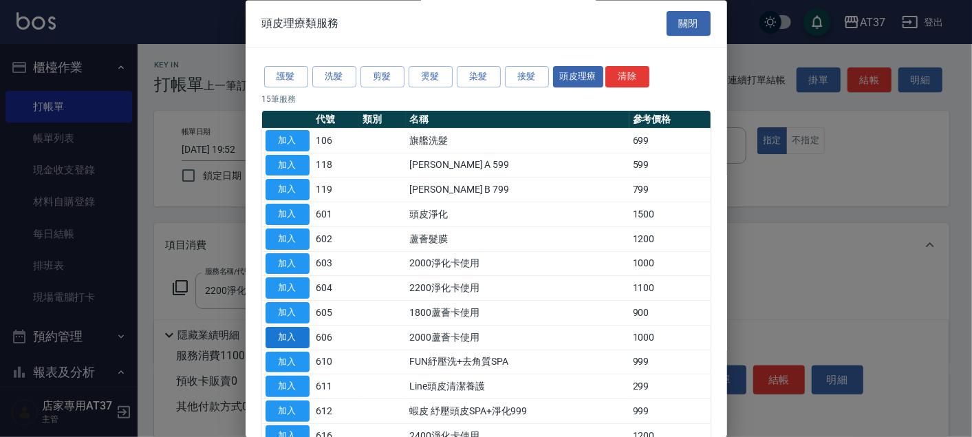
click at [299, 336] on button "加入" at bounding box center [288, 337] width 44 height 21
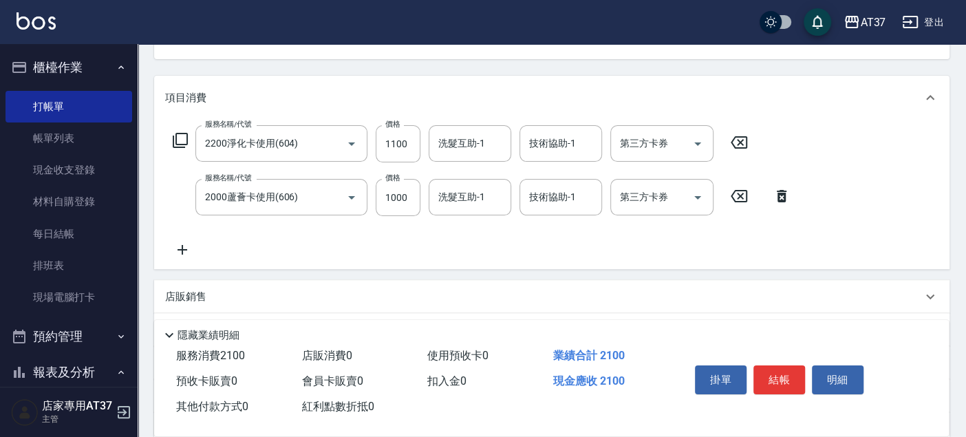
scroll to position [153, 0]
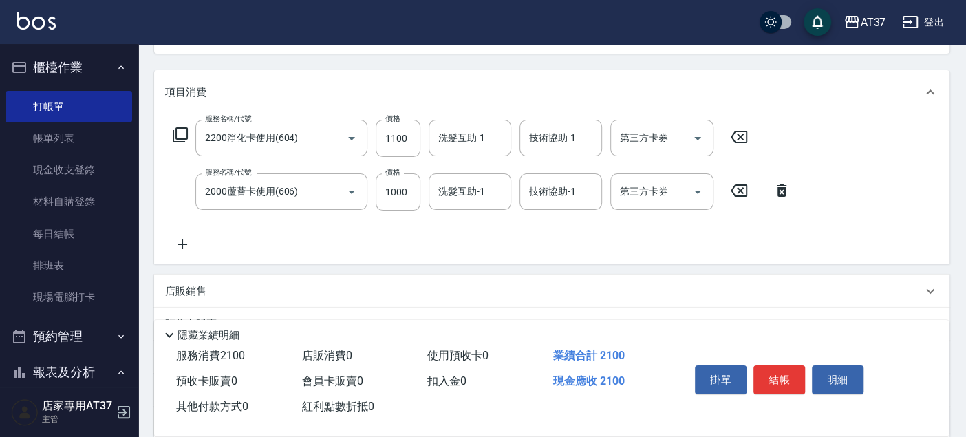
click at [182, 244] on icon at bounding box center [183, 244] width 10 height 10
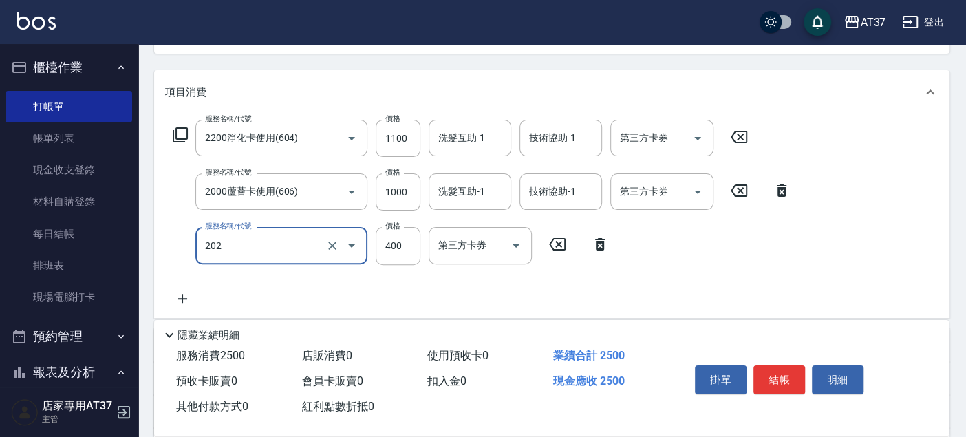
type input "A級單剪(202)"
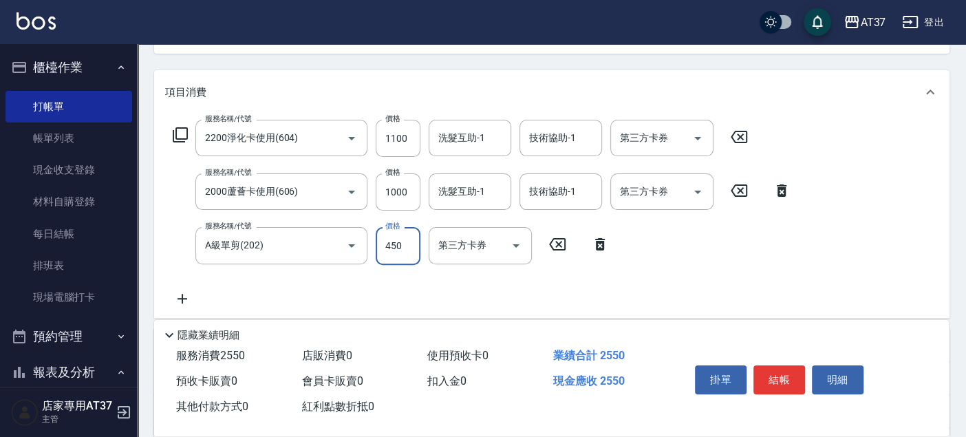
type input "450"
click at [738, 244] on div "服務名稱/代號 2200淨化卡使用(604) 服務名稱/代號 價格 1100 價格 洗髮互助-1 洗髮互助-1 技術協助-1 技術協助-1 第三方卡券 第三方…" at bounding box center [482, 213] width 634 height 186
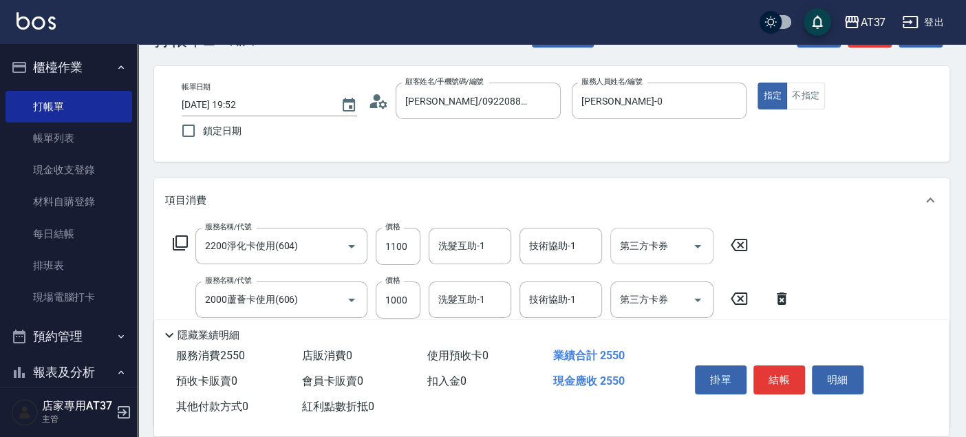
scroll to position [76, 0]
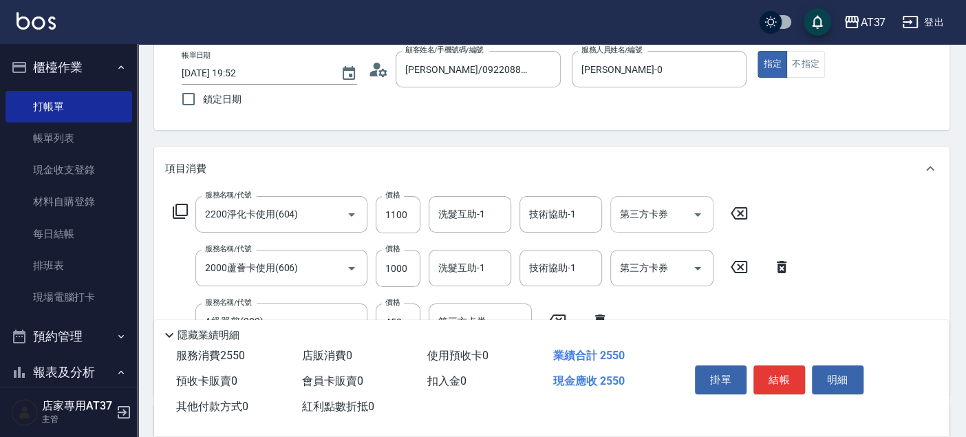
click at [705, 206] on div at bounding box center [697, 214] width 21 height 36
click at [709, 212] on div "第三方卡券" at bounding box center [661, 214] width 103 height 36
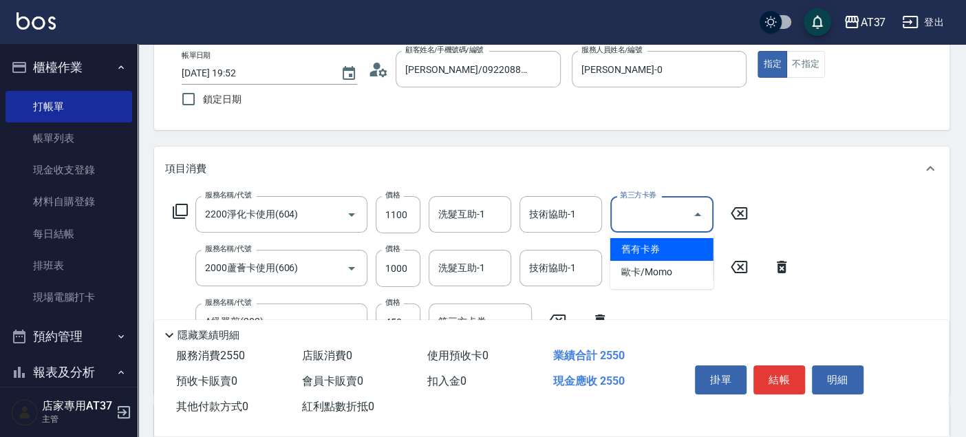
click at [673, 249] on span "舊有卡券" at bounding box center [661, 249] width 103 height 23
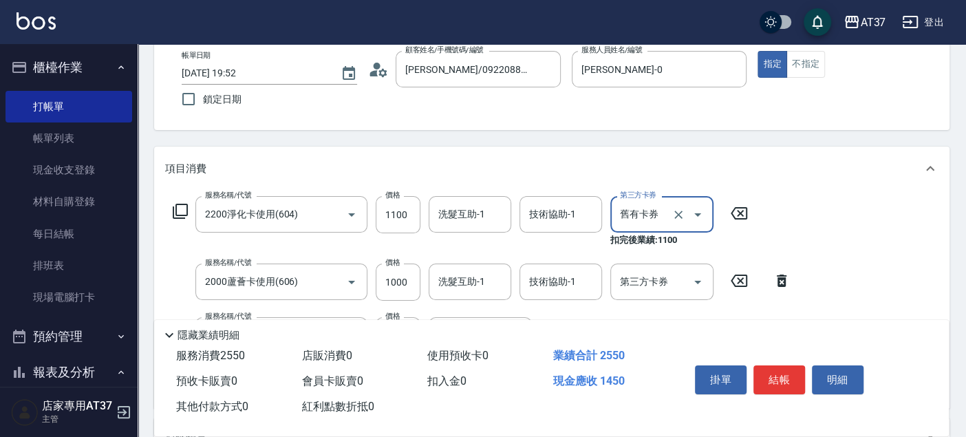
type input "舊有卡券"
click at [700, 292] on button "Open" at bounding box center [698, 282] width 22 height 22
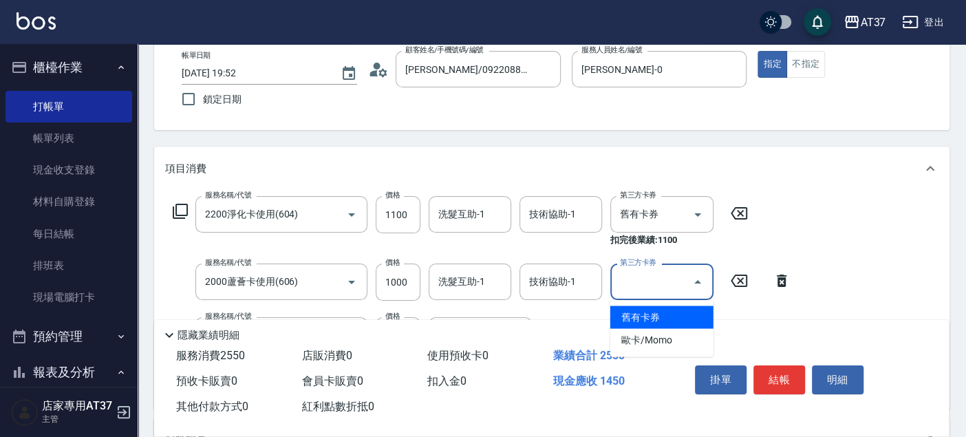
click at [685, 314] on span "舊有卡券" at bounding box center [661, 317] width 103 height 23
type input "舊有卡券"
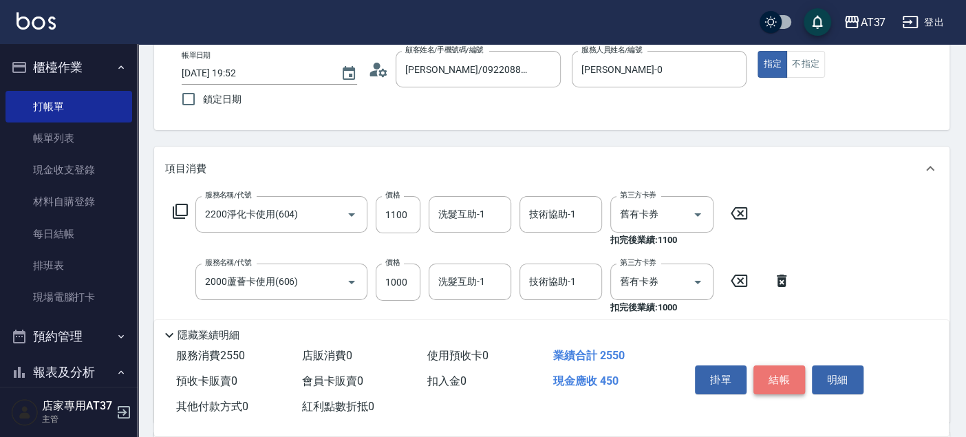
click at [788, 378] on button "結帳" at bounding box center [779, 379] width 52 height 29
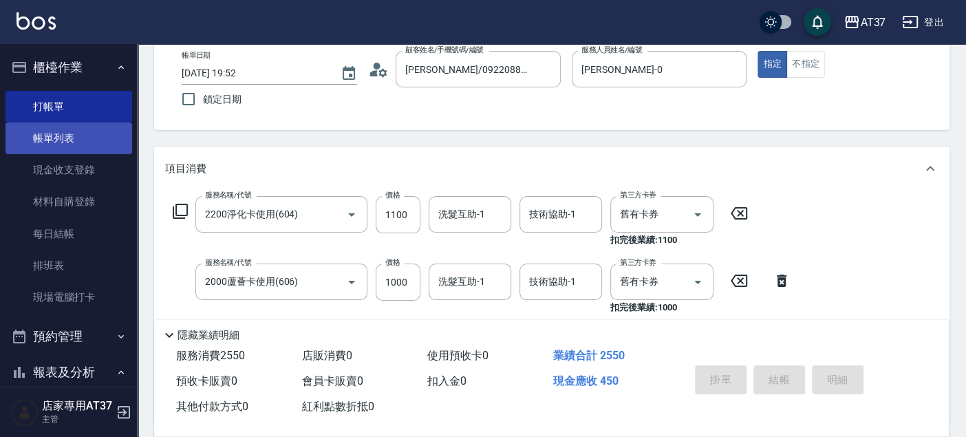
type input "2025/09/04 19:53"
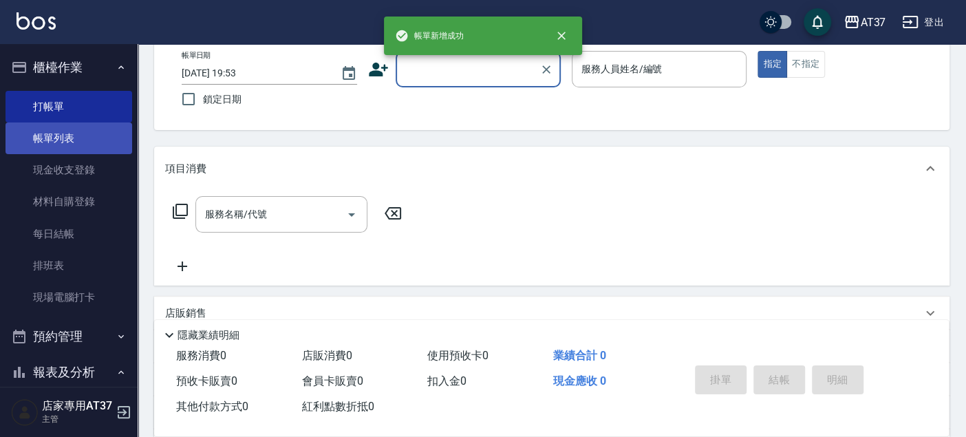
scroll to position [0, 0]
click at [48, 136] on link "帳單列表" at bounding box center [69, 138] width 127 height 32
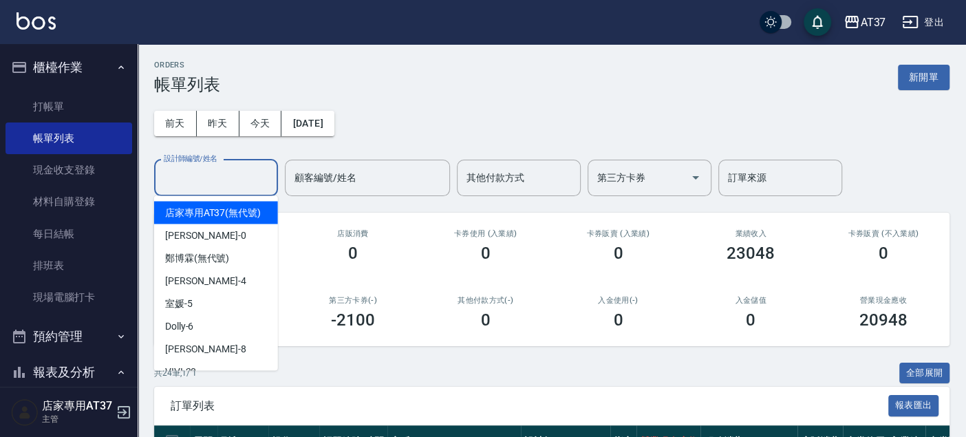
click at [222, 179] on div "設計師編號/姓名 設計師編號/姓名" at bounding box center [216, 178] width 124 height 36
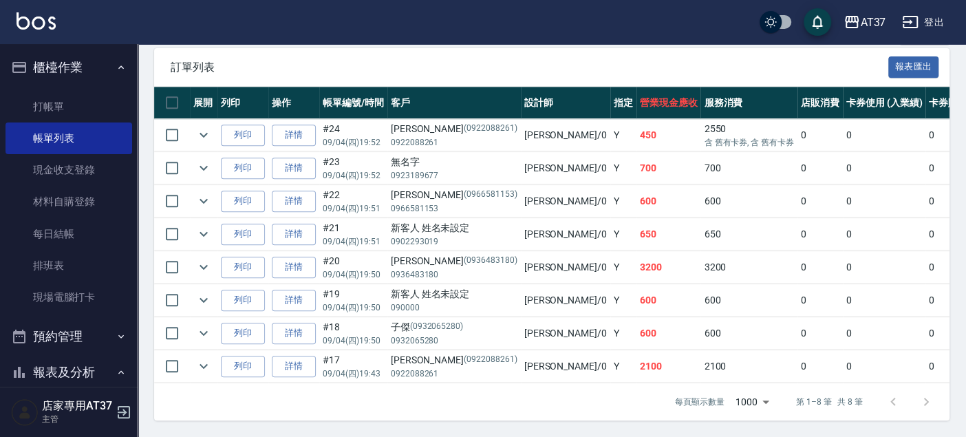
scroll to position [346, 0]
type input "NINA-0"
click at [287, 356] on link "詳情" at bounding box center [294, 366] width 44 height 21
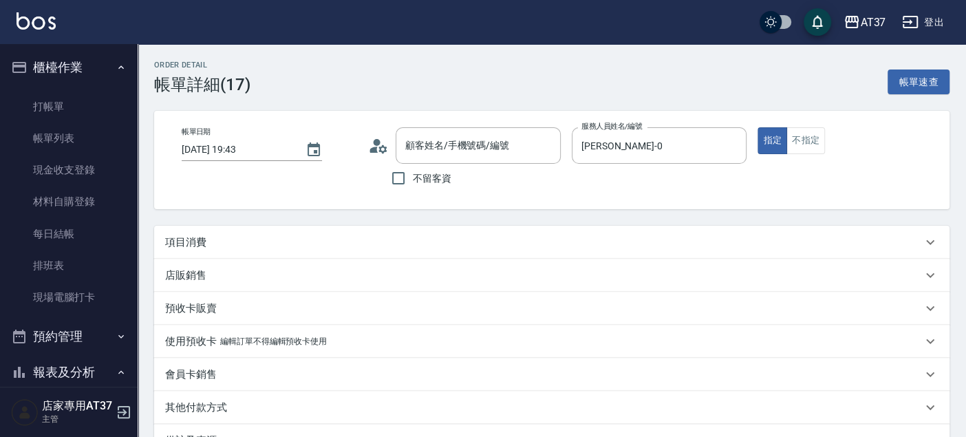
type input "2025/09/04 19:43"
type input "NINA-0"
type input "陳明秀/0922088261/0922088261"
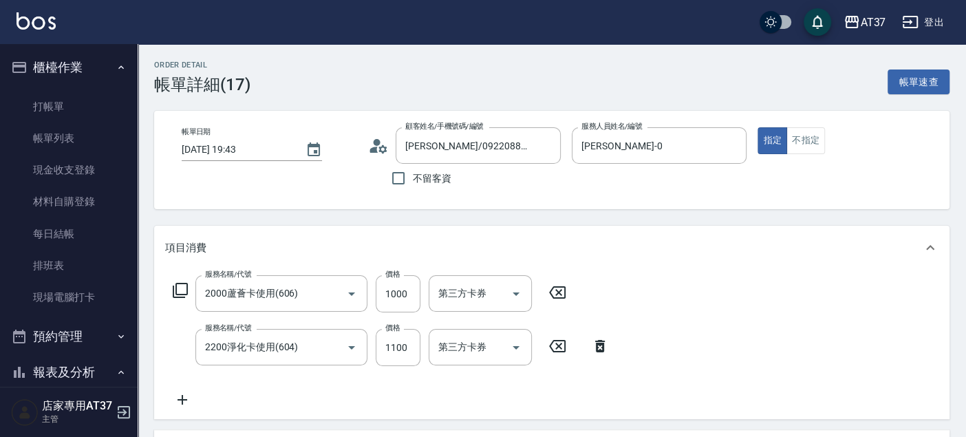
scroll to position [76, 0]
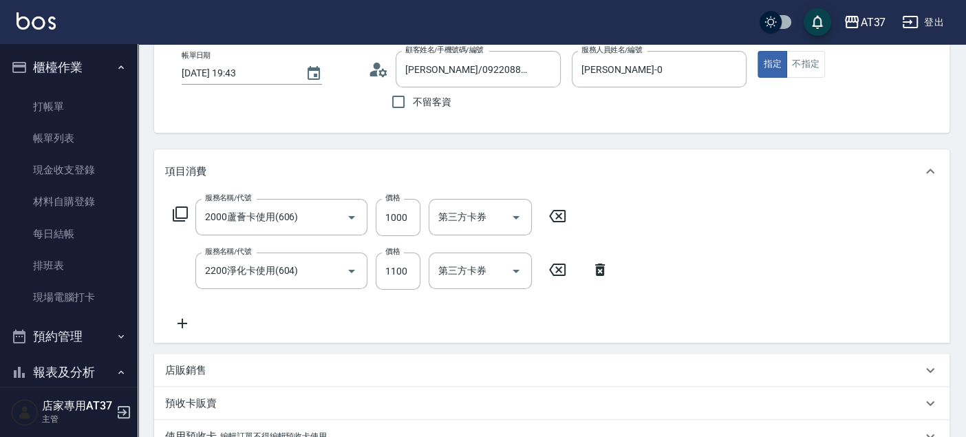
type input "2000蘆薈卡使用(606)"
type input "2200淨化卡使用(604)"
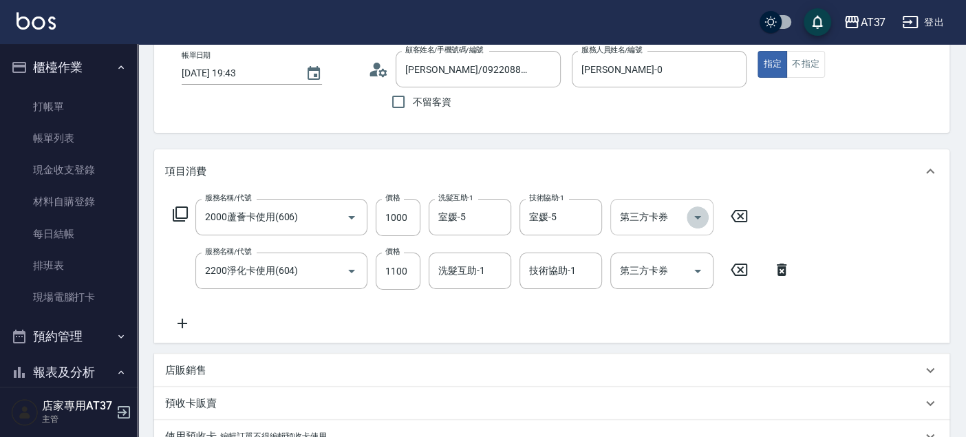
click at [705, 222] on icon "Open" at bounding box center [697, 217] width 17 height 17
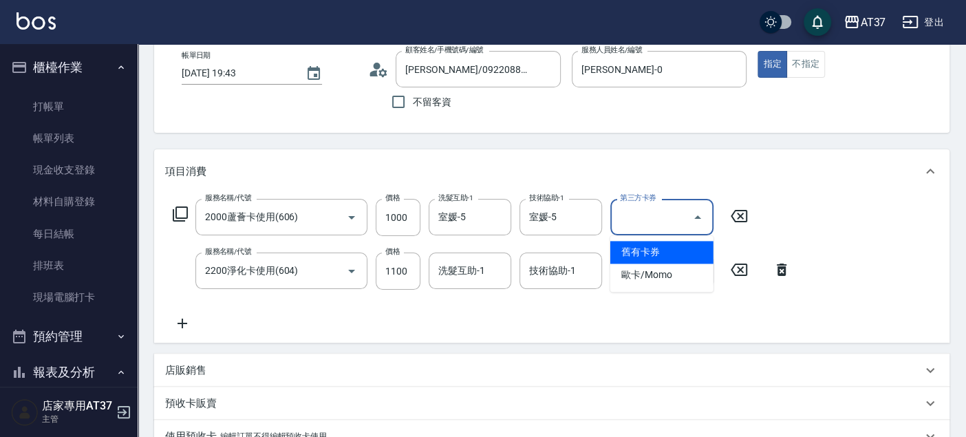
click at [689, 255] on span "舊有卡券" at bounding box center [661, 252] width 103 height 23
type input "舊有卡券"
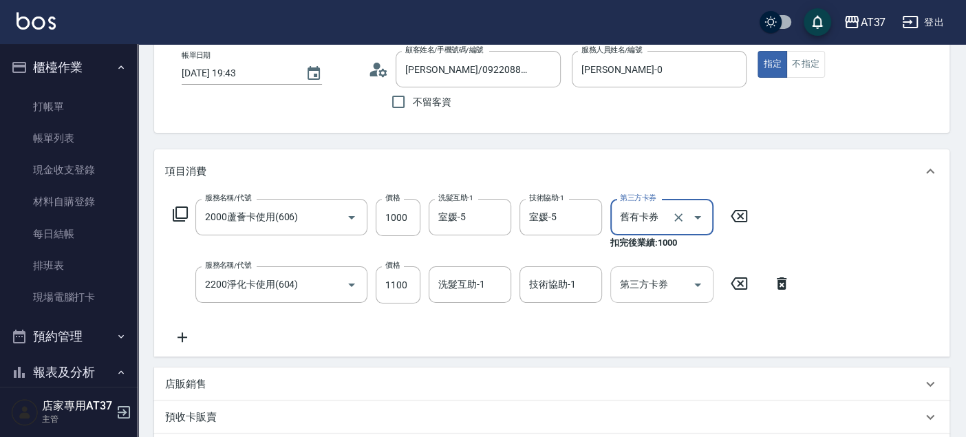
click at [692, 286] on icon "Open" at bounding box center [697, 285] width 17 height 17
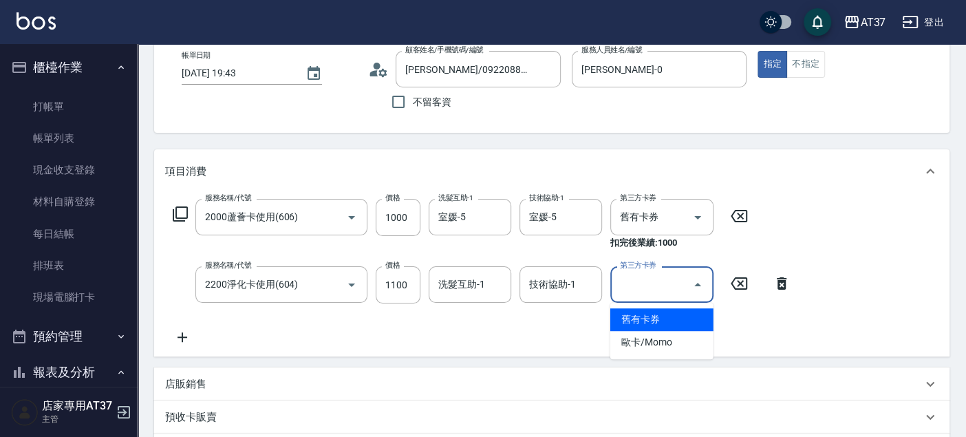
click at [678, 319] on span "舊有卡券" at bounding box center [661, 319] width 103 height 23
type input "舊有卡券"
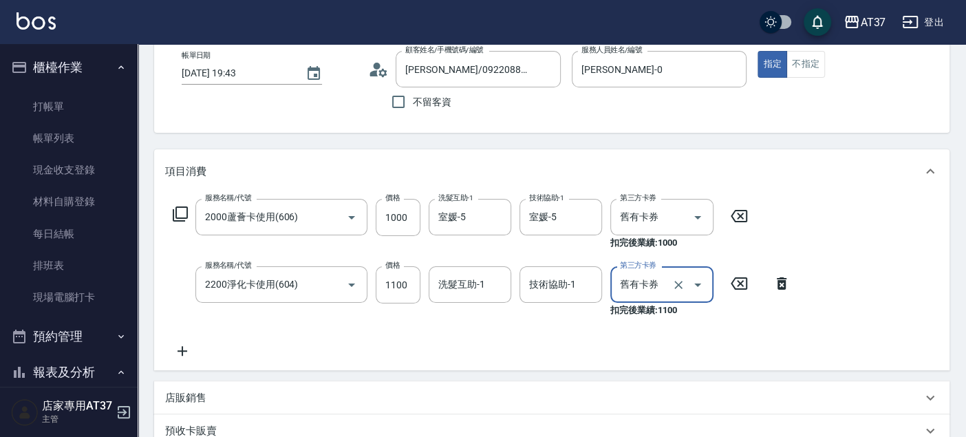
scroll to position [365, 0]
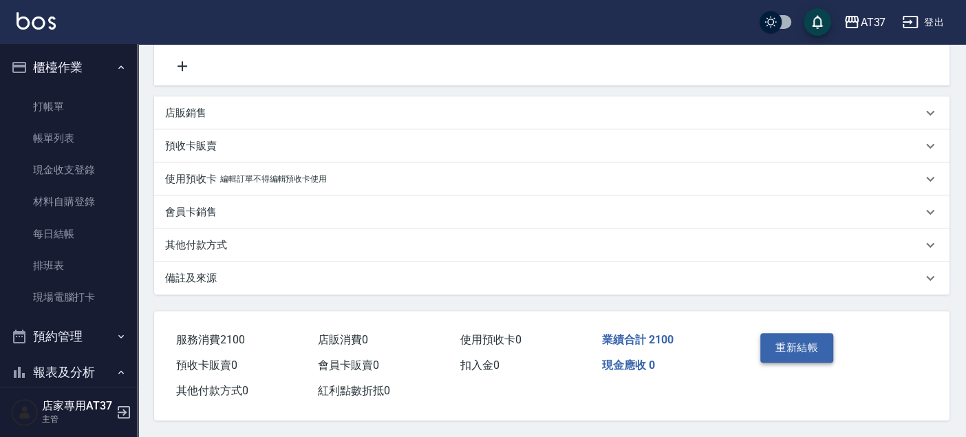
click at [804, 352] on button "重新結帳" at bounding box center [796, 347] width 73 height 29
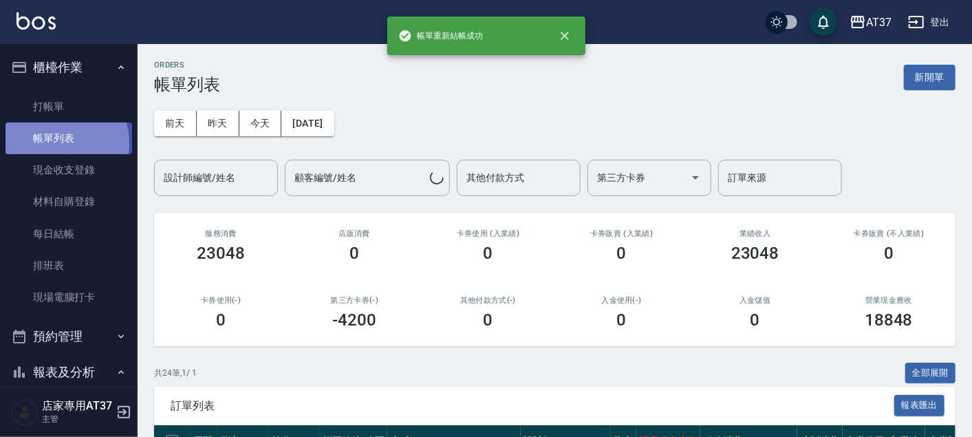
click at [56, 143] on link "帳單列表" at bounding box center [69, 138] width 127 height 32
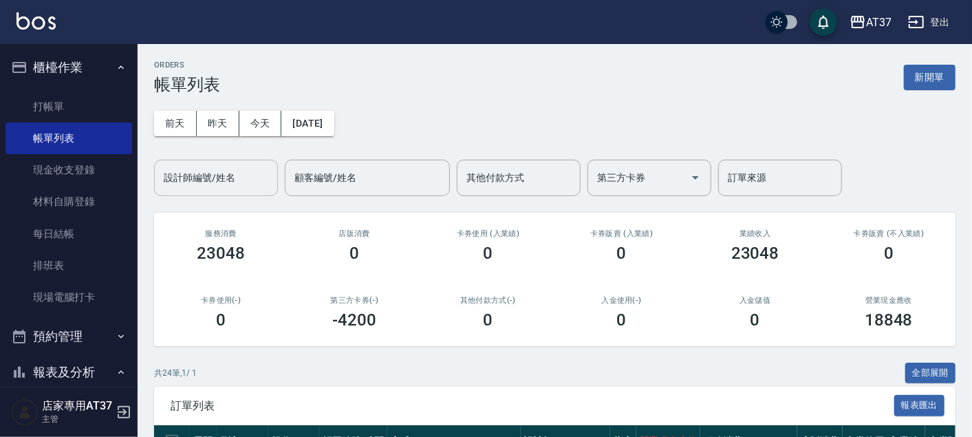
click at [186, 175] on div "設計師編號/姓名 設計師編號/姓名" at bounding box center [216, 178] width 124 height 36
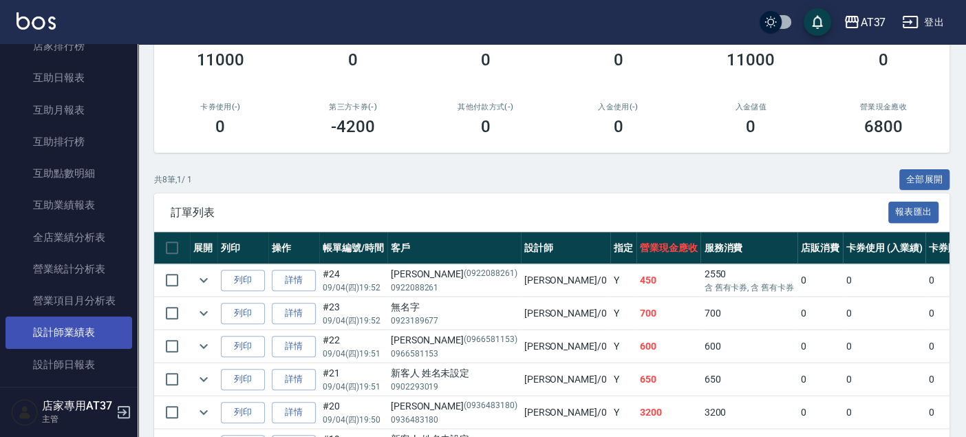
scroll to position [535, 0]
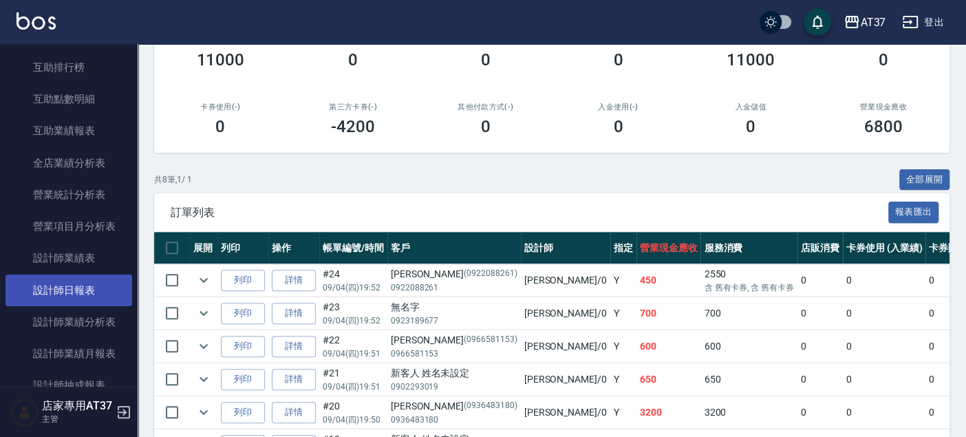
type input "NINA-0"
click at [79, 288] on link "設計師日報表" at bounding box center [69, 291] width 127 height 32
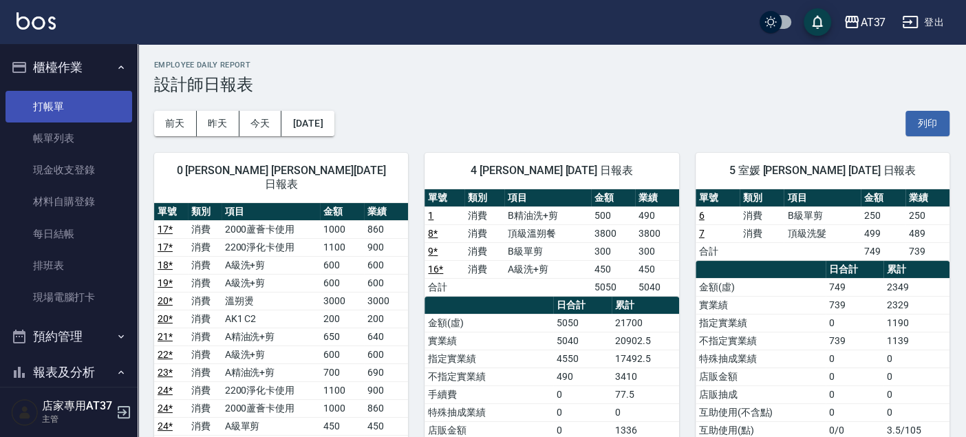
click at [81, 98] on link "打帳單" at bounding box center [69, 107] width 127 height 32
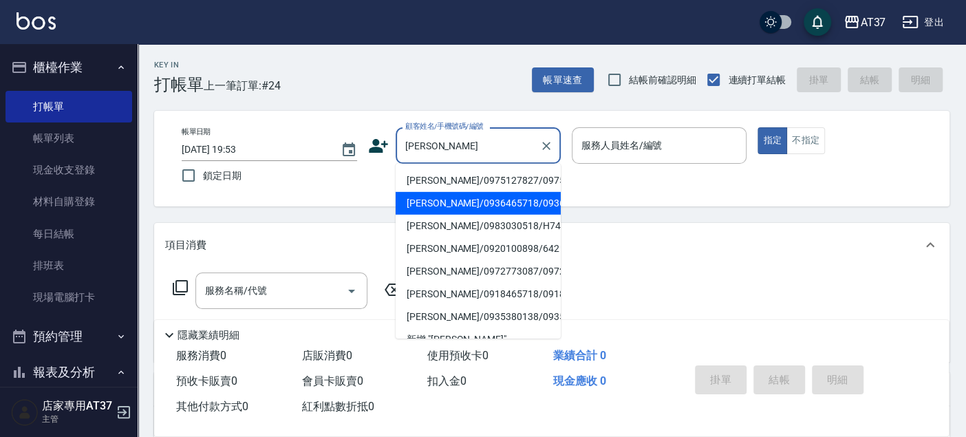
click at [451, 215] on li "陳宏源/0936465718/0936465718" at bounding box center [478, 203] width 165 height 23
type input "陳宏源/0936465718/0936465718"
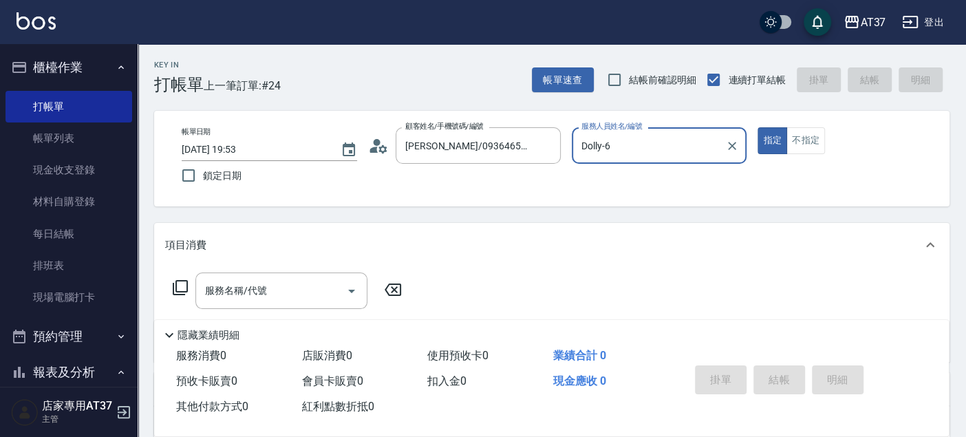
type input "Dolly-6"
click at [352, 290] on icon "Open" at bounding box center [351, 291] width 7 height 3
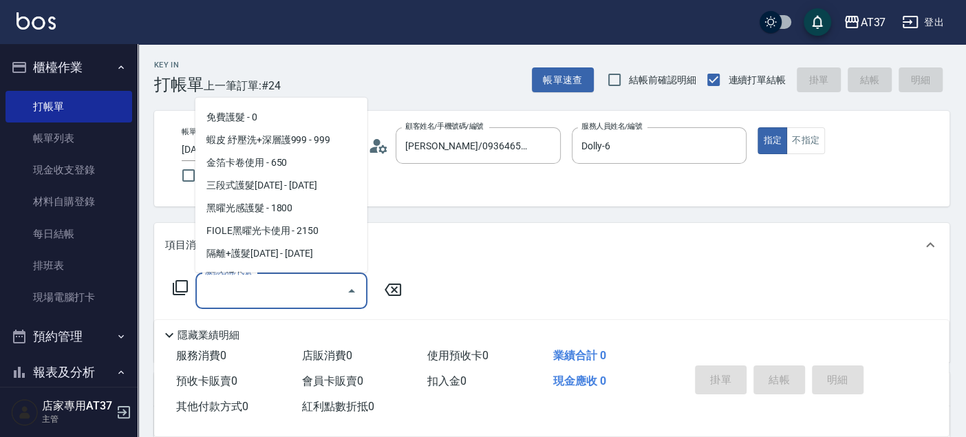
scroll to position [2064, 0]
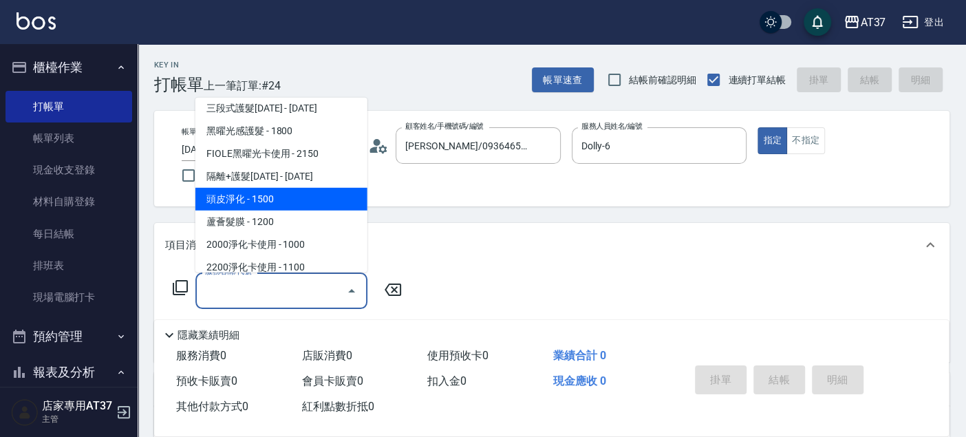
click at [298, 190] on span "頭皮淨化 - 1500" at bounding box center [281, 199] width 172 height 23
type input "頭皮淨化(601)"
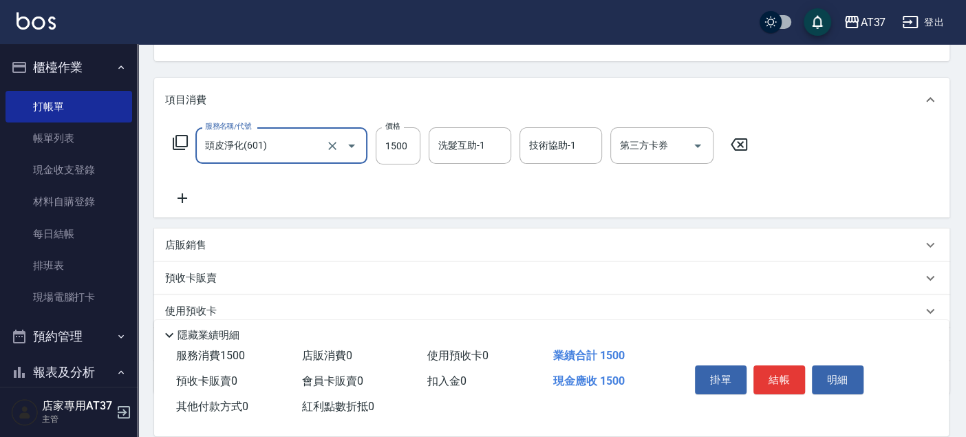
scroll to position [153, 0]
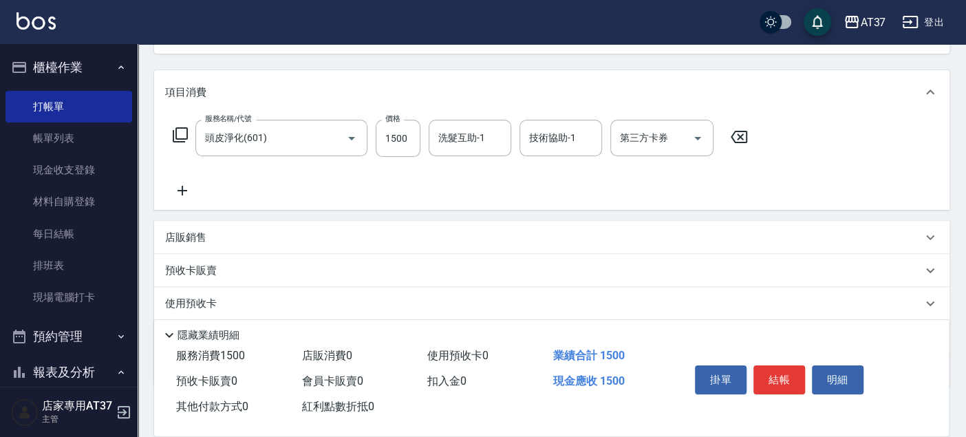
click at [184, 189] on icon at bounding box center [182, 190] width 34 height 17
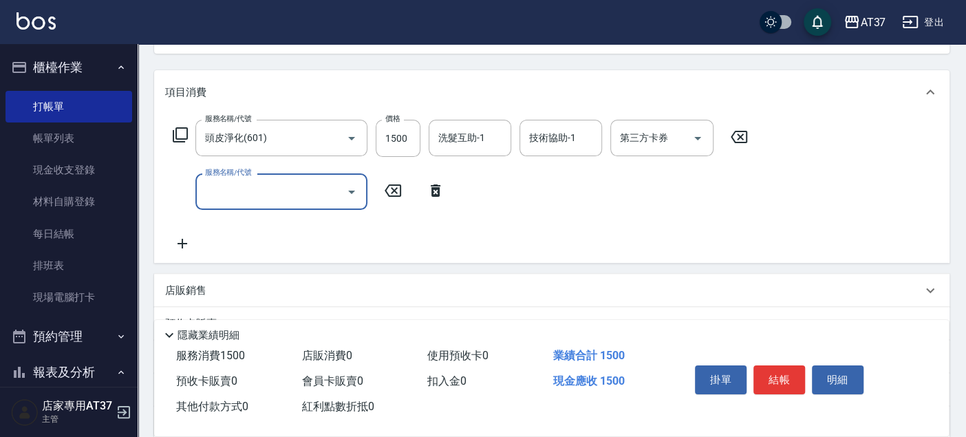
click at [356, 193] on icon "Open" at bounding box center [351, 192] width 17 height 17
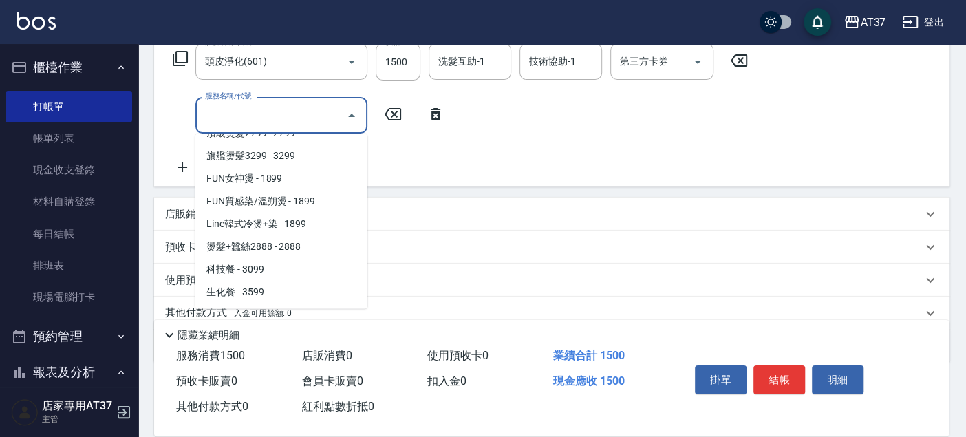
scroll to position [1070, 0]
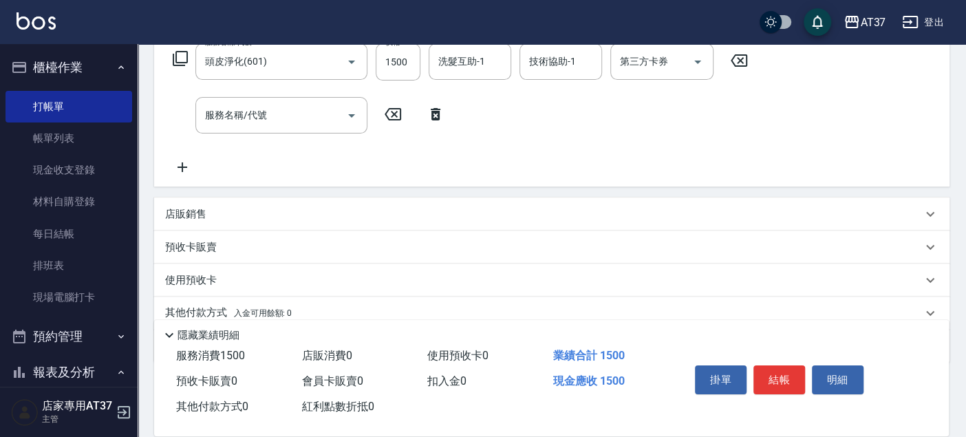
click at [442, 114] on icon at bounding box center [435, 114] width 34 height 17
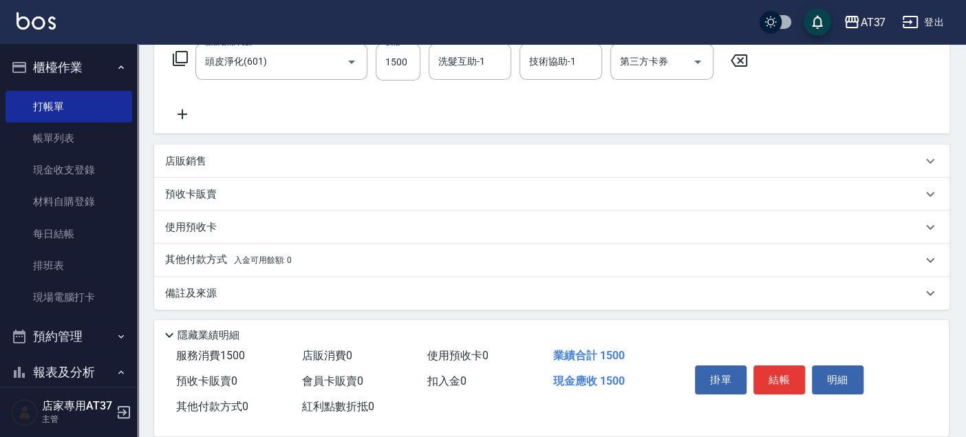
click at [184, 162] on p "店販銷售" at bounding box center [185, 161] width 41 height 14
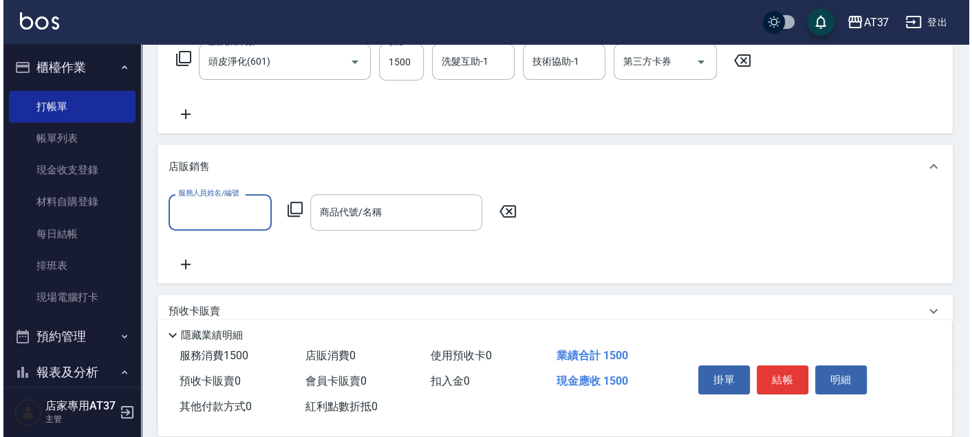
scroll to position [0, 0]
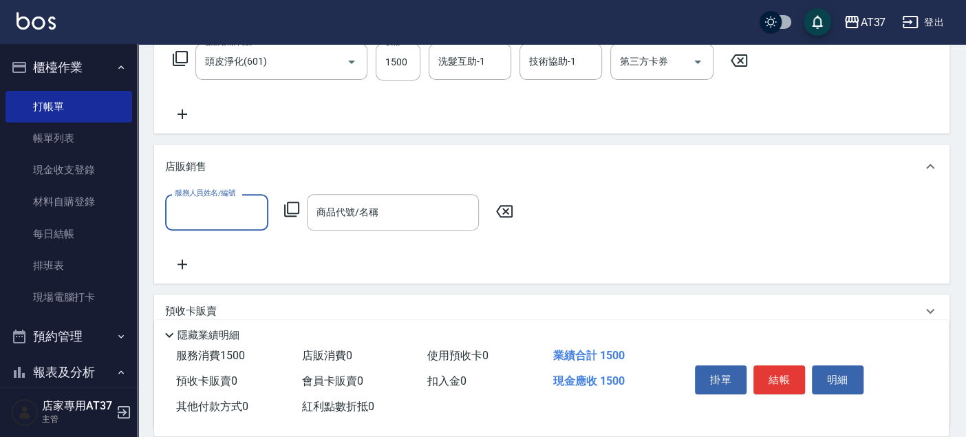
click at [244, 216] on input "服務人員姓名/編號" at bounding box center [216, 212] width 91 height 24
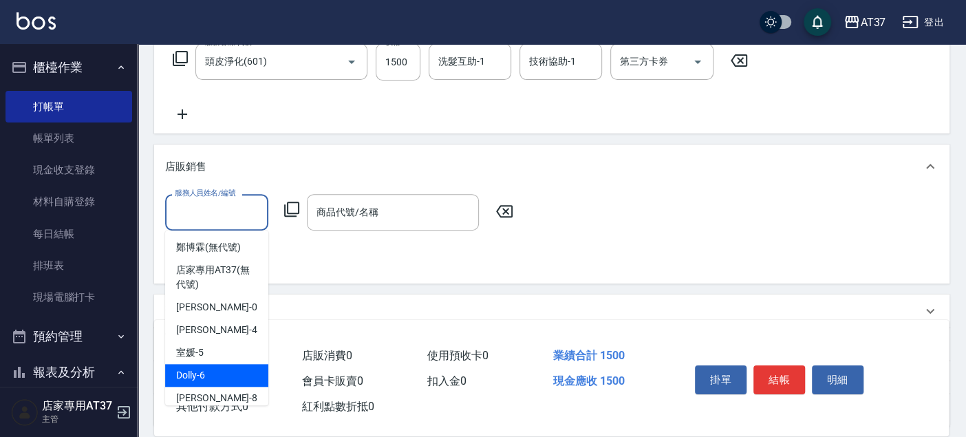
click at [237, 367] on div "Dolly -6" at bounding box center [216, 375] width 103 height 23
type input "Dolly-6"
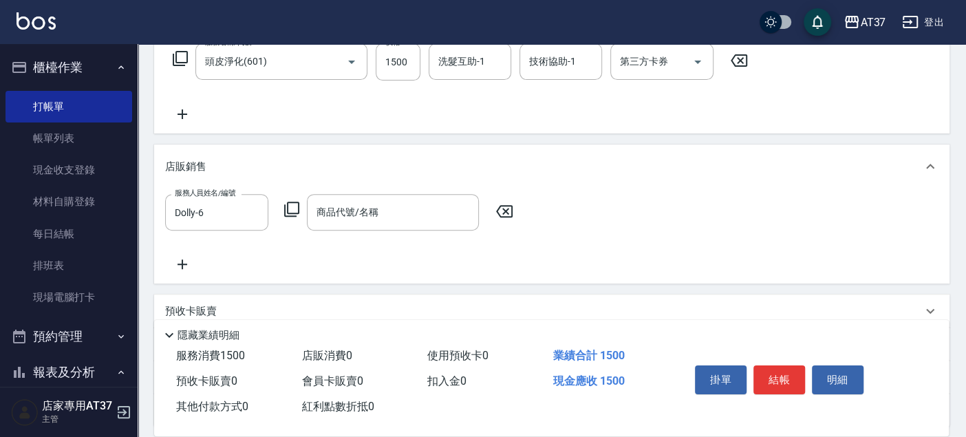
click at [300, 200] on div "服務人員姓名/編號 Dolly-6 服務人員姓名/編號 商品代號/名稱 商品代號/名稱" at bounding box center [343, 212] width 356 height 36
click at [299, 204] on icon at bounding box center [291, 209] width 15 height 15
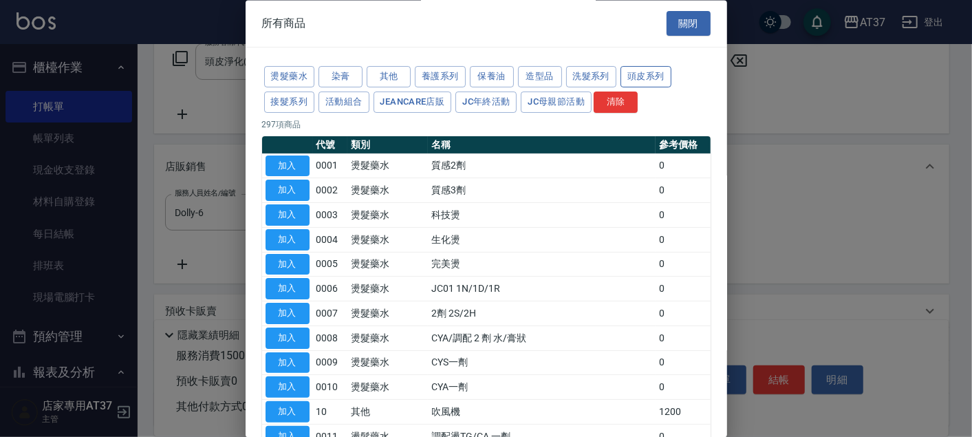
click at [646, 76] on button "頭皮系列" at bounding box center [646, 77] width 51 height 21
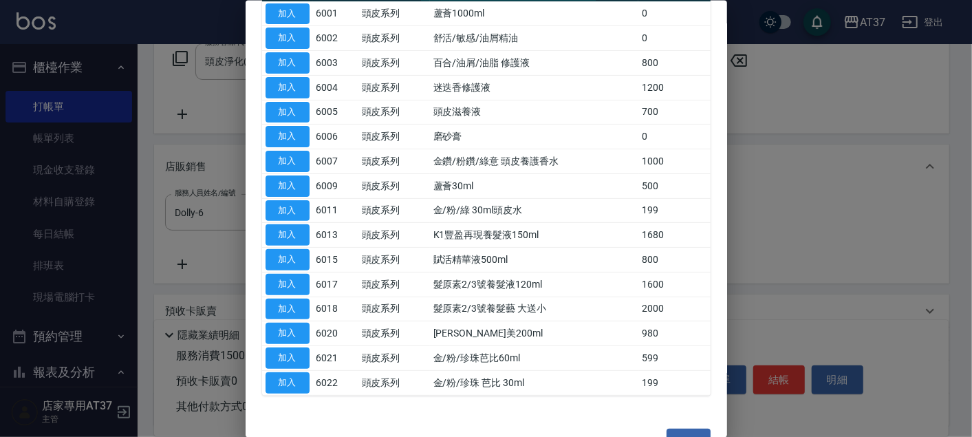
scroll to position [76, 0]
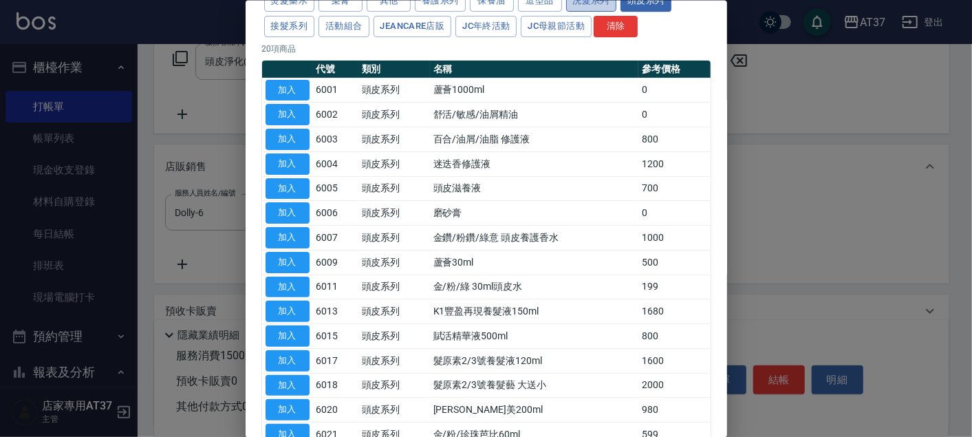
click at [589, 6] on button "洗髮系列" at bounding box center [591, 0] width 51 height 21
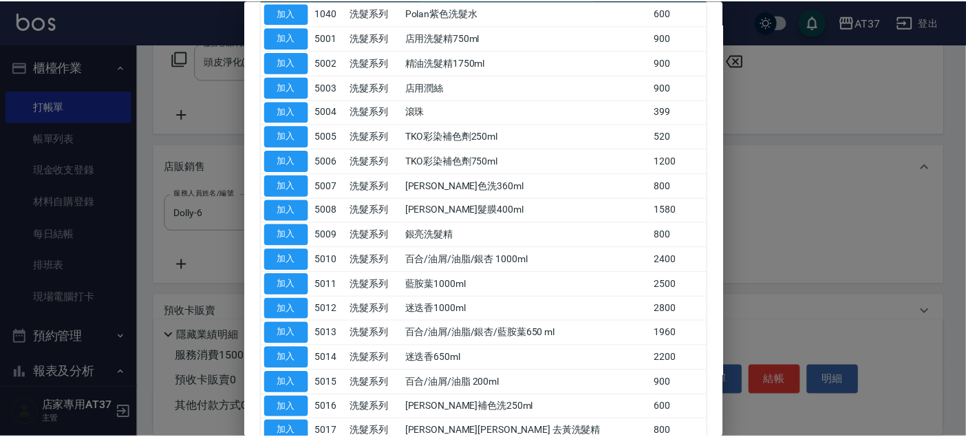
scroll to position [229, 0]
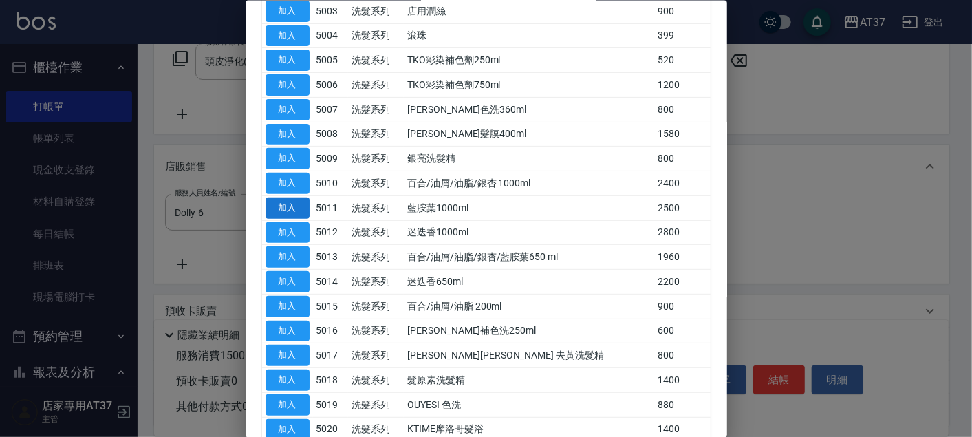
click at [290, 202] on button "加入" at bounding box center [288, 207] width 44 height 21
type input "藍胺葉1000ml"
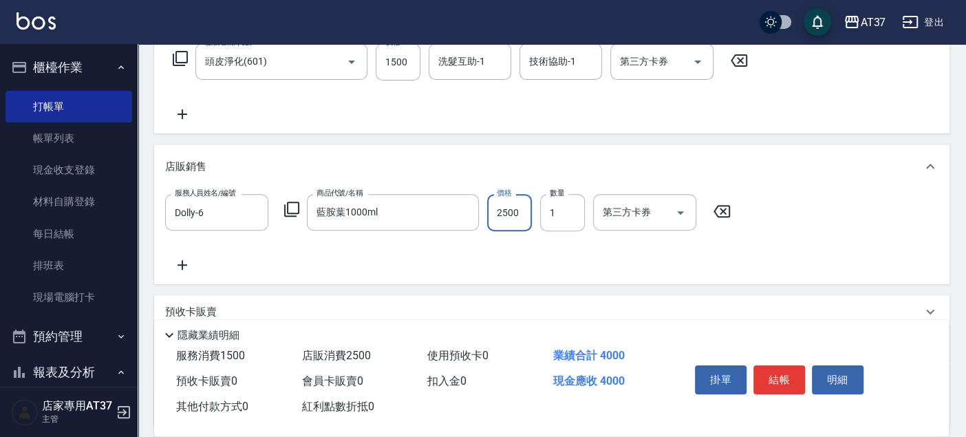
click at [518, 202] on input "2500" at bounding box center [509, 212] width 45 height 37
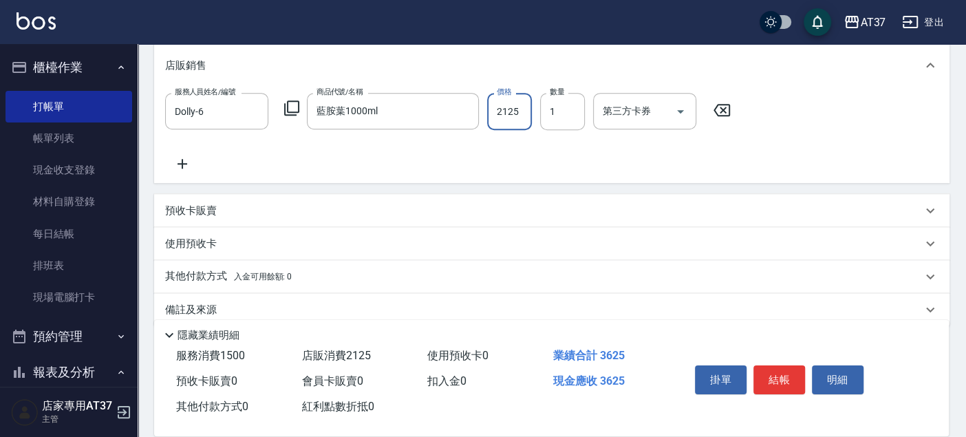
scroll to position [349, 0]
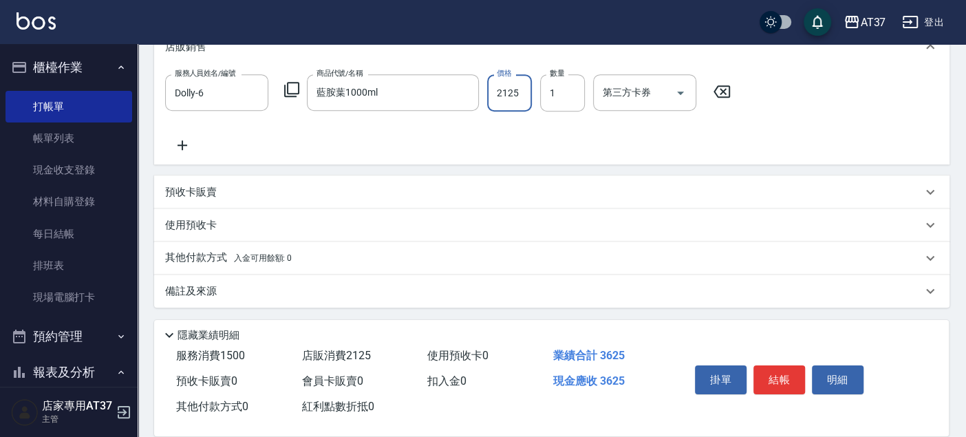
type input "2125"
click at [200, 284] on p "備註及來源" at bounding box center [191, 291] width 52 height 14
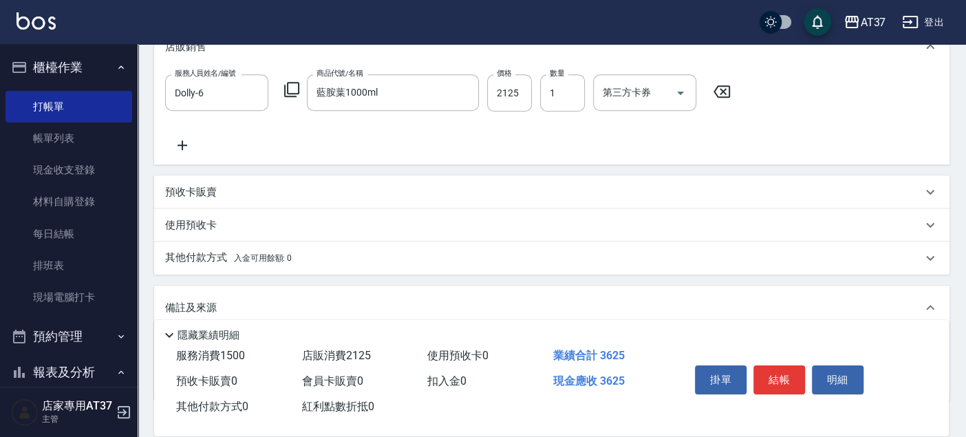
click at [202, 257] on p "其他付款方式 入金可用餘額: 0" at bounding box center [228, 257] width 127 height 15
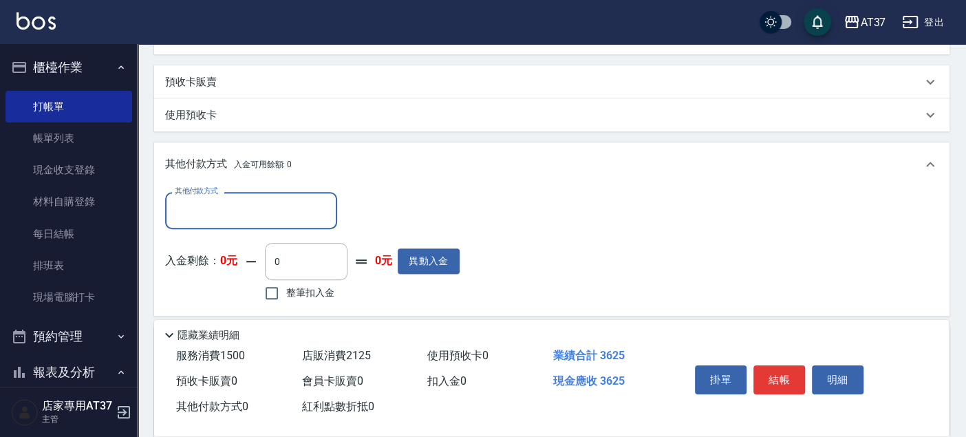
scroll to position [502, 0]
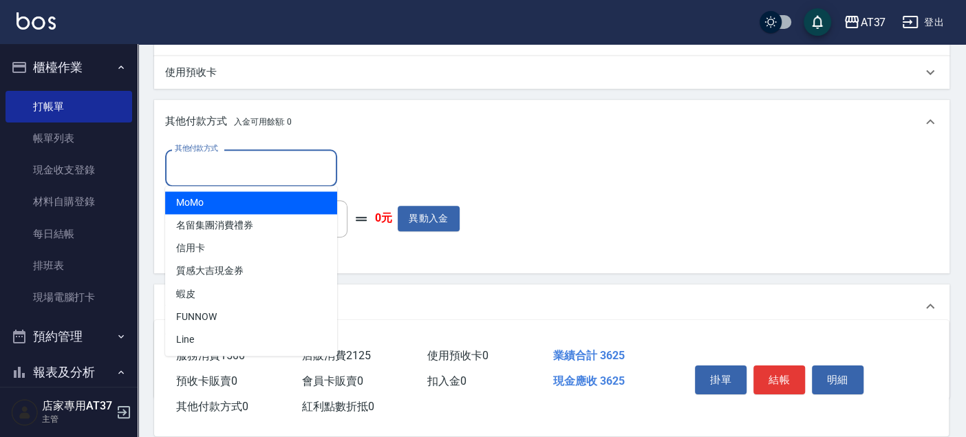
click at [297, 169] on input "其他付款方式" at bounding box center [251, 168] width 160 height 24
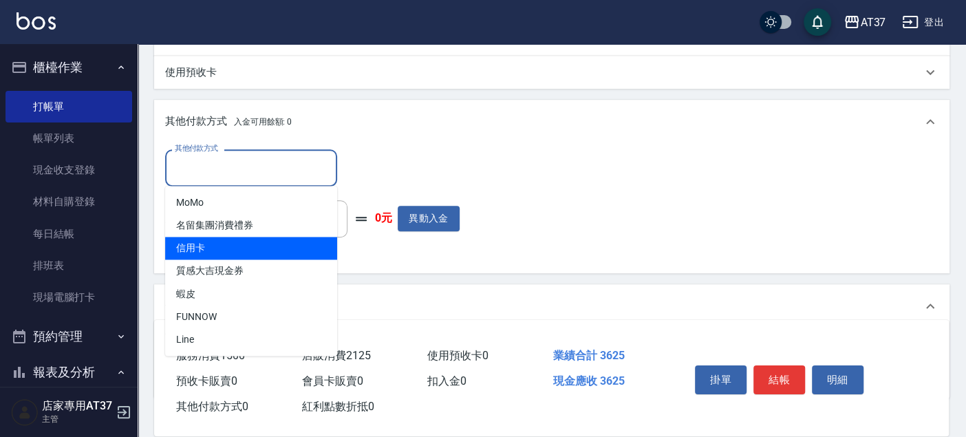
click at [275, 250] on span "信用卡" at bounding box center [251, 248] width 172 height 23
type input "信用卡"
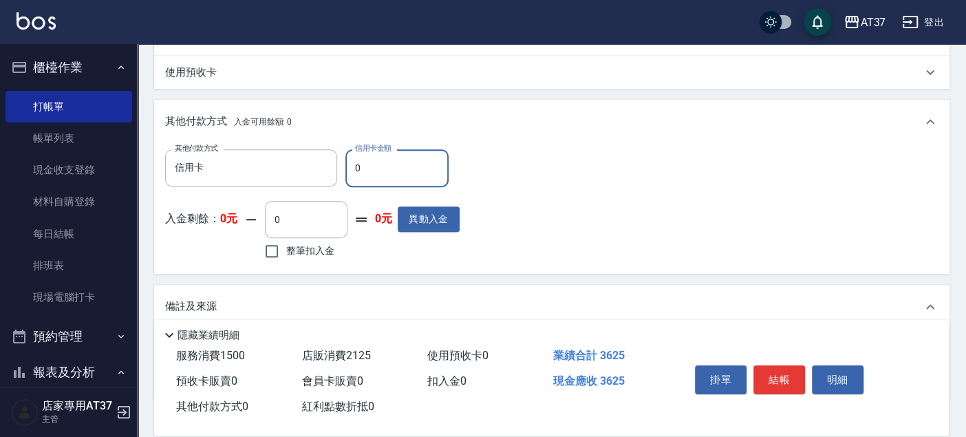
click at [416, 169] on input "0" at bounding box center [396, 167] width 103 height 37
drag, startPoint x: 387, startPoint y: 169, endPoint x: 325, endPoint y: 171, distance: 62.7
click at [325, 171] on div "其他付款方式 信用卡 其他付款方式 信用卡金額 3362 信用卡金額" at bounding box center [312, 167] width 295 height 37
type input "3625"
click at [779, 378] on button "結帳" at bounding box center [779, 379] width 52 height 29
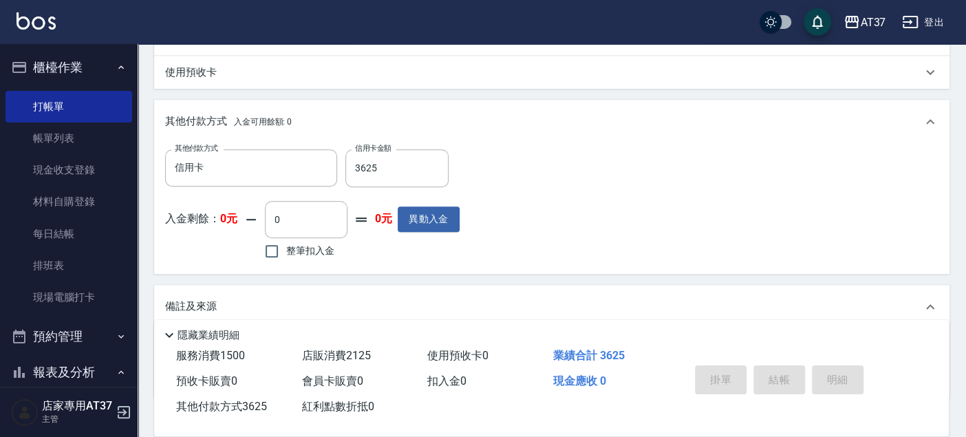
type input "2025/09/04 19:56"
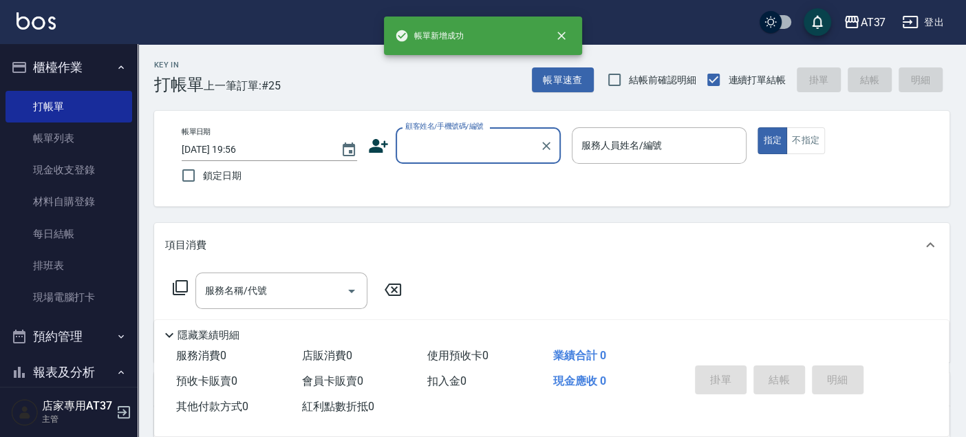
scroll to position [0, 0]
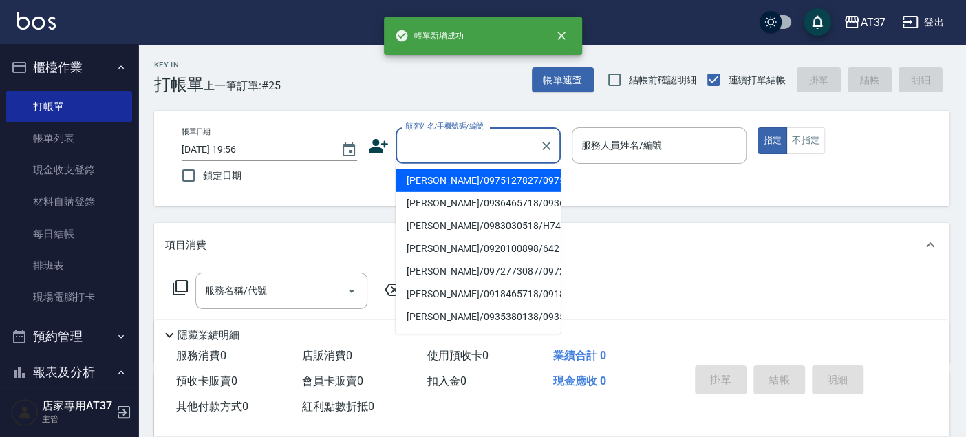
click at [458, 149] on input "顧客姓名/手機號碼/編號" at bounding box center [468, 145] width 132 height 24
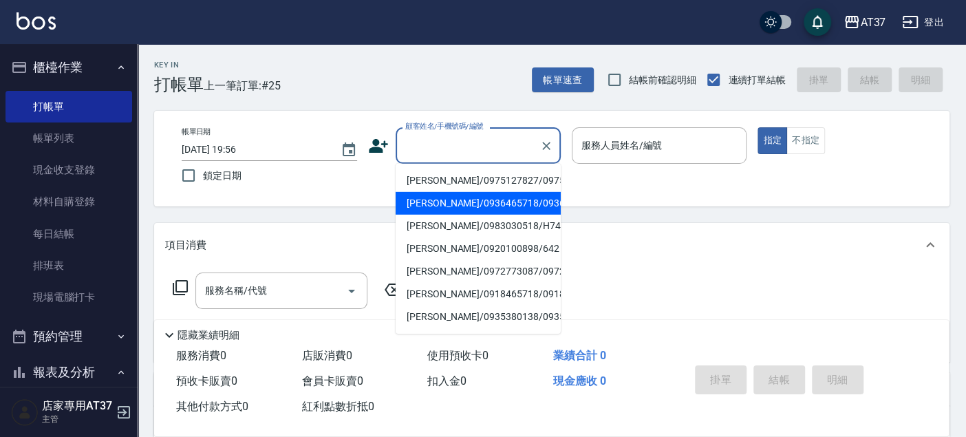
click at [482, 215] on li "陳宏源/0936465718/0936465718" at bounding box center [478, 203] width 165 height 23
type input "陳宏源/0936465718/0936465718"
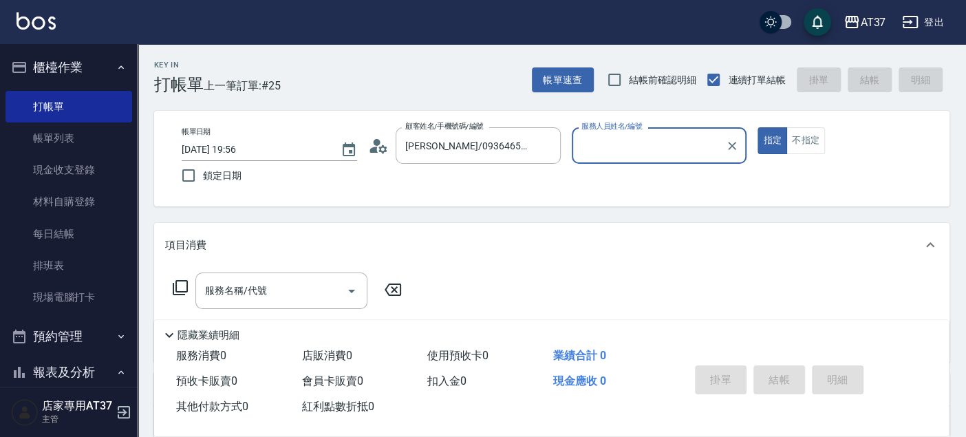
type input "Dolly-6"
click at [356, 286] on icon "Open" at bounding box center [351, 291] width 17 height 17
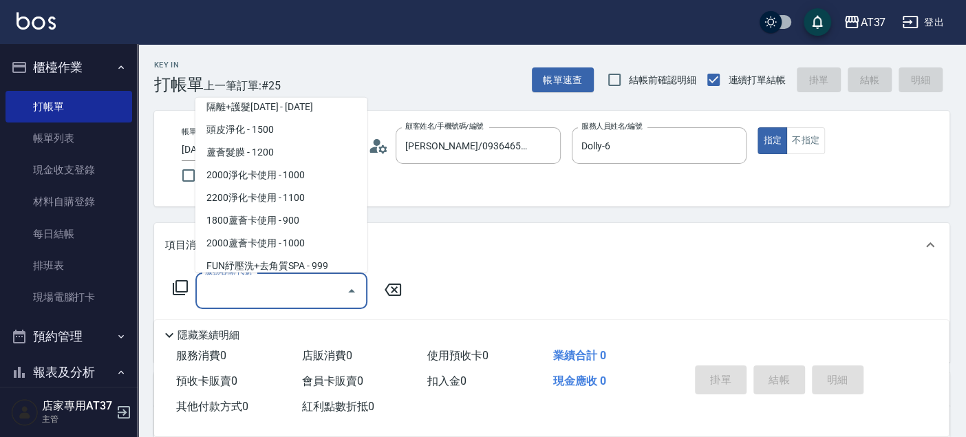
scroll to position [2141, 0]
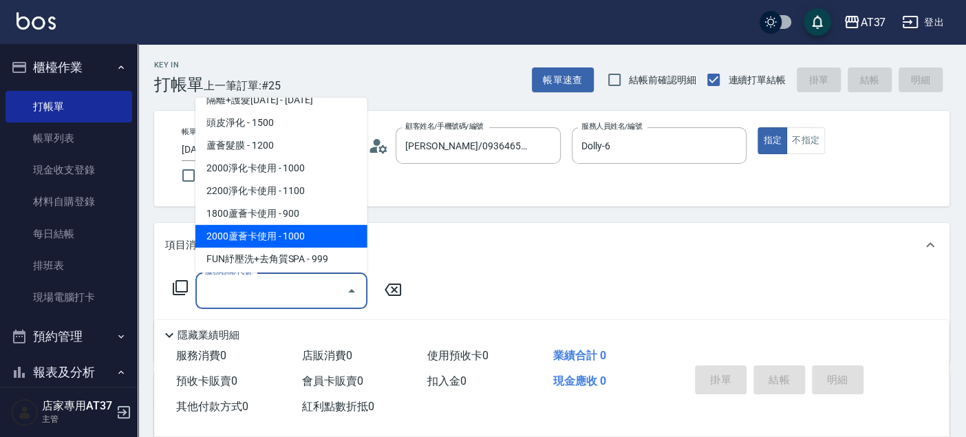
click at [324, 230] on span "2000蘆薈卡使用 - 1000" at bounding box center [281, 236] width 172 height 23
type input "2000蘆薈卡使用(606)"
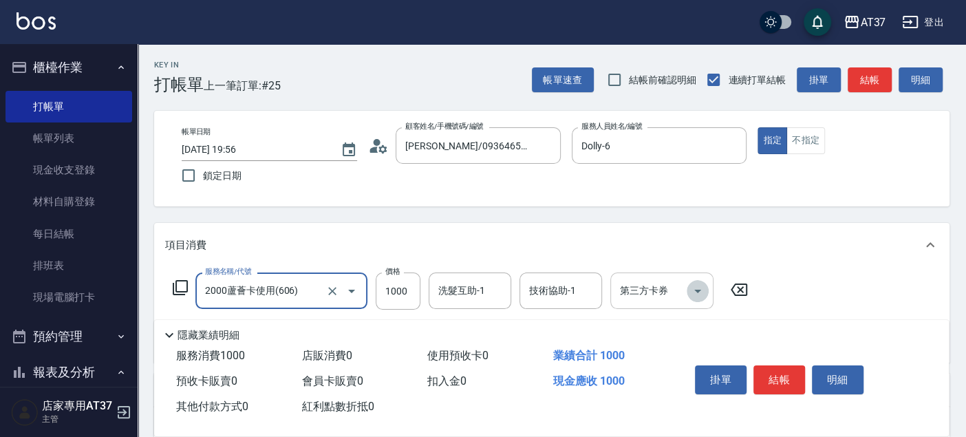
click at [698, 295] on icon "Open" at bounding box center [697, 291] width 17 height 17
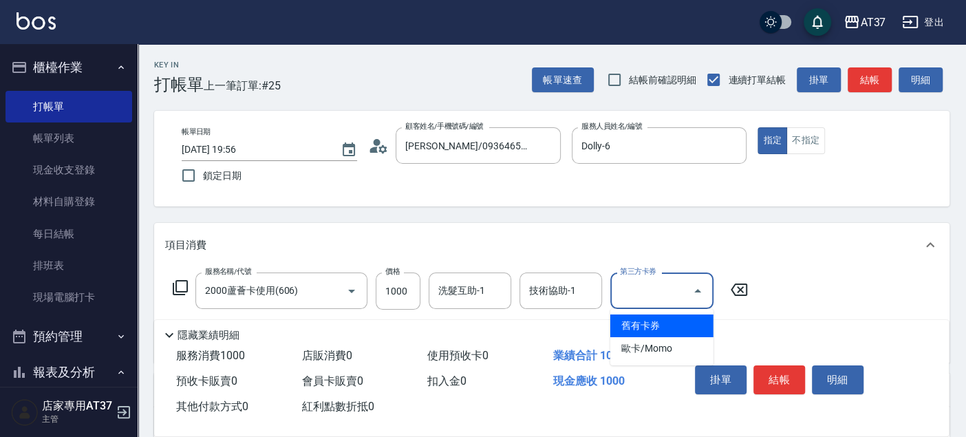
click at [661, 319] on span "舊有卡券" at bounding box center [661, 325] width 103 height 23
type input "舊有卡券"
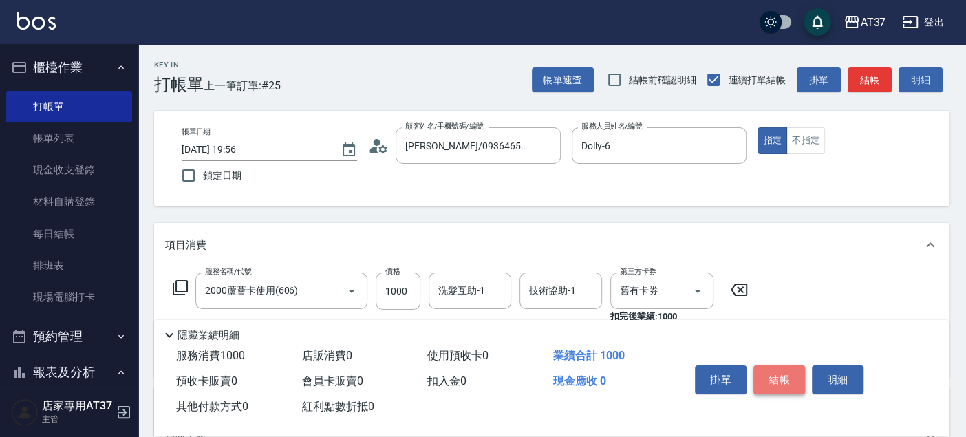
click at [789, 383] on button "結帳" at bounding box center [779, 379] width 52 height 29
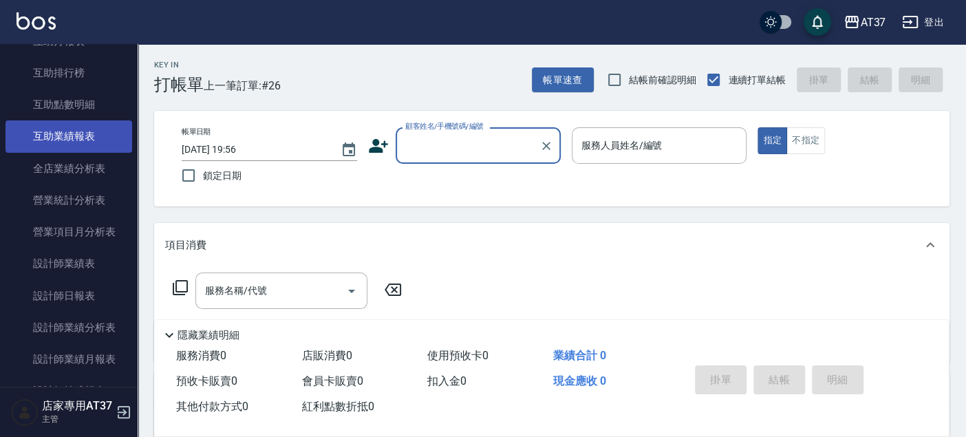
scroll to position [535, 0]
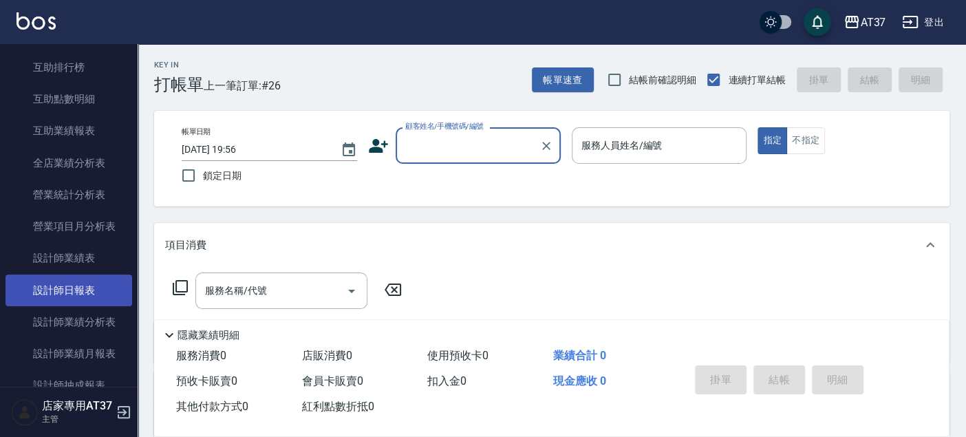
click at [51, 283] on link "設計師日報表" at bounding box center [69, 291] width 127 height 32
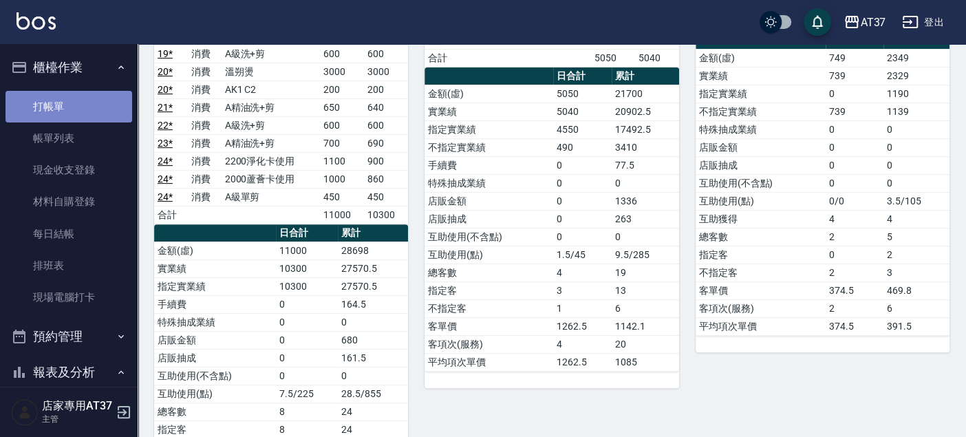
click at [94, 98] on link "打帳單" at bounding box center [69, 107] width 127 height 32
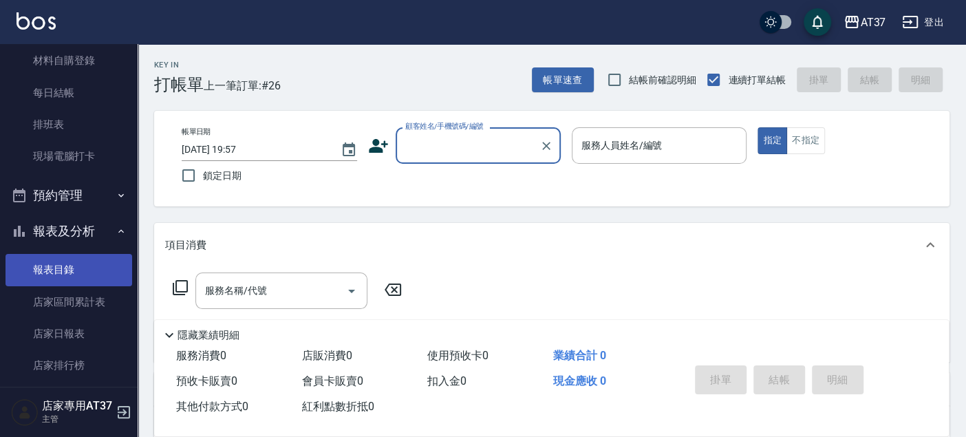
scroll to position [153, 0]
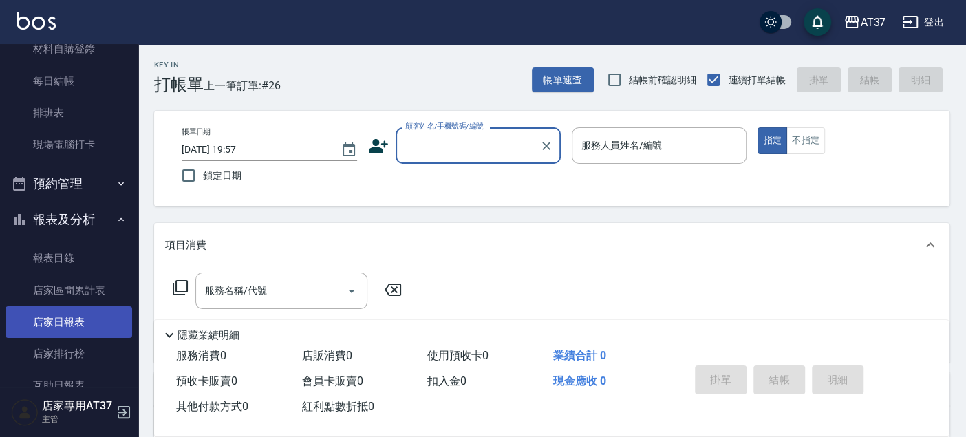
click at [55, 317] on link "店家日報表" at bounding box center [69, 322] width 127 height 32
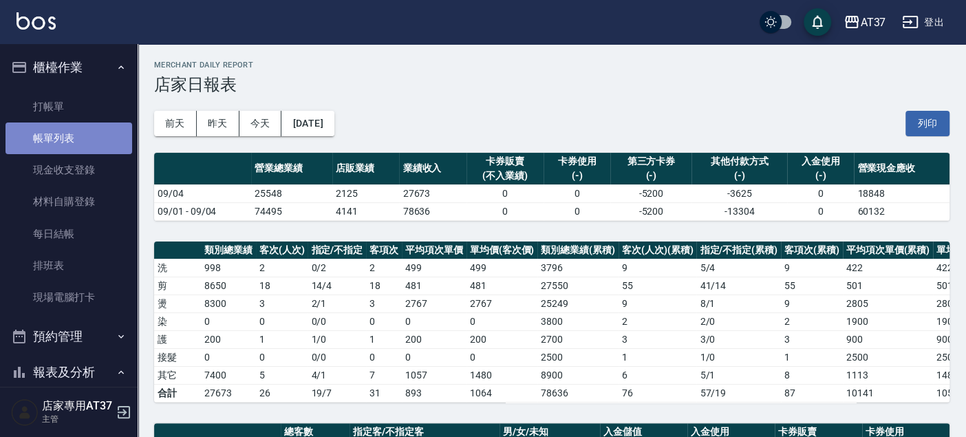
click at [105, 136] on link "帳單列表" at bounding box center [69, 138] width 127 height 32
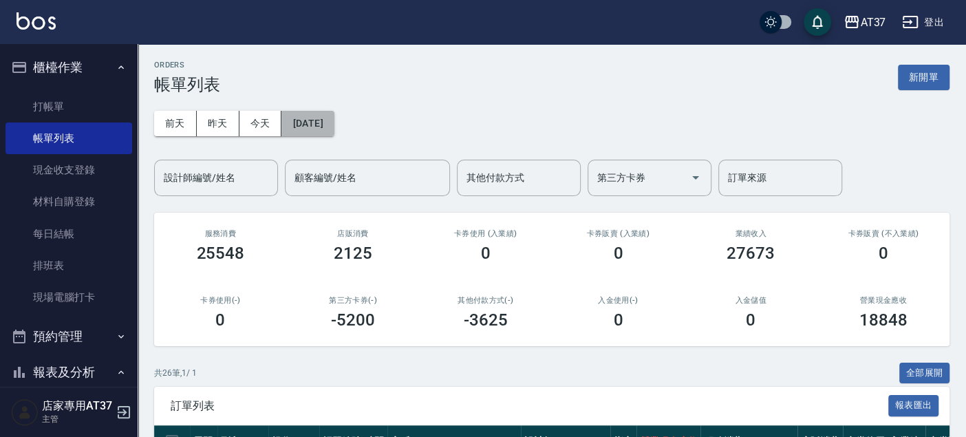
click at [328, 124] on button "[DATE]" at bounding box center [307, 123] width 52 height 25
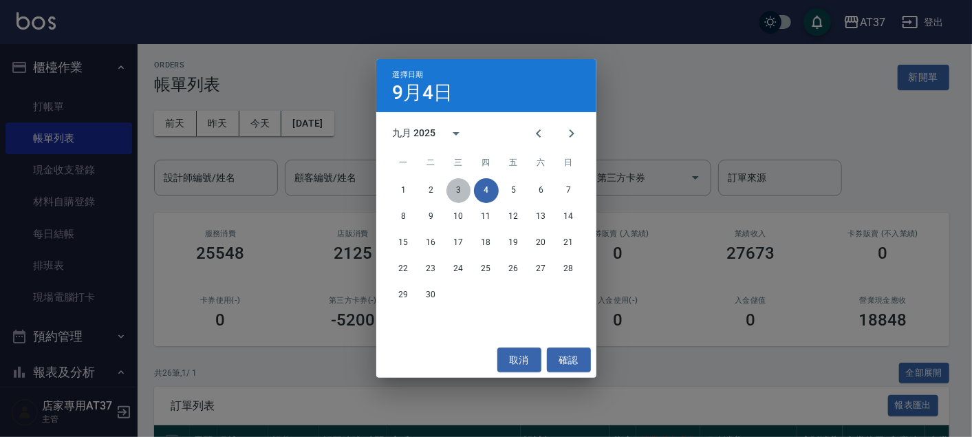
click at [460, 188] on button "3" at bounding box center [459, 190] width 25 height 25
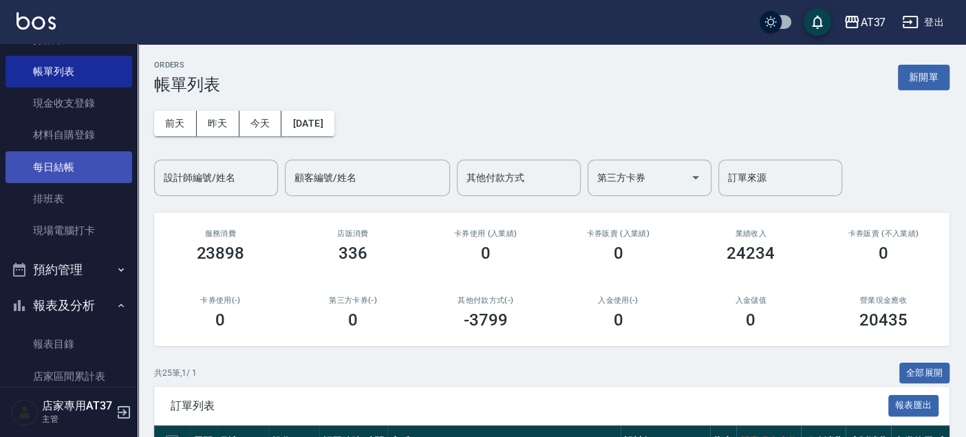
scroll to position [153, 0]
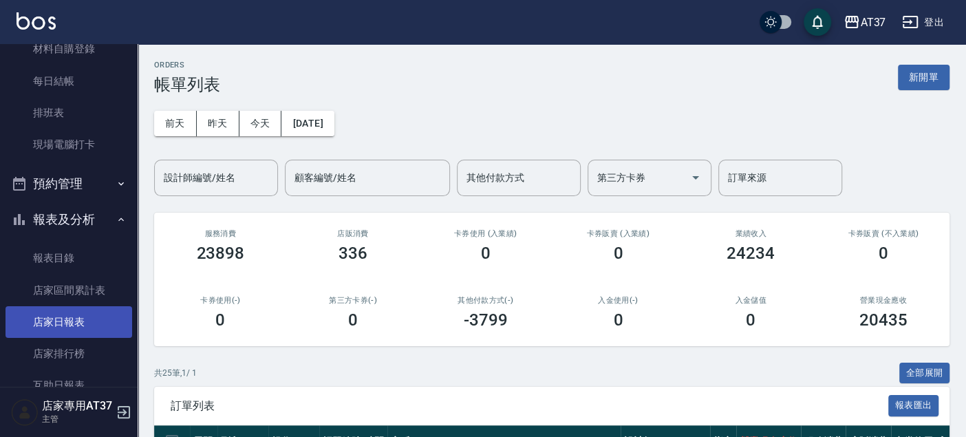
click at [72, 317] on link "店家日報表" at bounding box center [69, 322] width 127 height 32
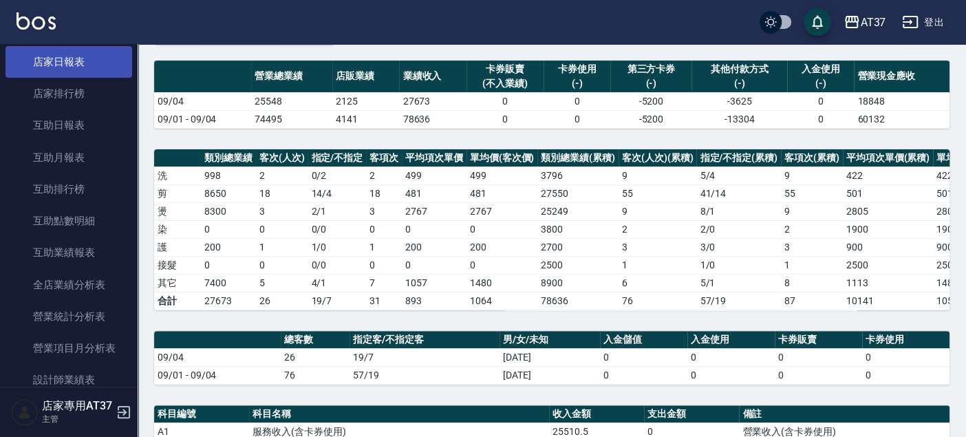
scroll to position [458, 0]
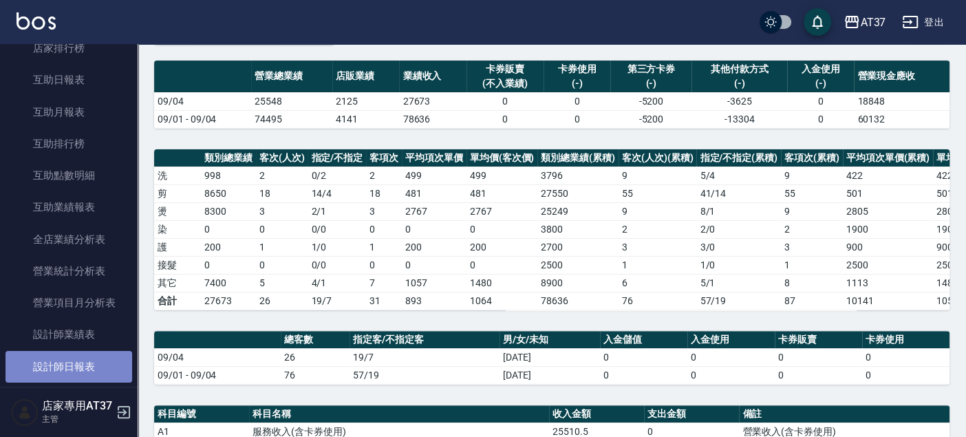
click at [84, 372] on link "設計師日報表" at bounding box center [69, 367] width 127 height 32
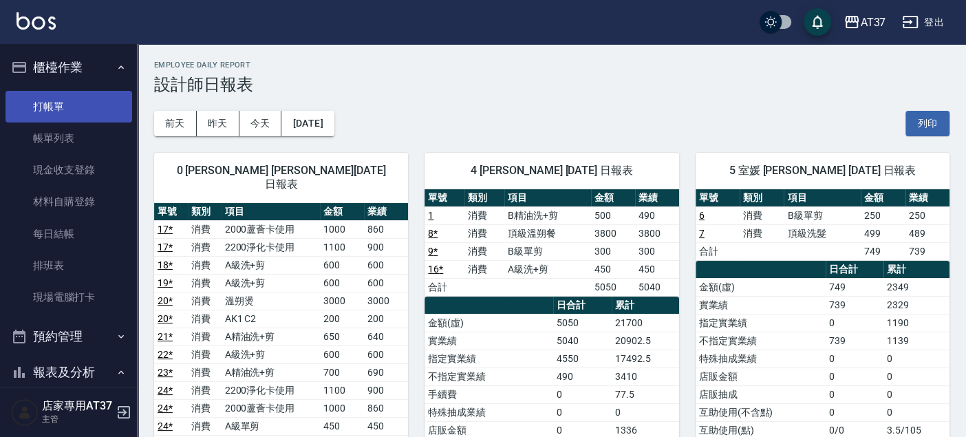
click at [94, 99] on link "打帳單" at bounding box center [69, 107] width 127 height 32
